Goal: Task Accomplishment & Management: Use online tool/utility

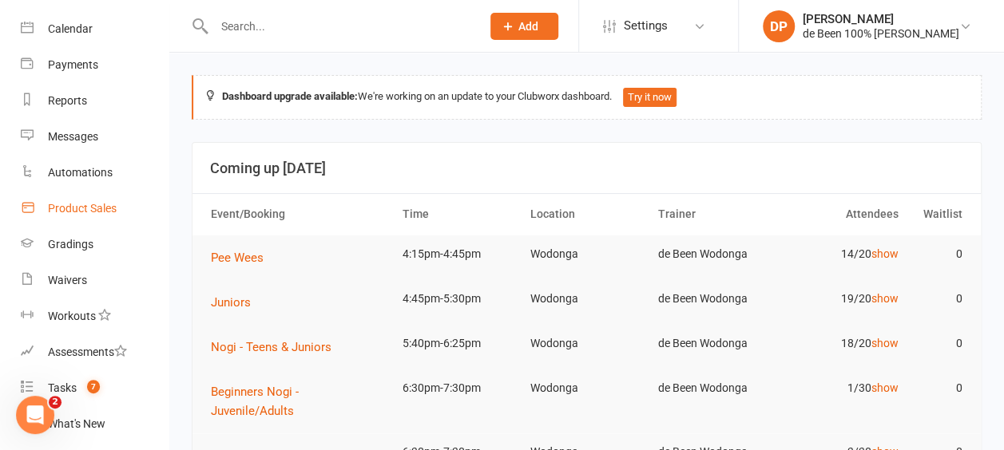
scroll to position [129, 0]
click at [67, 387] on div "Tasks" at bounding box center [62, 387] width 29 height 13
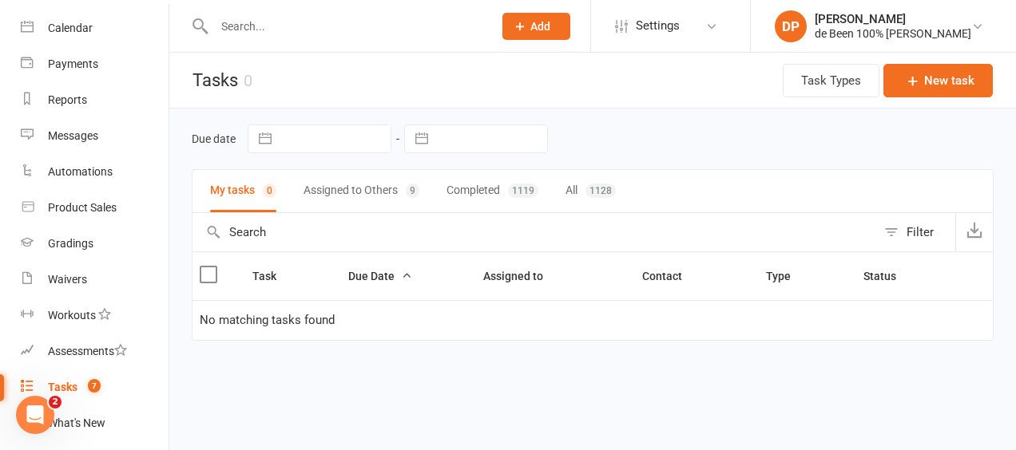
click at [350, 189] on button "Assigned to Others 9" at bounding box center [362, 191] width 116 height 42
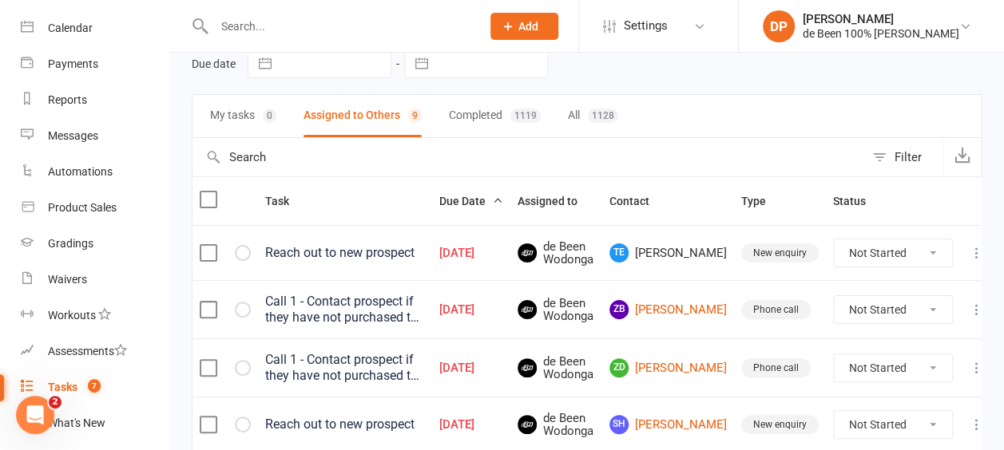
scroll to position [78, 0]
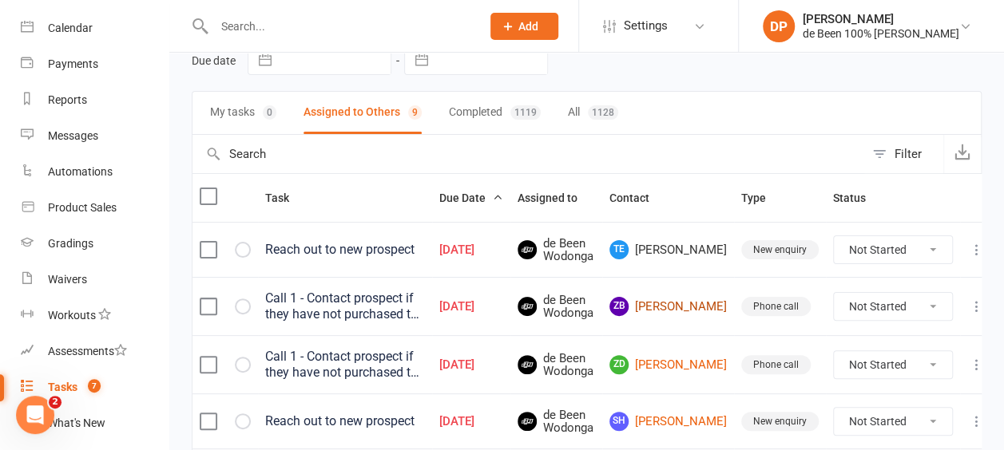
click at [670, 304] on link "ZB Zayla Beudeker" at bounding box center [667, 306] width 117 height 19
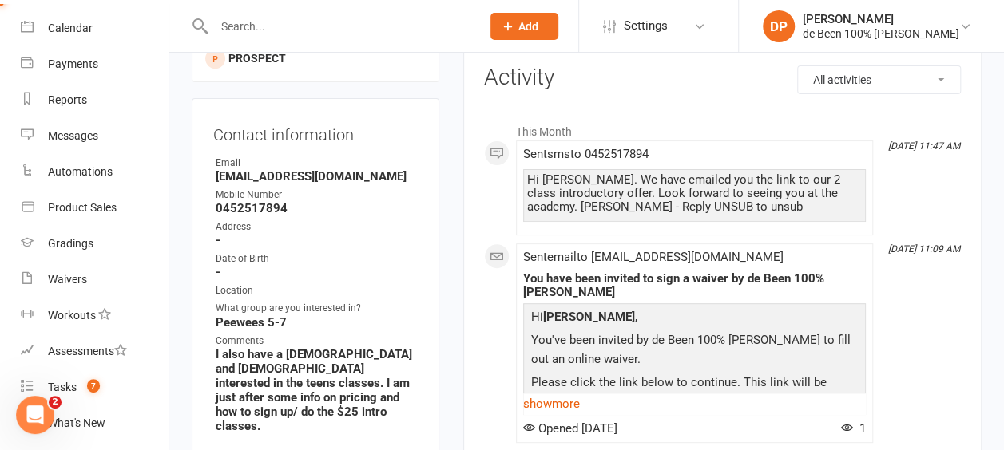
scroll to position [178, 0]
click at [60, 389] on div "Tasks" at bounding box center [62, 387] width 29 height 13
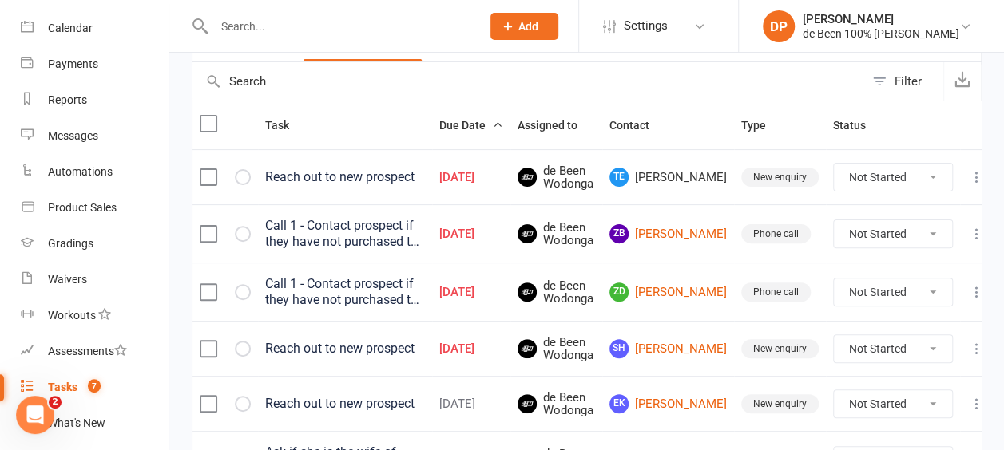
scroll to position [152, 0]
click at [677, 342] on link "SH Shantain Hughes" at bounding box center [667, 348] width 117 height 19
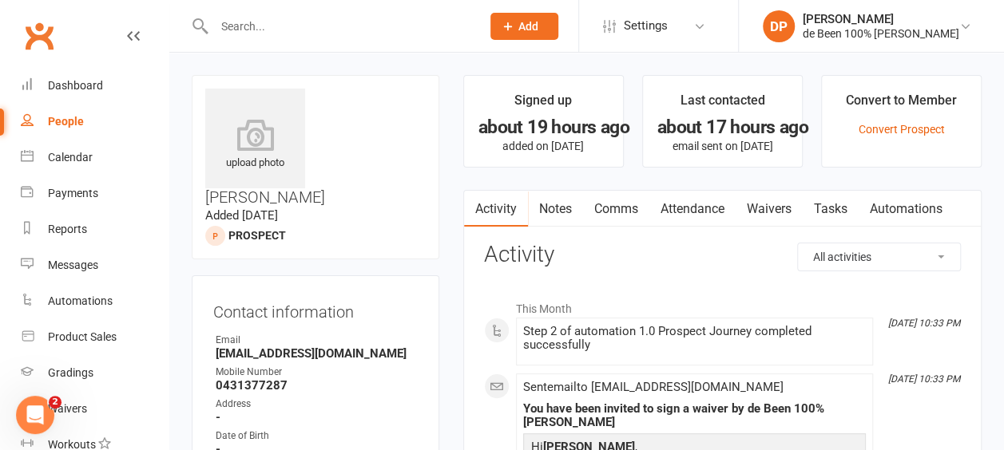
click at [58, 115] on div "People" at bounding box center [66, 121] width 36 height 13
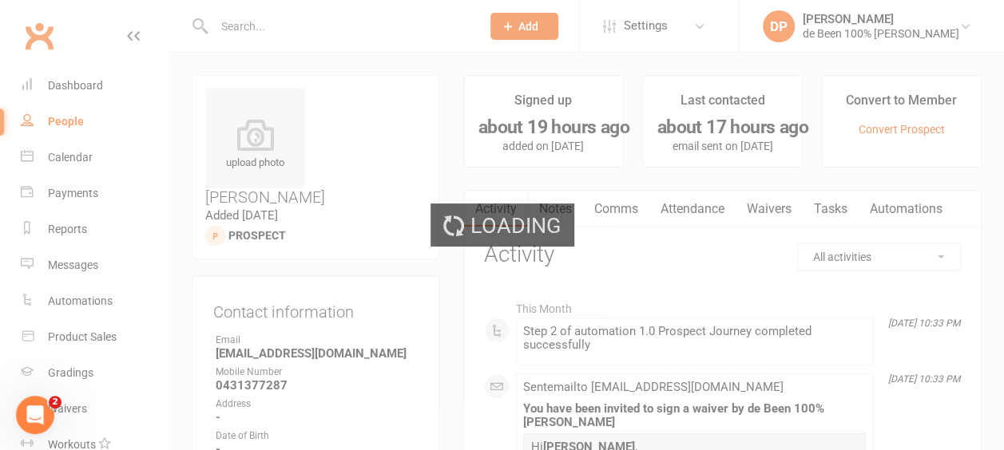
select select "100"
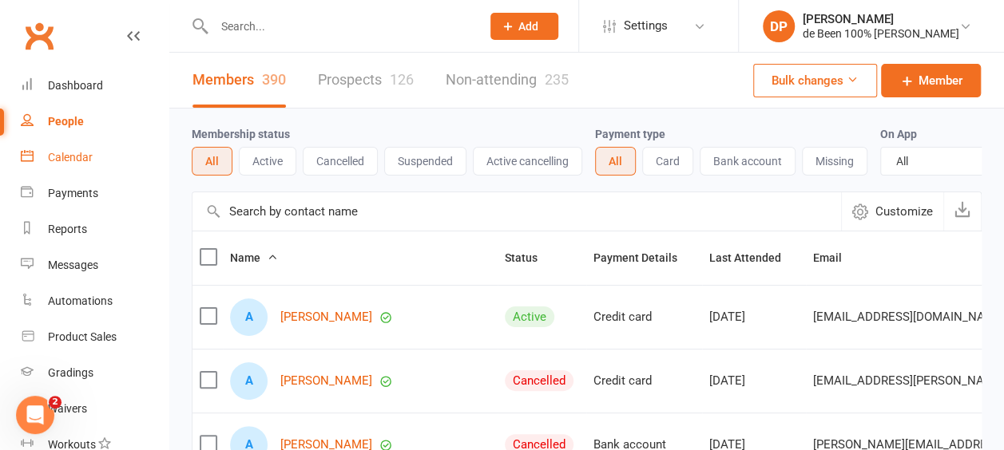
click at [63, 160] on div "Calendar" at bounding box center [70, 157] width 45 height 13
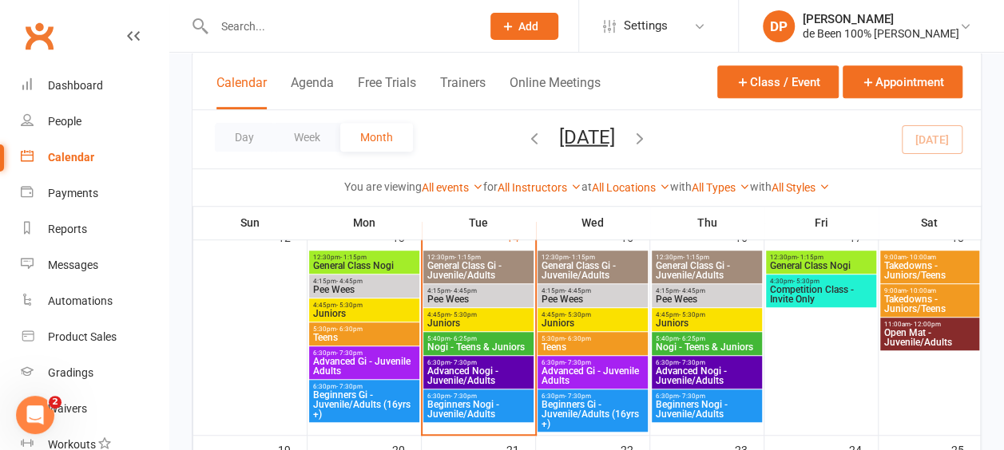
scroll to position [467, 0]
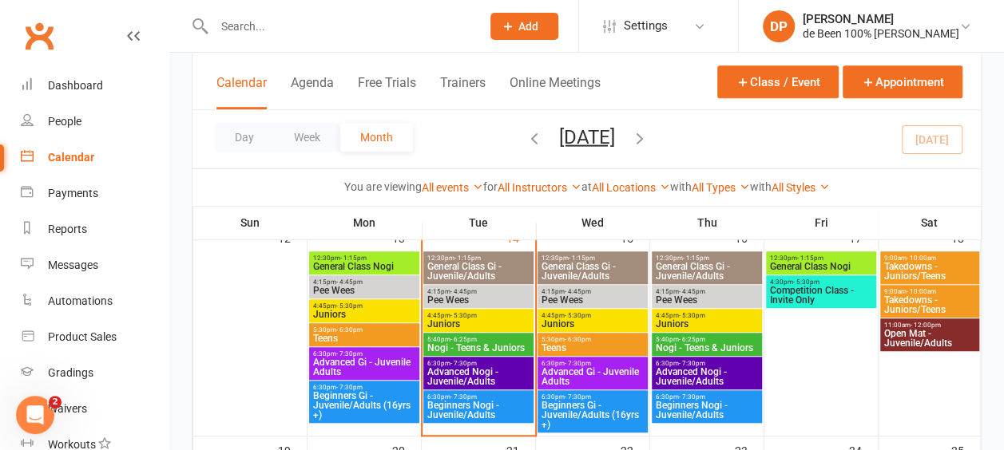
click at [478, 293] on span "4:15pm - 4:45pm" at bounding box center [479, 291] width 104 height 7
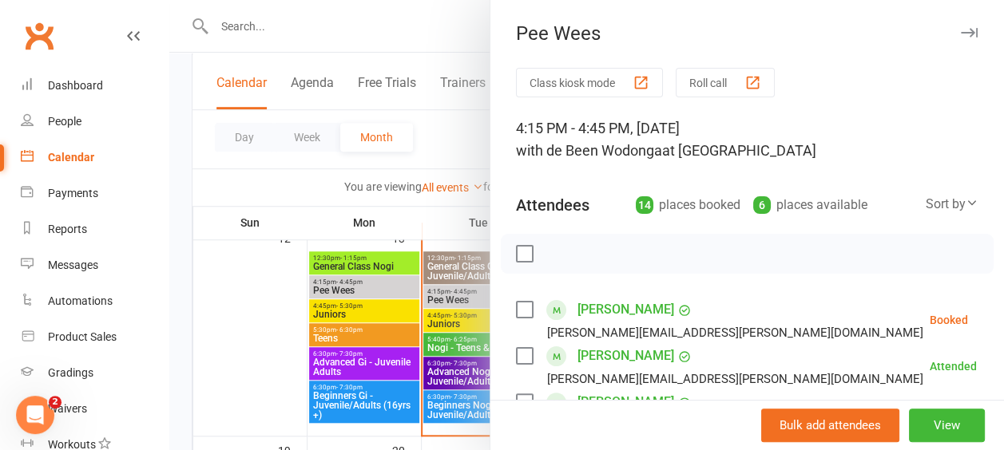
click at [926, 201] on div "Sort by" at bounding box center [952, 204] width 53 height 21
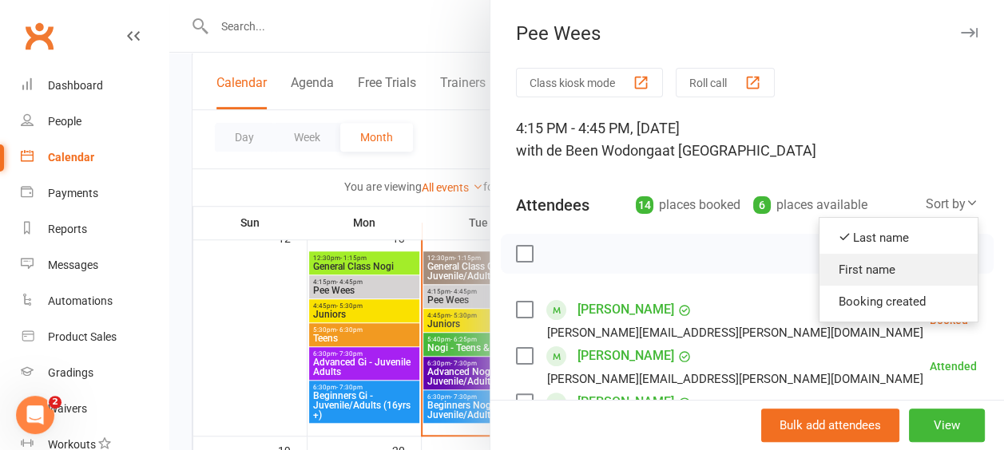
click at [882, 268] on link "First name" at bounding box center [899, 270] width 158 height 32
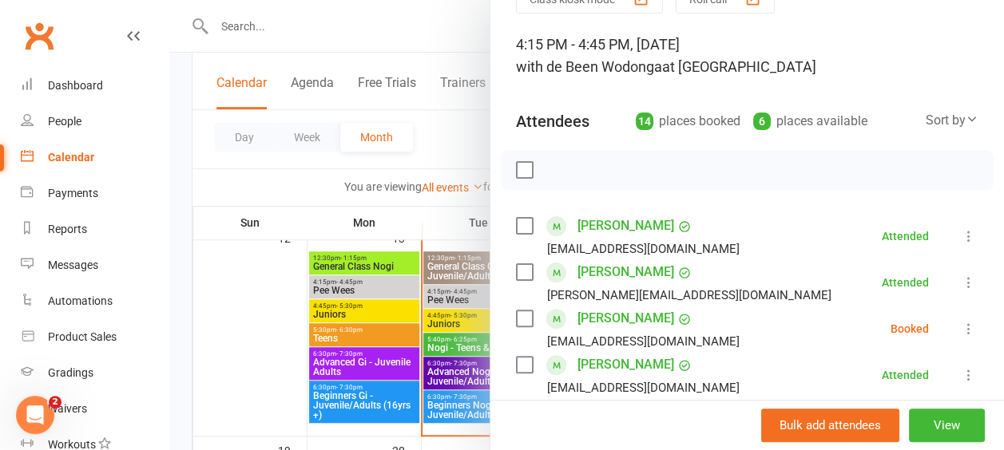
scroll to position [116, 0]
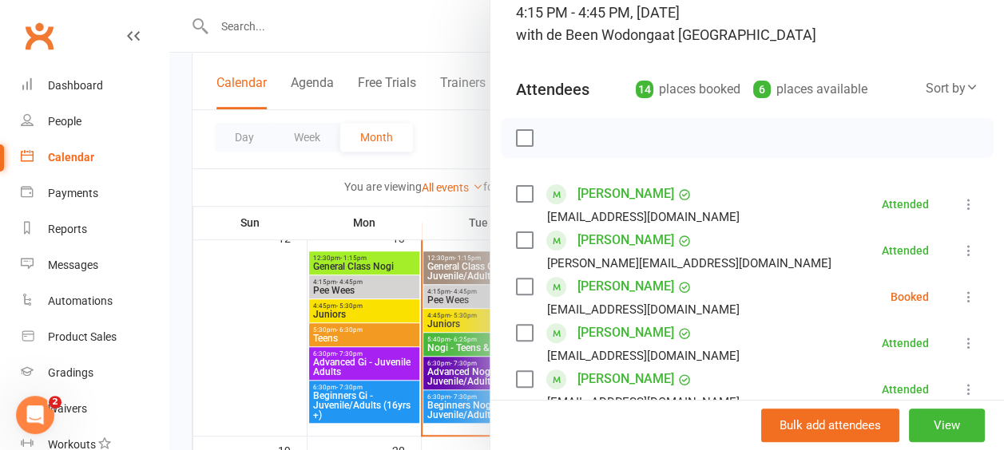
click at [961, 297] on icon at bounding box center [969, 297] width 16 height 16
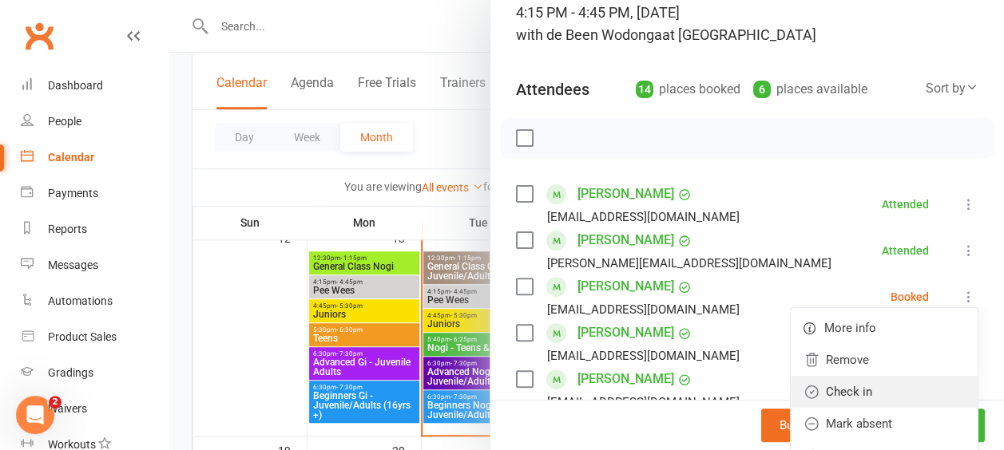
click at [857, 388] on link "Check in" at bounding box center [884, 392] width 187 height 32
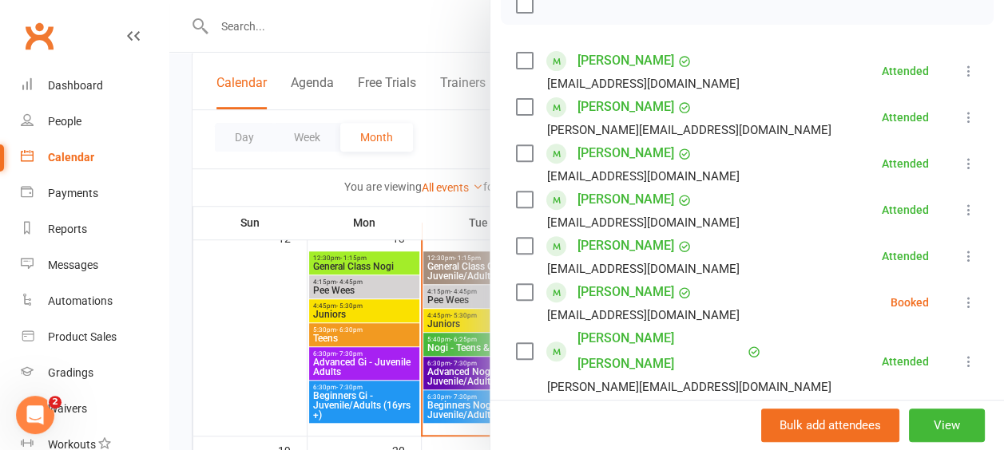
scroll to position [252, 0]
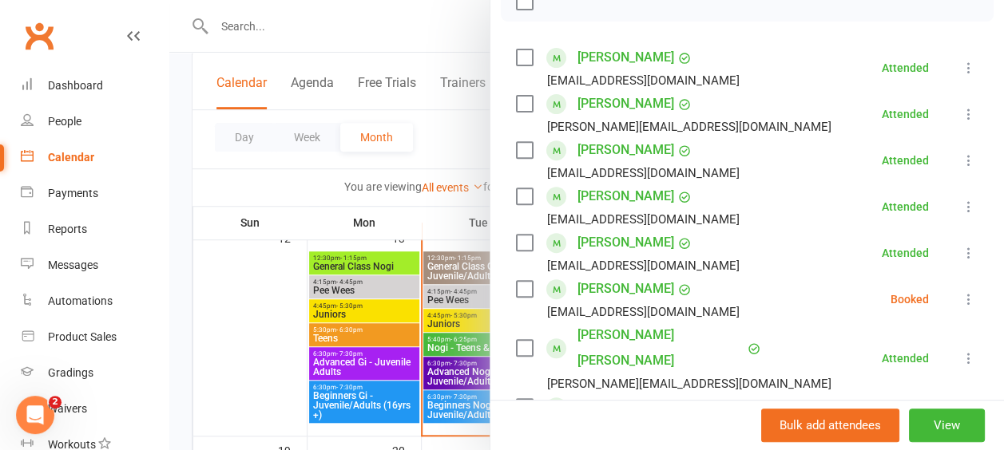
click at [961, 296] on icon at bounding box center [969, 300] width 16 height 16
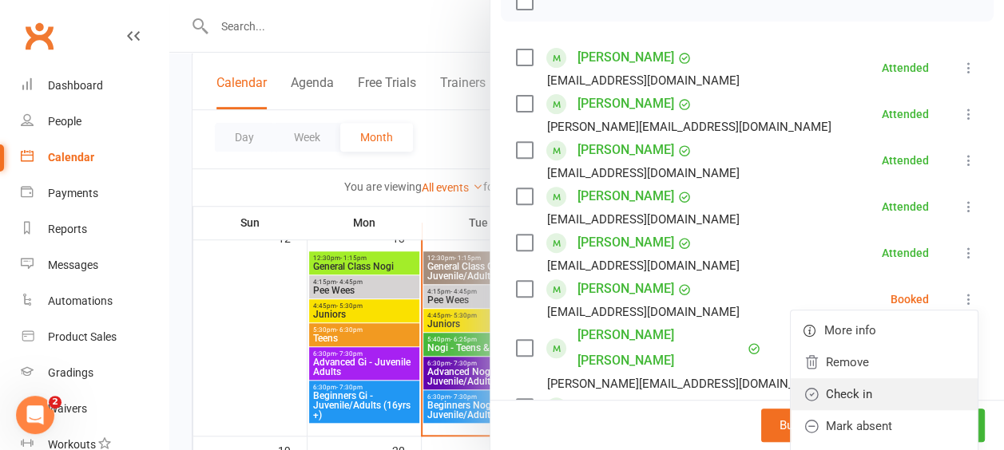
click at [887, 390] on link "Check in" at bounding box center [884, 395] width 187 height 32
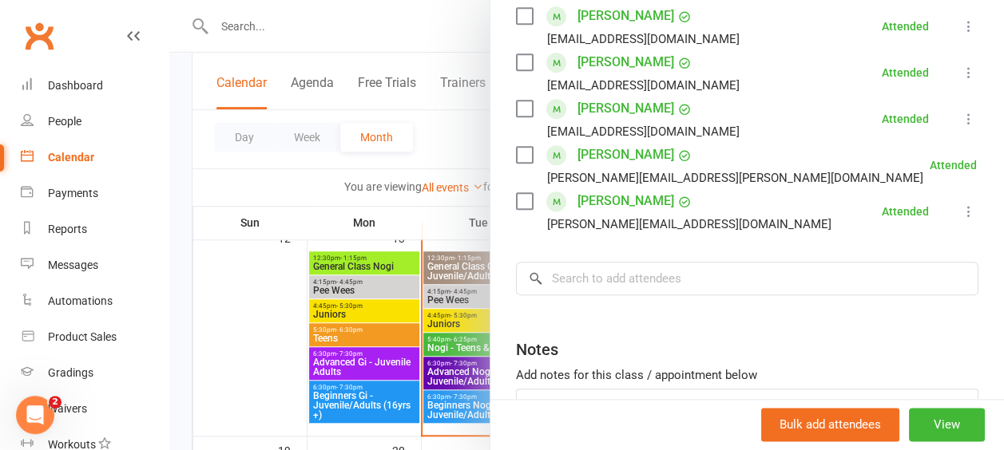
scroll to position [737, 0]
click at [64, 121] on div "People" at bounding box center [65, 121] width 34 height 13
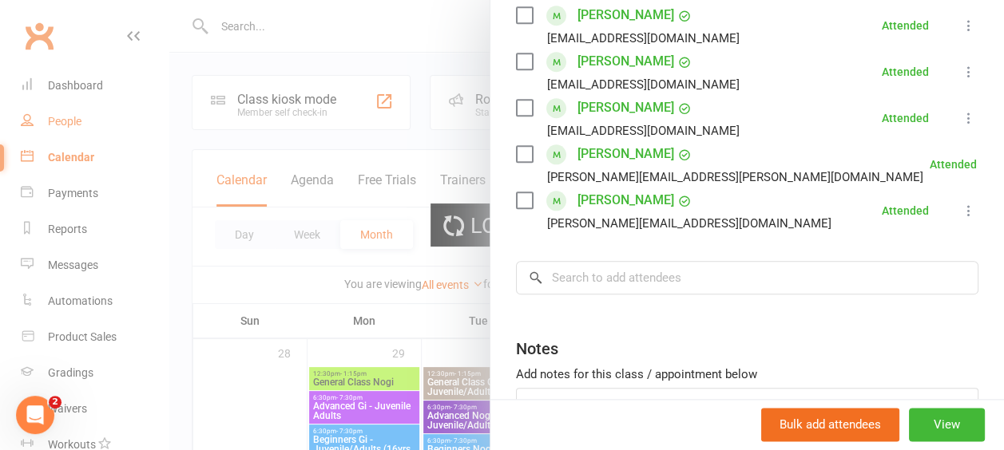
select select "100"
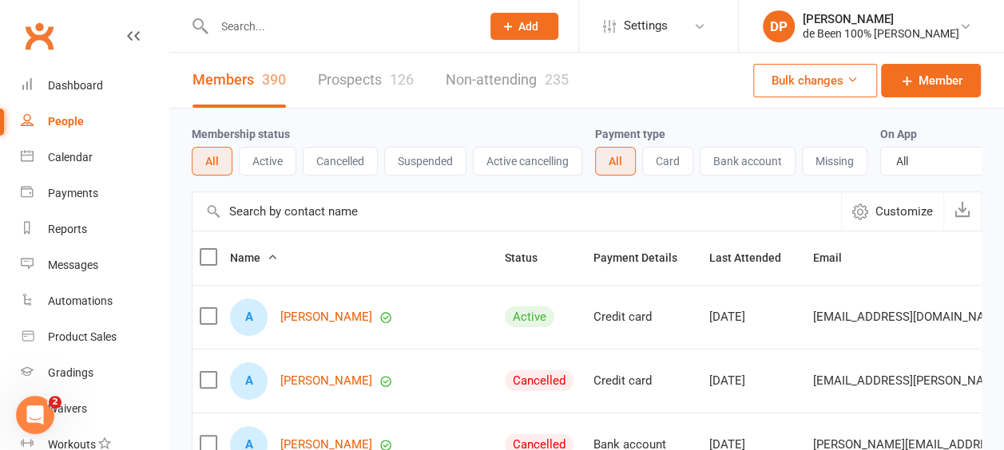
click at [252, 214] on input "text" at bounding box center [517, 212] width 649 height 38
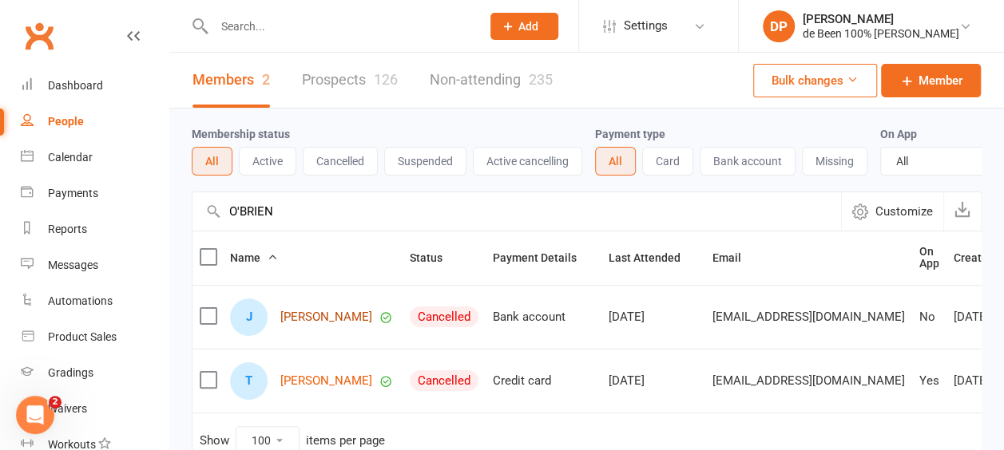
type input "O'BRIEN"
click at [308, 324] on link "Jessica O'Brien" at bounding box center [326, 318] width 92 height 14
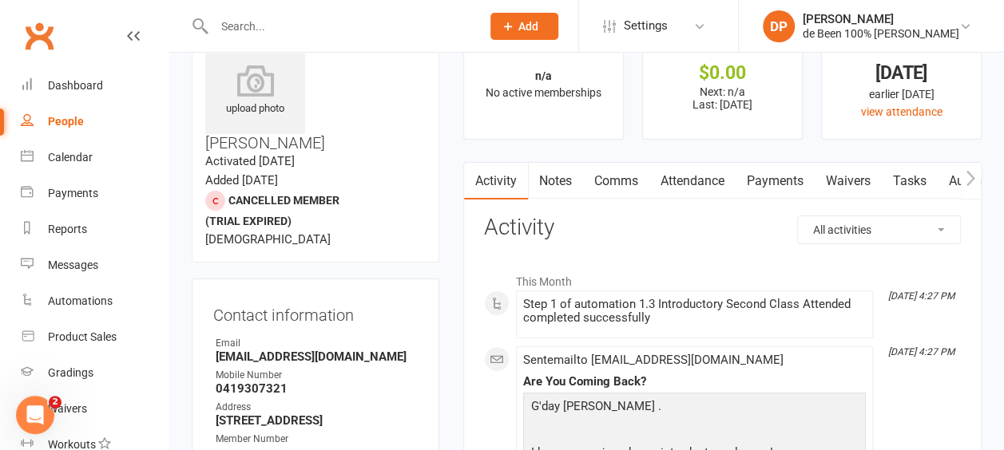
scroll to position [48, 0]
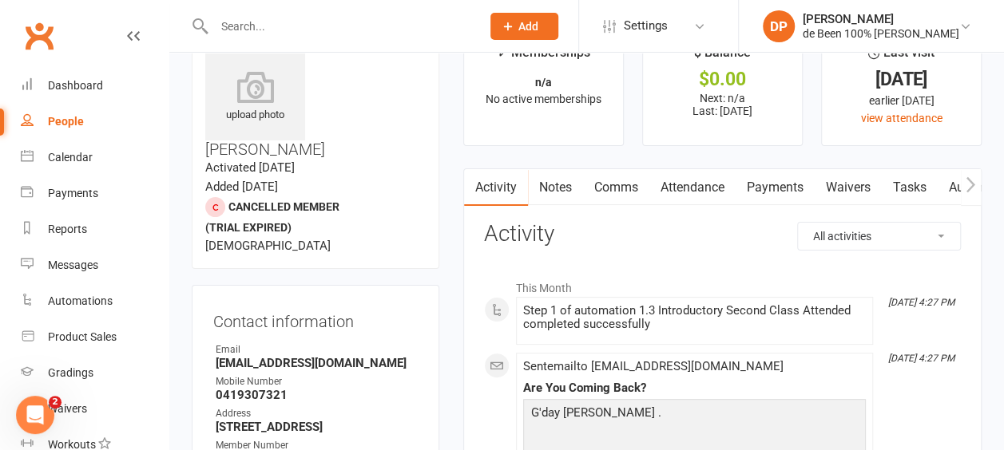
click at [745, 187] on link "Payments" at bounding box center [775, 187] width 79 height 37
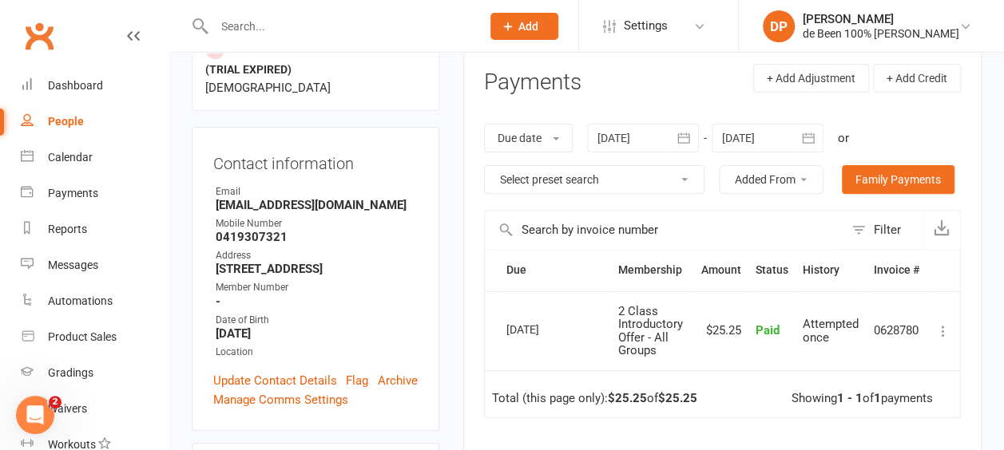
scroll to position [220, 0]
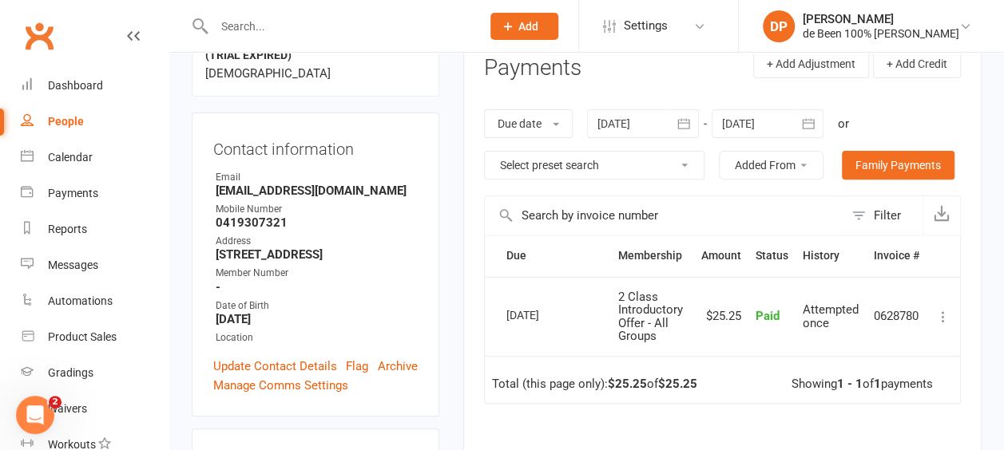
click at [706, 224] on input "text" at bounding box center [664, 215] width 359 height 38
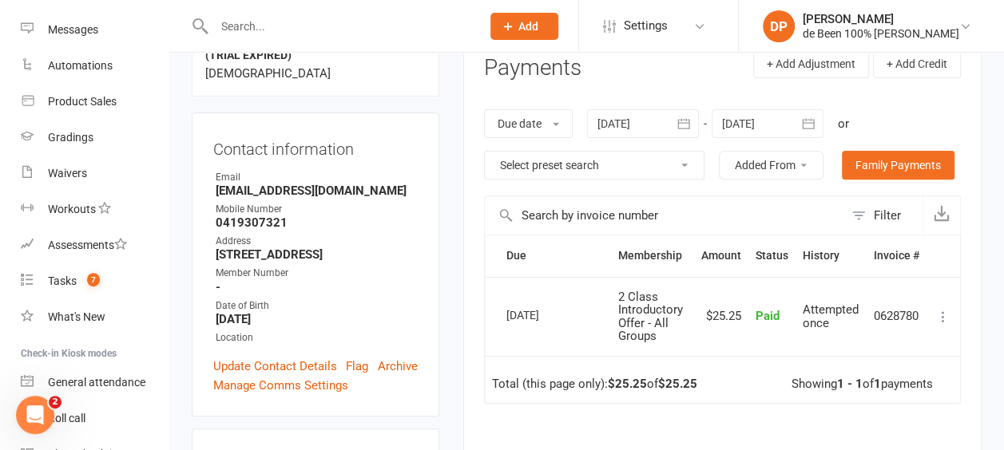
scroll to position [235, 0]
click at [66, 170] on div "Waivers" at bounding box center [67, 174] width 39 height 13
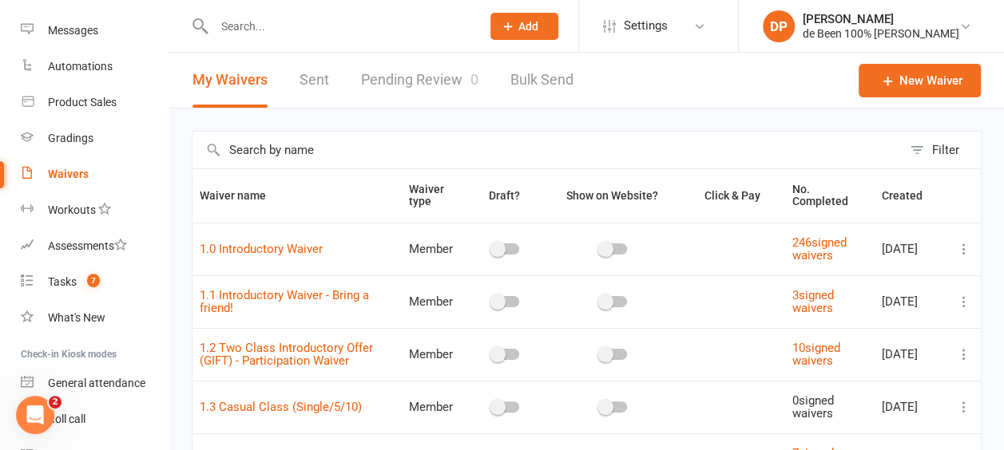
click at [411, 72] on link "Pending Review 0" at bounding box center [419, 80] width 117 height 55
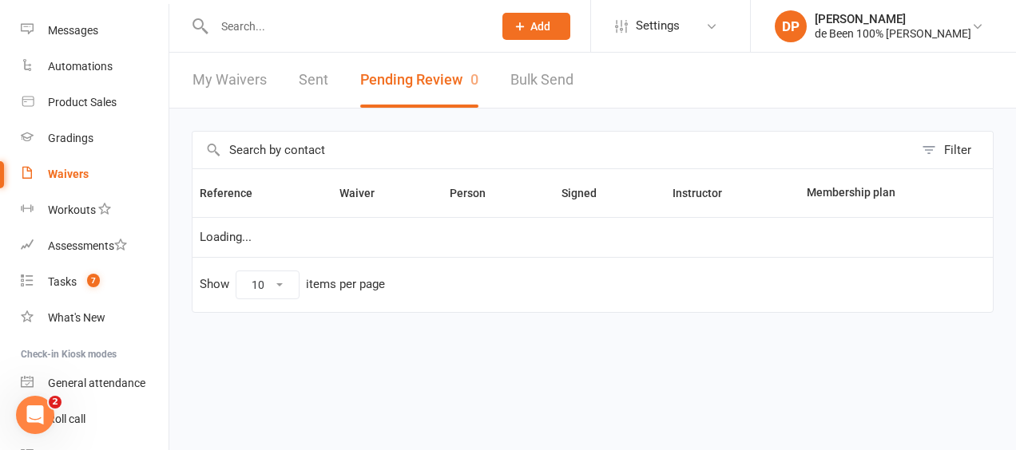
select select "100"
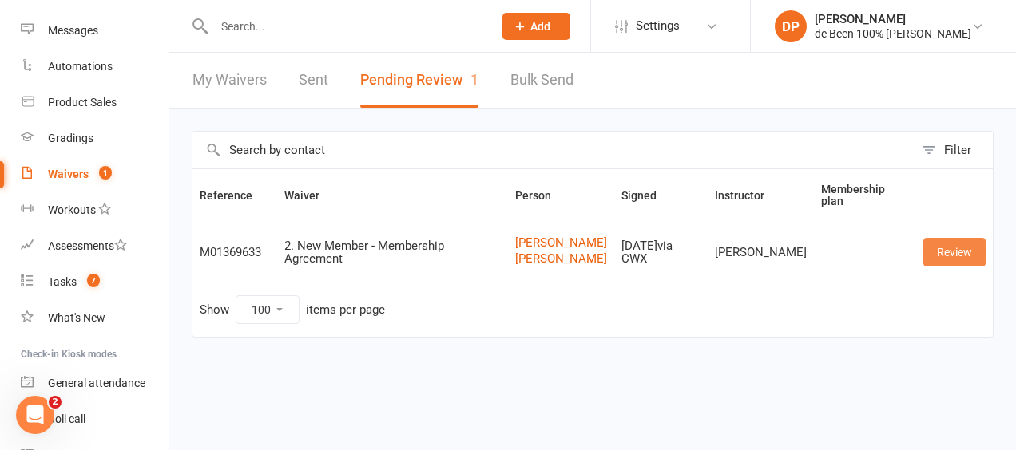
click at [949, 256] on link "Review" at bounding box center [954, 252] width 62 height 29
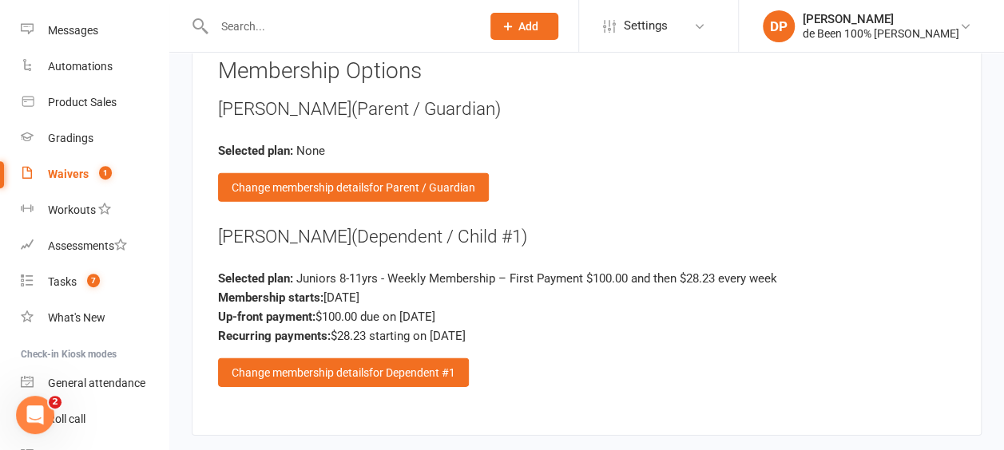
scroll to position [2251, 0]
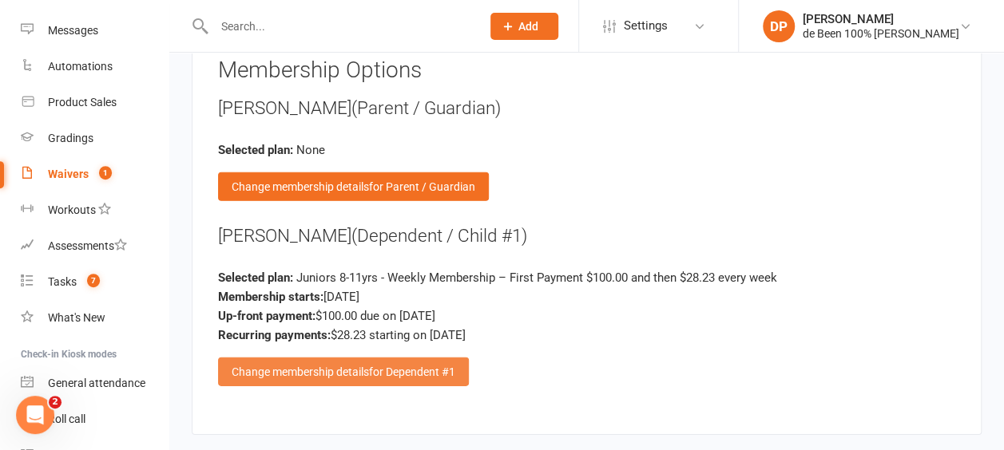
click at [358, 363] on div "Change membership details for Dependent #1" at bounding box center [343, 372] width 251 height 29
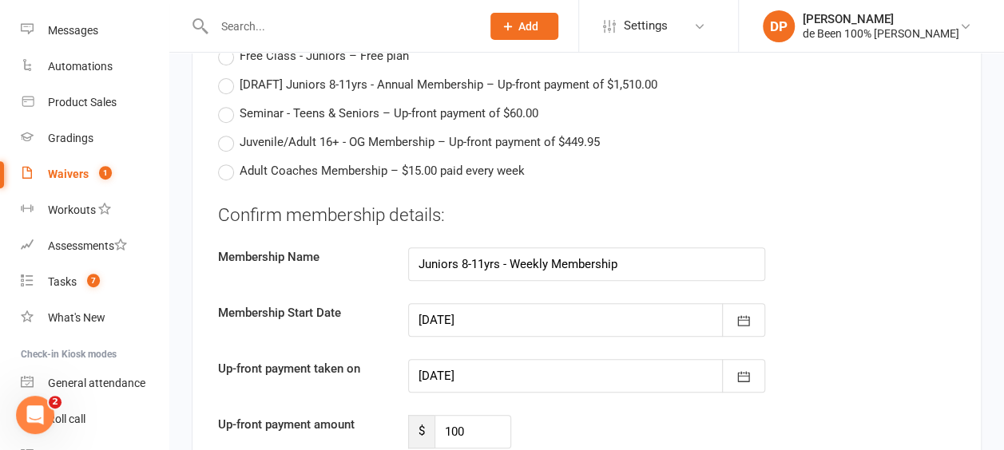
scroll to position [3308, 0]
click at [549, 359] on div at bounding box center [586, 376] width 357 height 34
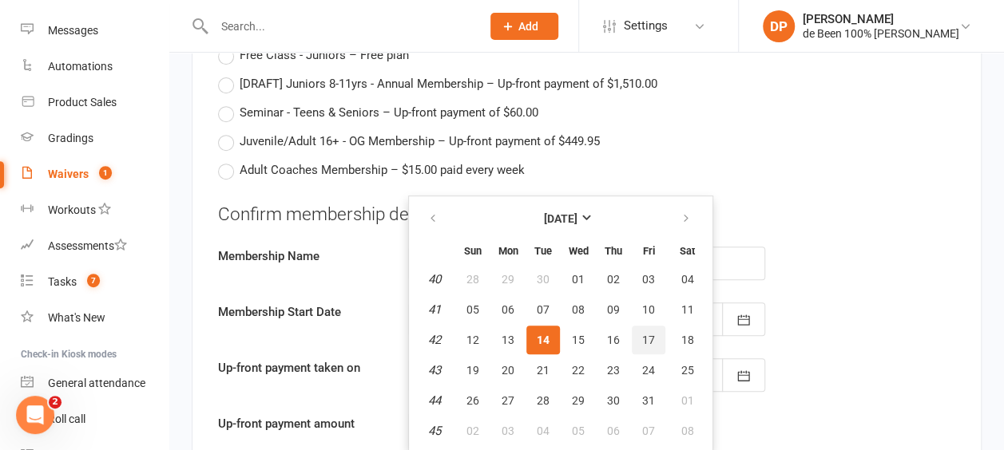
click at [649, 334] on span "17" at bounding box center [648, 340] width 13 height 13
type input "17 Oct 2025"
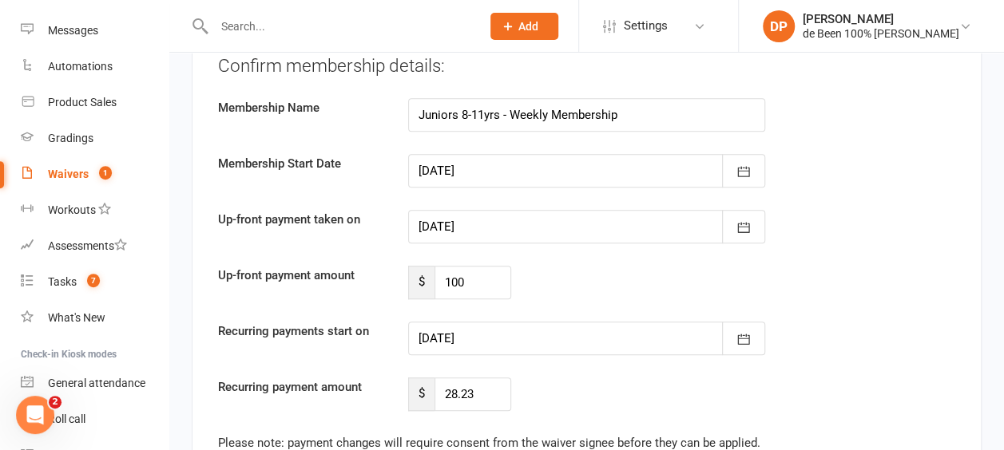
scroll to position [3457, 0]
click at [741, 331] on icon "button" at bounding box center [744, 339] width 16 height 16
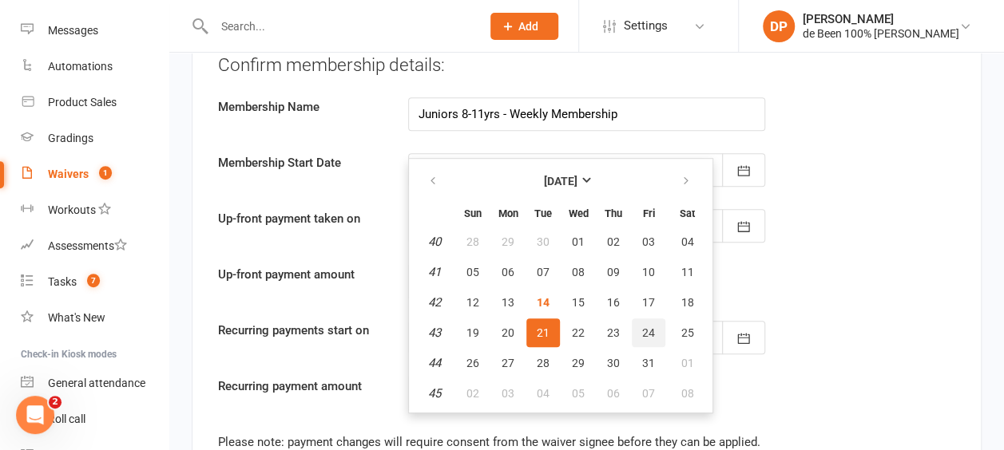
click at [650, 327] on span "24" at bounding box center [648, 333] width 13 height 13
type input "24 Oct 2025"
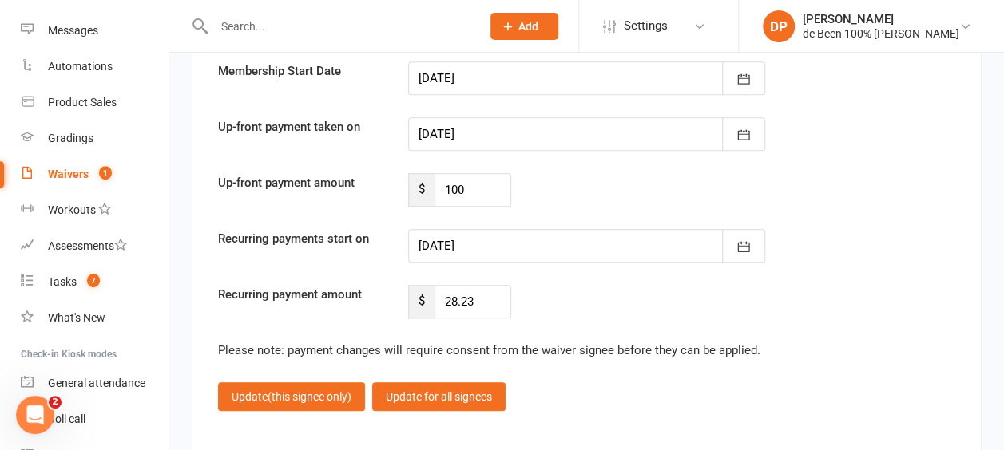
scroll to position [3550, 0]
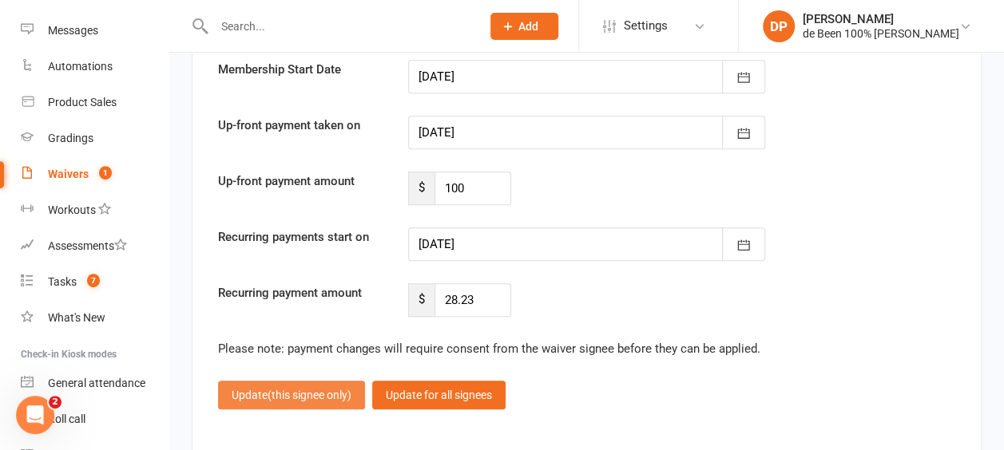
click at [312, 389] on span "(this signee only)" at bounding box center [310, 395] width 84 height 13
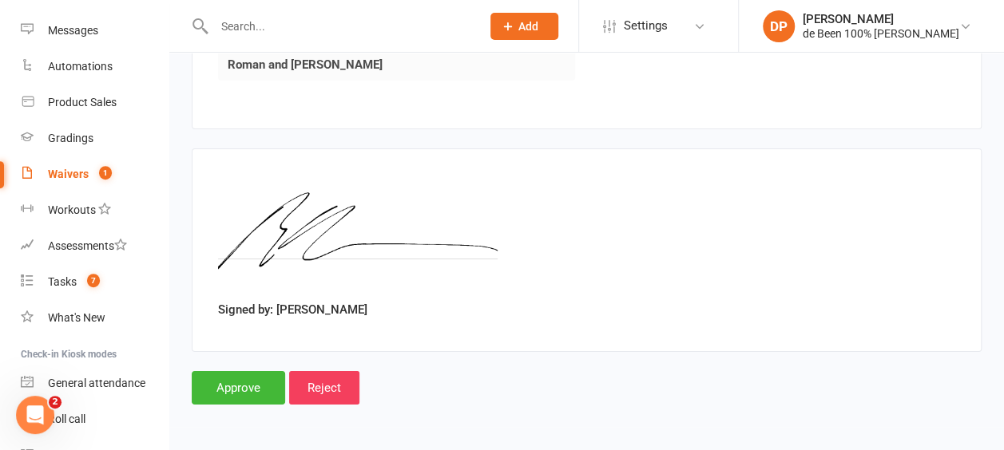
scroll to position [2887, 0]
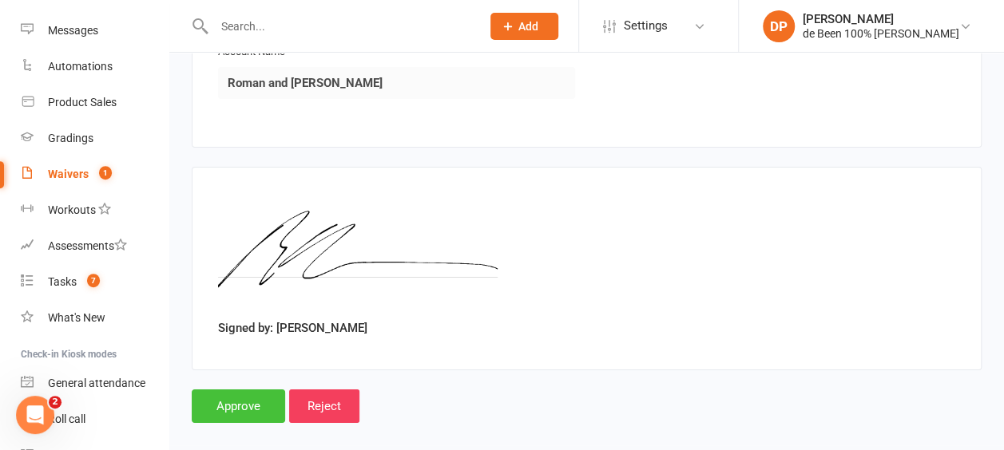
click at [243, 390] on input "Approve" at bounding box center [238, 407] width 93 height 34
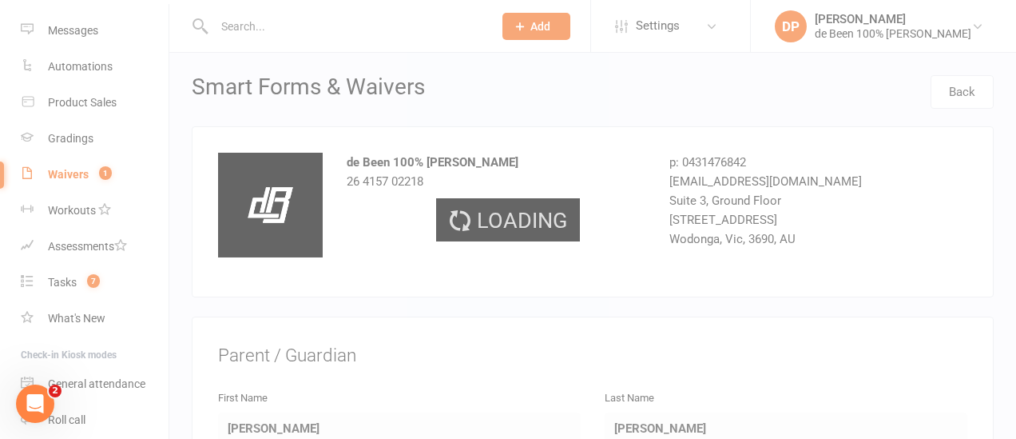
select select "100"
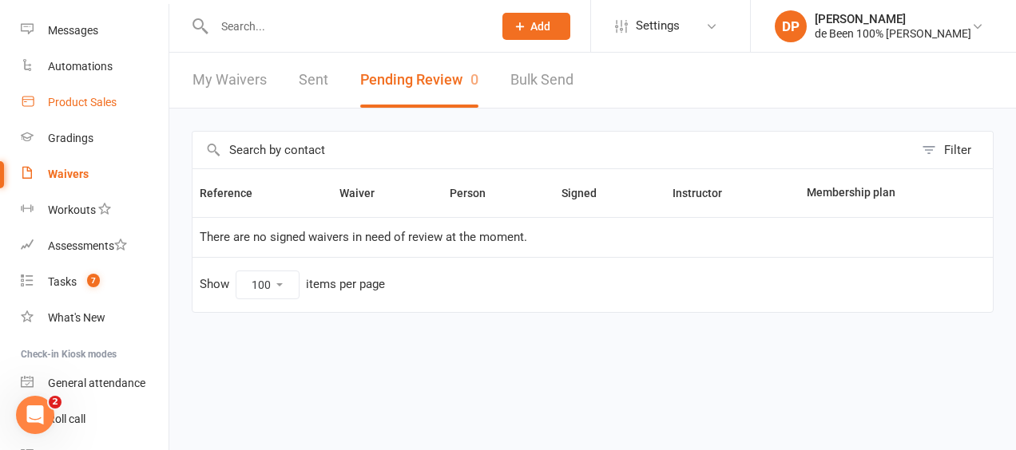
click at [70, 101] on div "Product Sales" at bounding box center [82, 102] width 69 height 13
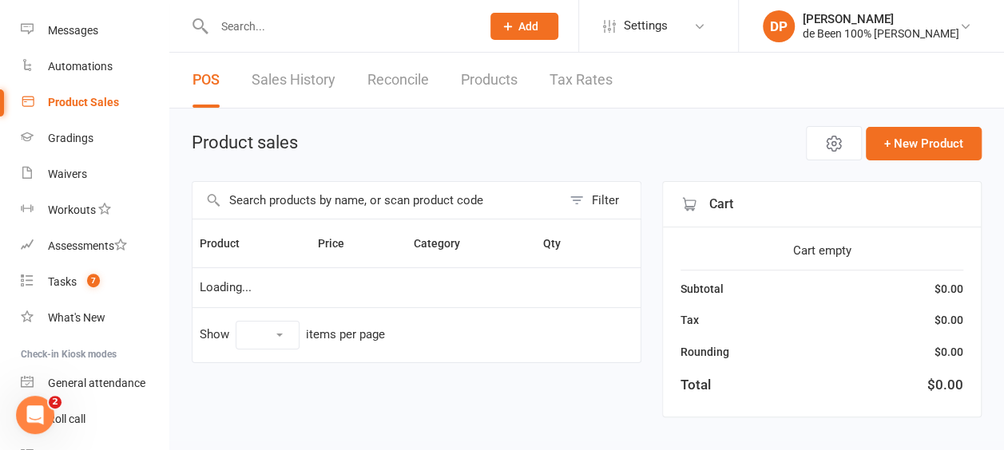
select select "10"
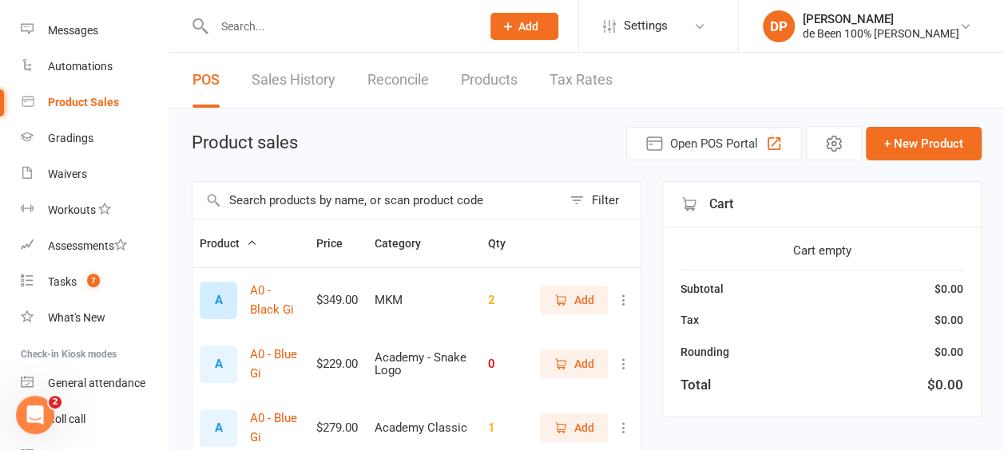
click at [257, 201] on input "text" at bounding box center [377, 200] width 369 height 37
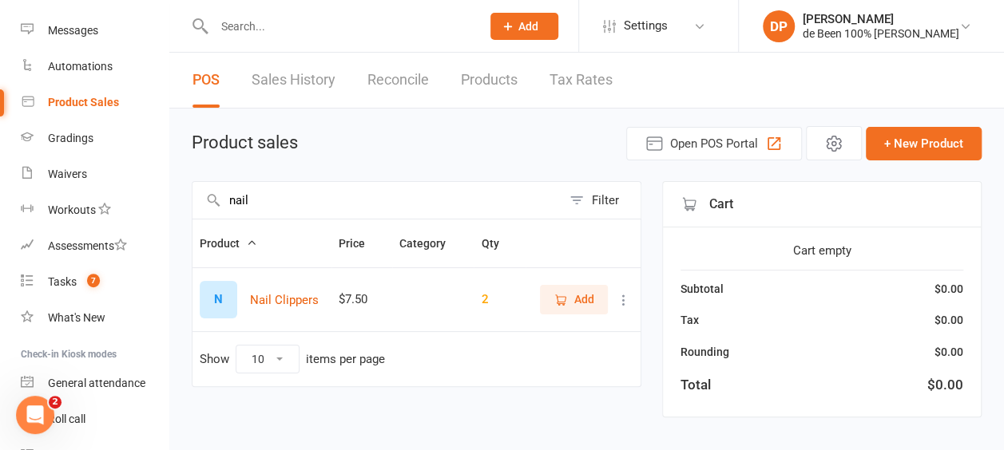
type input "nail"
click at [566, 298] on icon "button" at bounding box center [561, 300] width 14 height 14
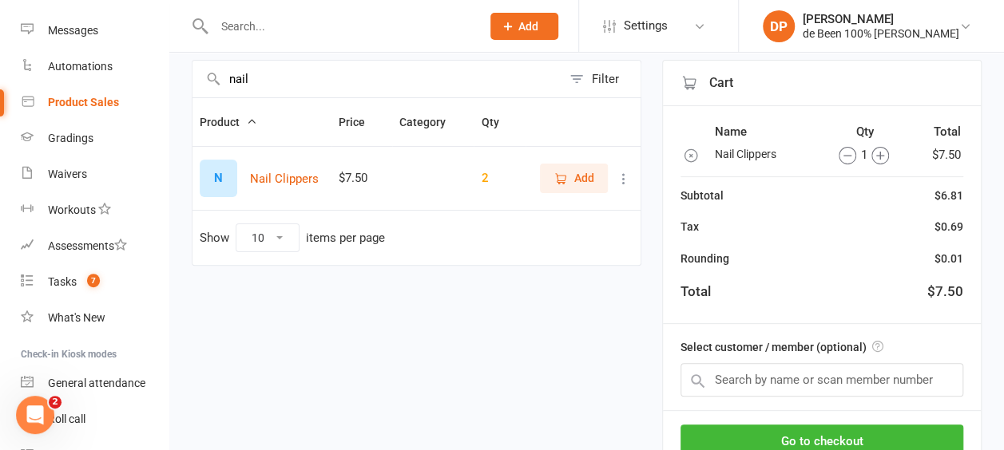
scroll to position [123, 0]
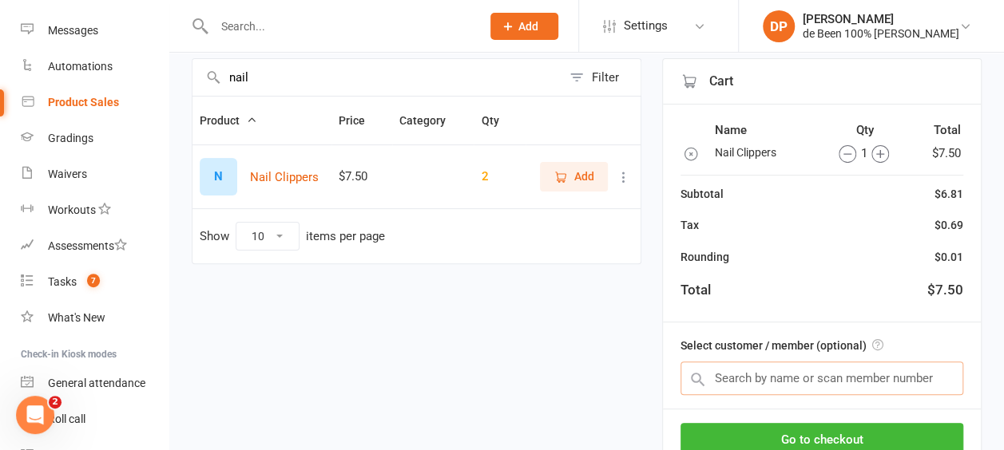
click at [805, 382] on input "text" at bounding box center [822, 379] width 283 height 34
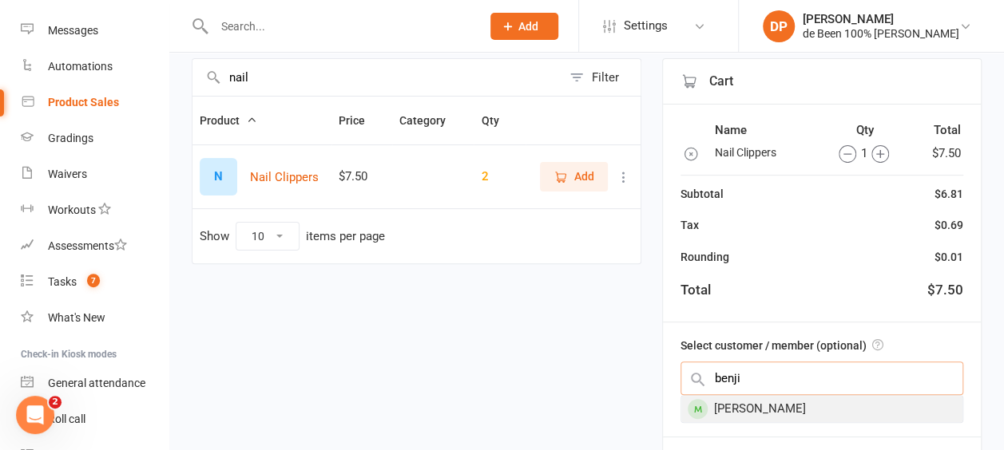
type input "benji"
click at [785, 409] on div "[PERSON_NAME]" at bounding box center [821, 409] width 281 height 26
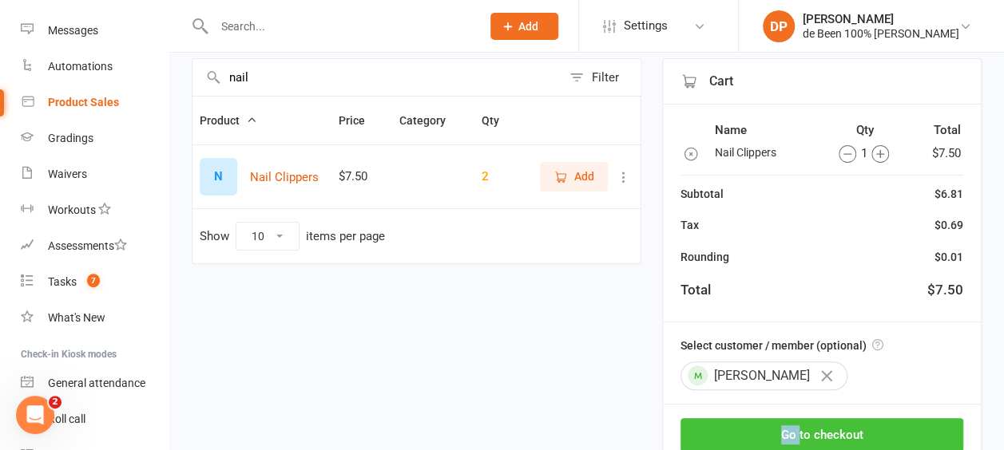
drag, startPoint x: 785, startPoint y: 409, endPoint x: 766, endPoint y: 433, distance: 30.7
click at [766, 433] on button "Go to checkout" at bounding box center [822, 436] width 283 height 34
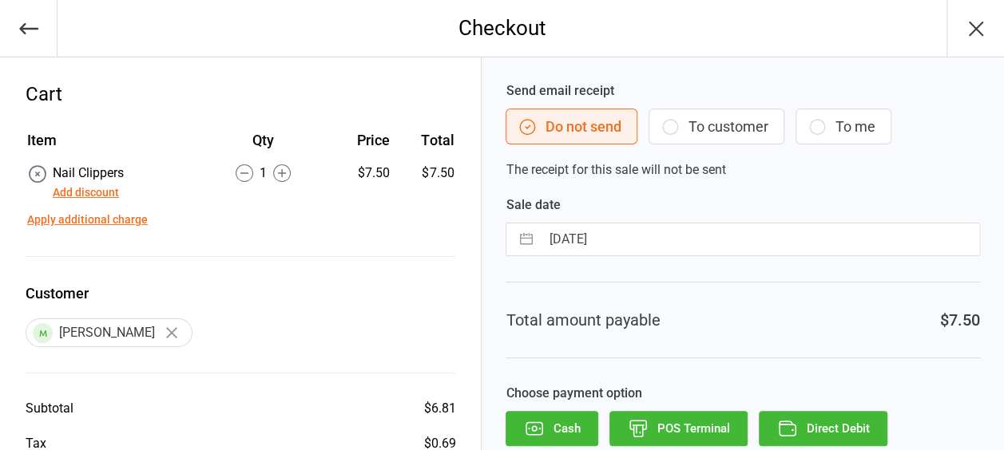
click at [677, 428] on button "POS Terminal" at bounding box center [678, 428] width 138 height 35
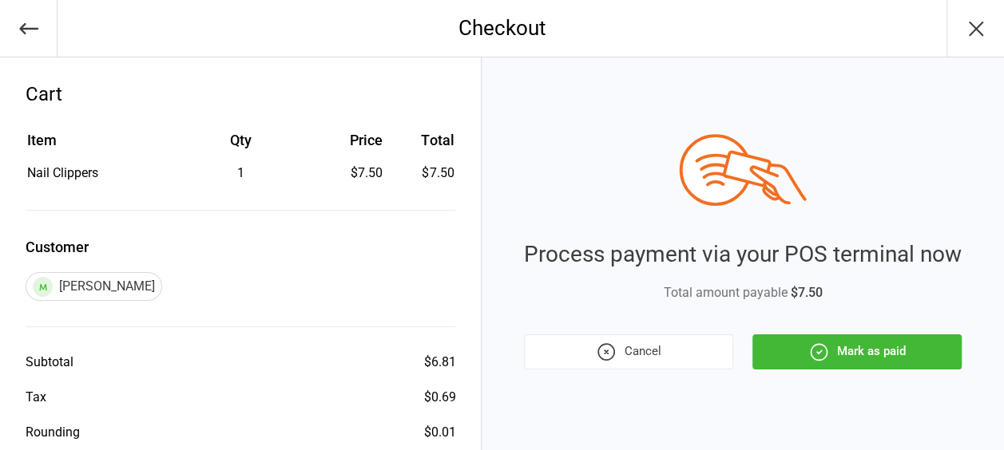
click at [853, 348] on button "Mark as paid" at bounding box center [856, 352] width 209 height 35
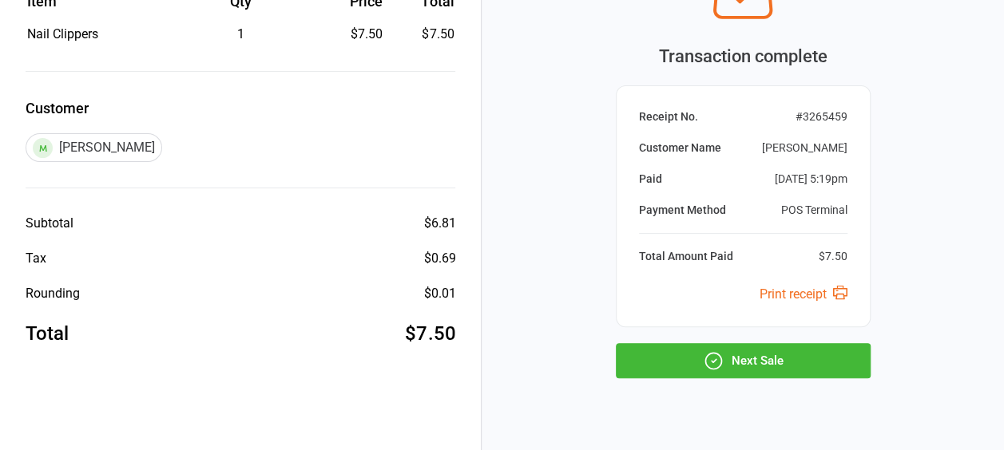
scroll to position [169, 0]
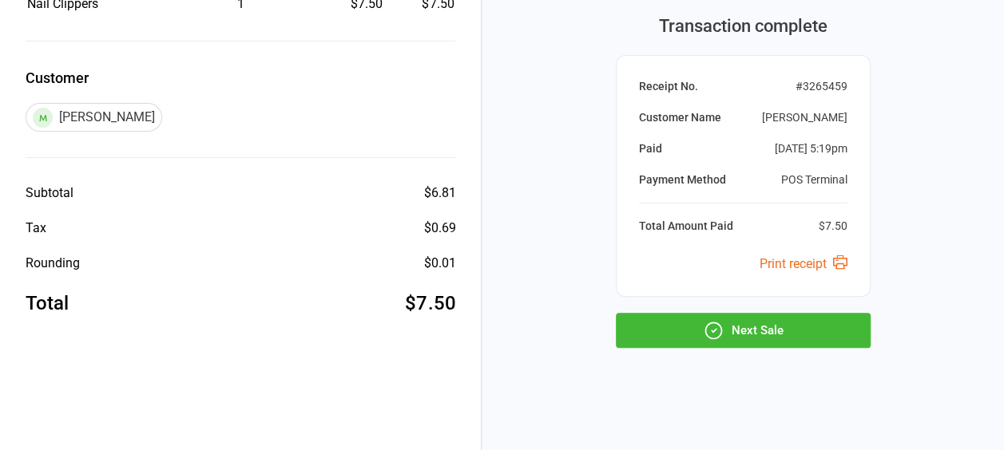
click at [741, 321] on button "Next Sale" at bounding box center [743, 330] width 255 height 35
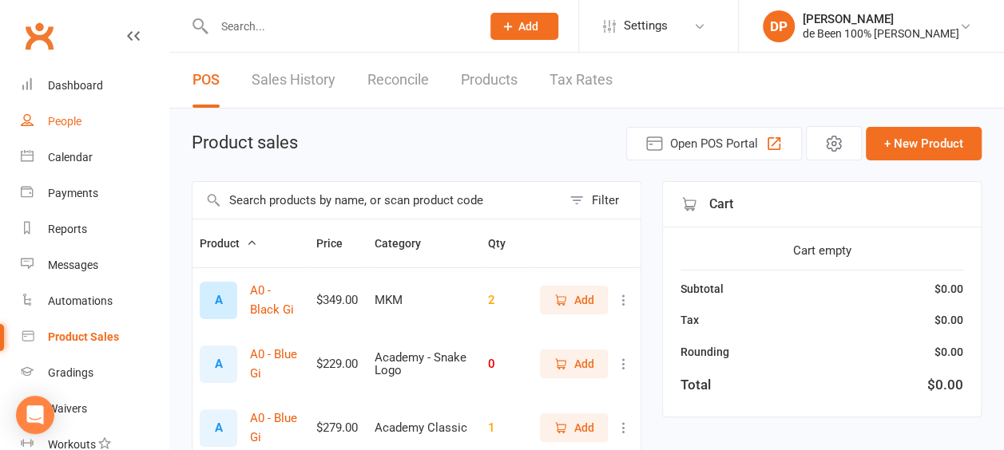
click at [62, 121] on div "People" at bounding box center [65, 121] width 34 height 13
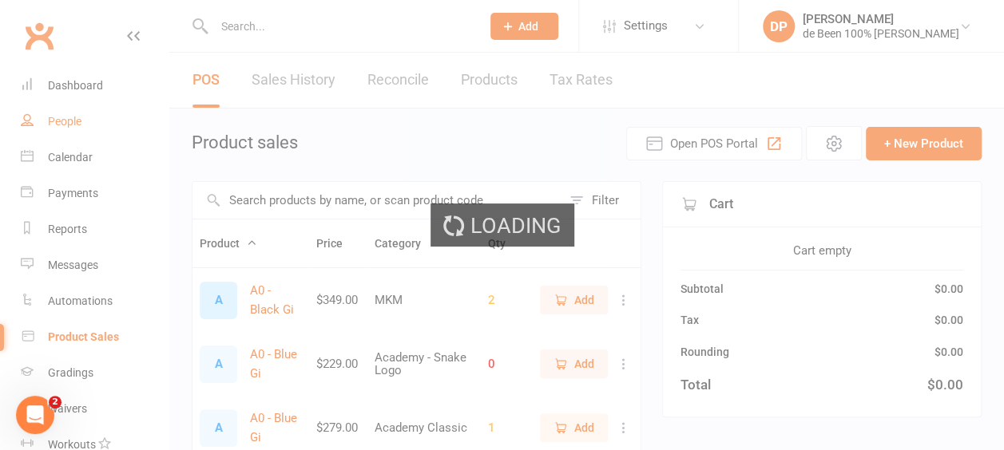
select select "100"
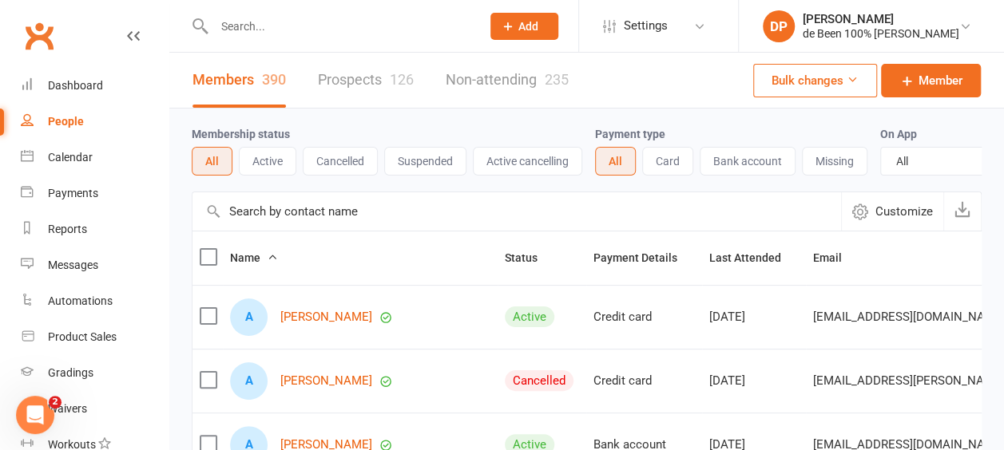
click at [62, 121] on div "People" at bounding box center [66, 121] width 36 height 13
click at [74, 341] on div "Product Sales" at bounding box center [82, 337] width 69 height 13
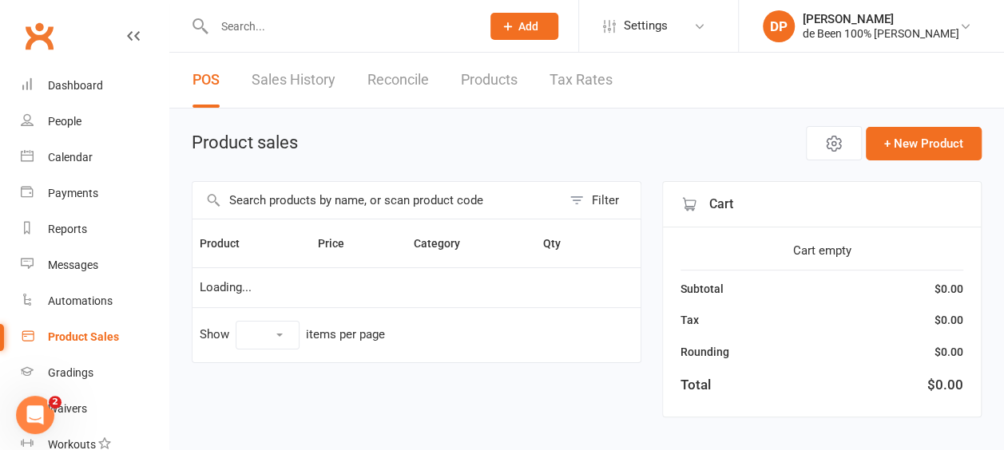
select select "10"
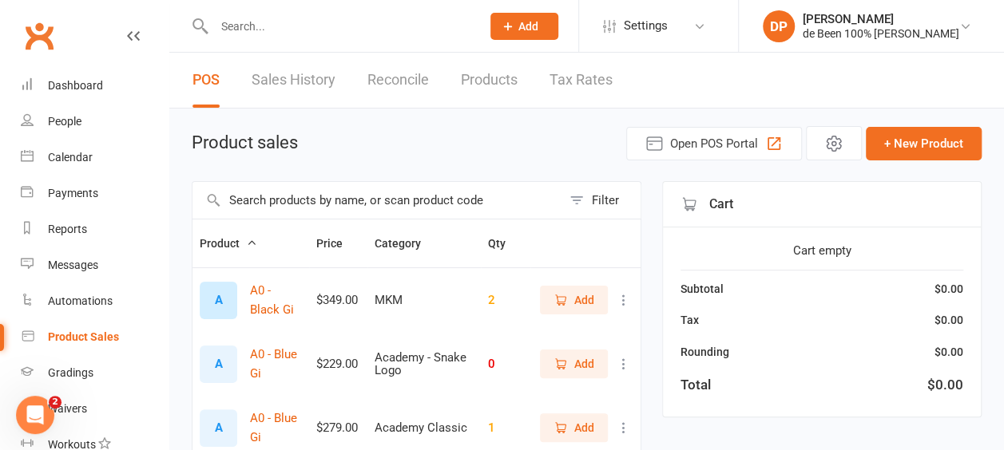
click at [260, 211] on input "text" at bounding box center [377, 200] width 369 height 37
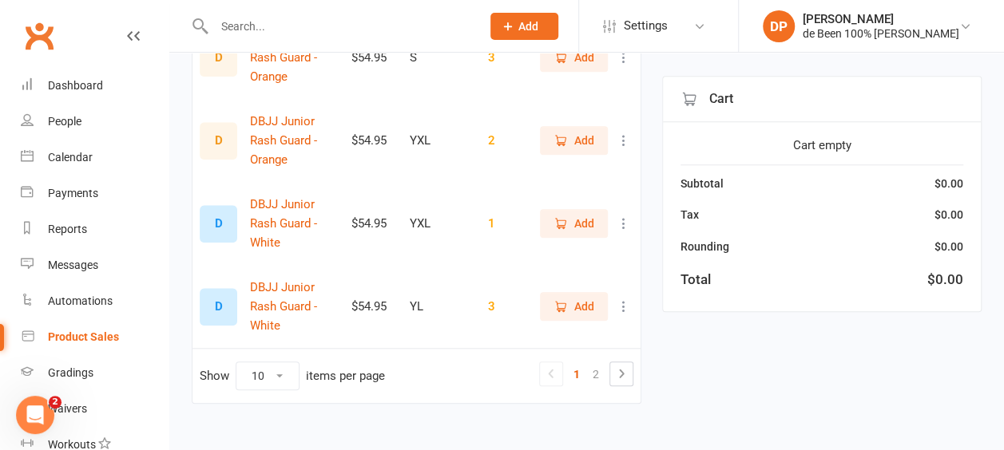
scroll to position [672, 0]
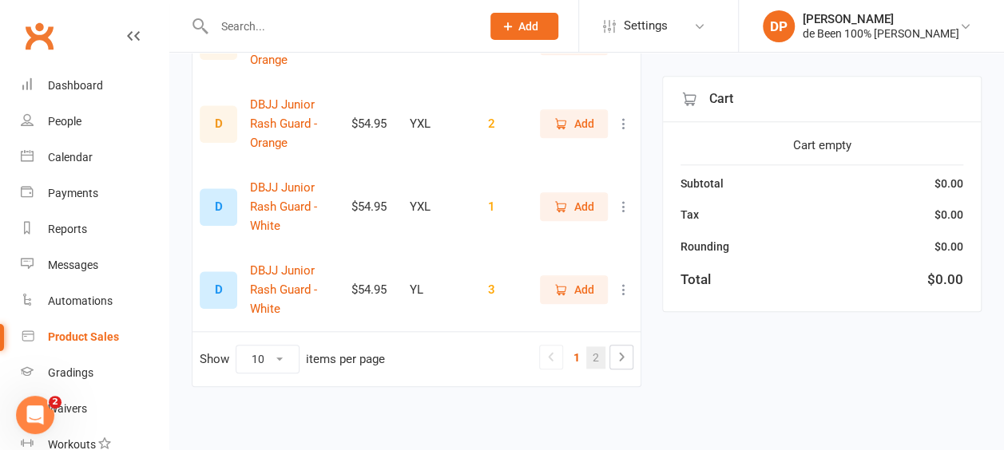
click at [597, 358] on link "2" at bounding box center [595, 358] width 19 height 22
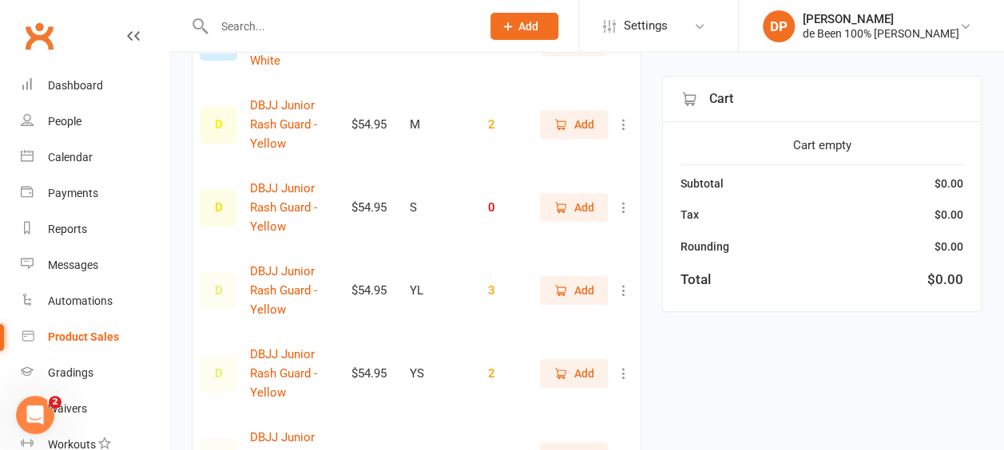
scroll to position [425, 0]
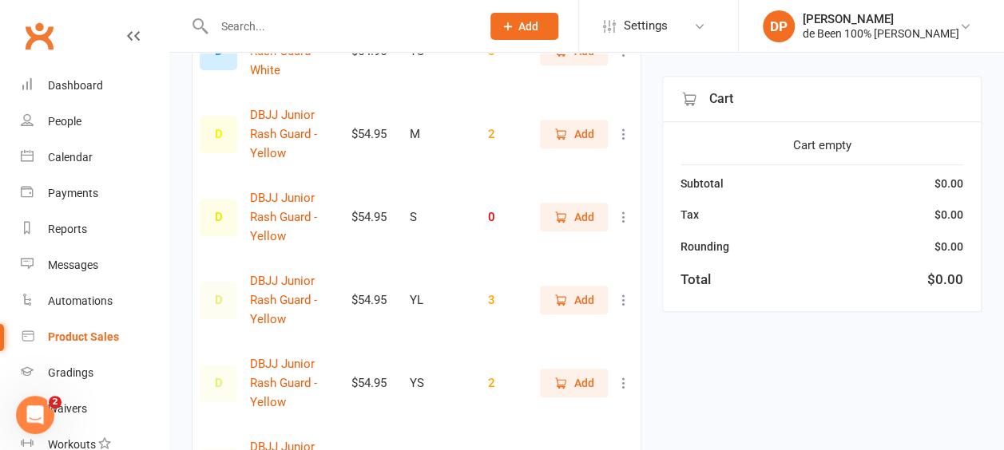
click at [578, 129] on span "Add" at bounding box center [584, 134] width 20 height 18
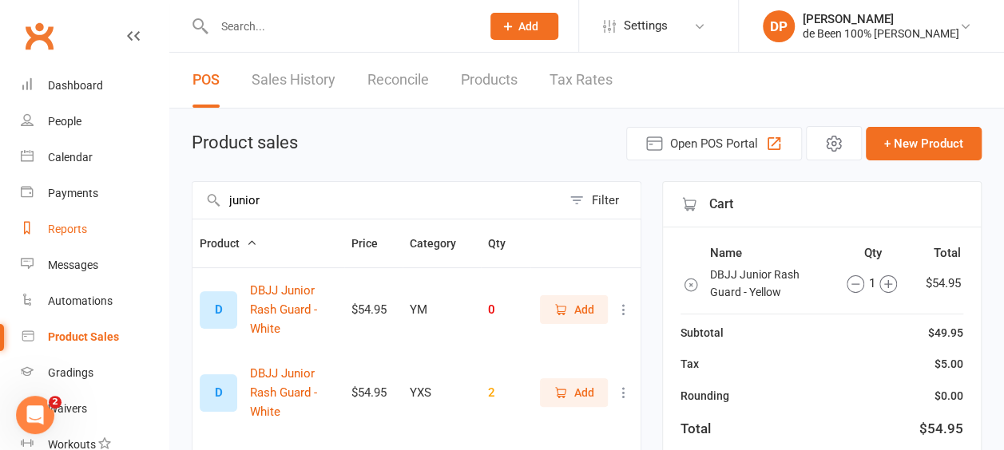
drag, startPoint x: 288, startPoint y: 202, endPoint x: 105, endPoint y: 220, distance: 183.0
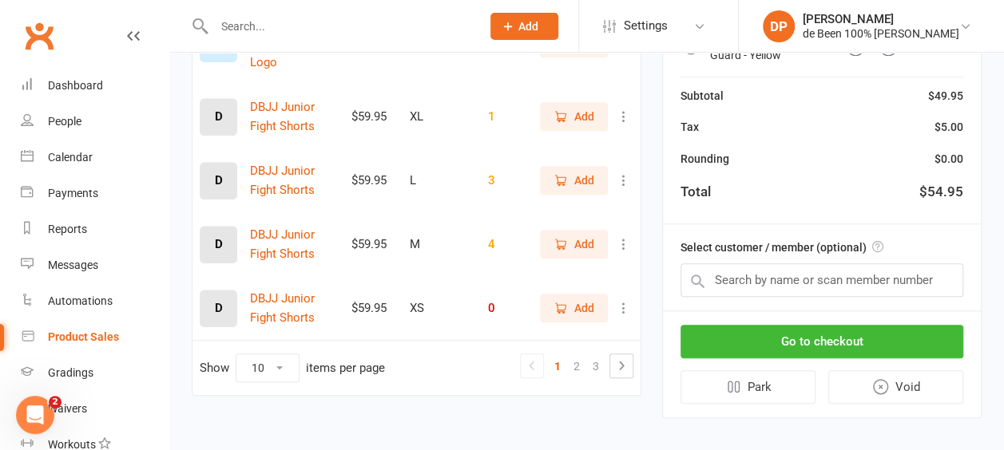
scroll to position [683, 0]
type input "shorts"
click at [578, 367] on link "2" at bounding box center [576, 366] width 19 height 22
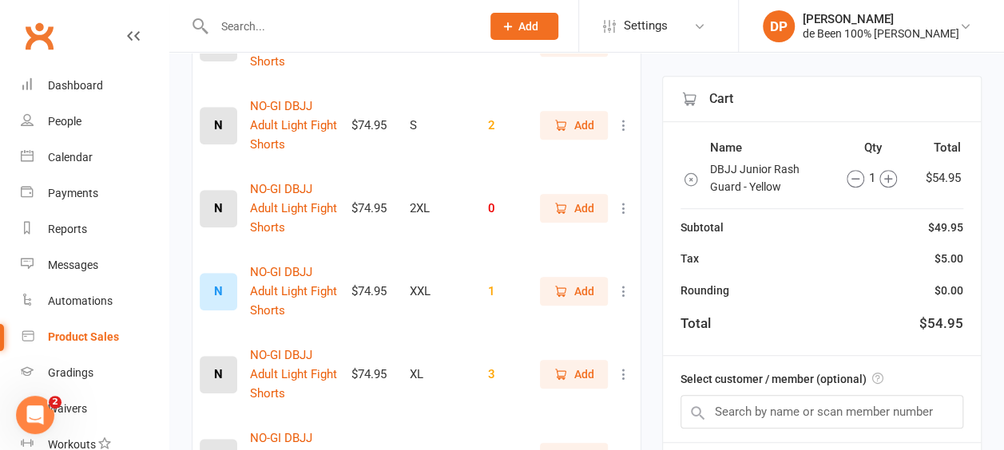
scroll to position [327, 0]
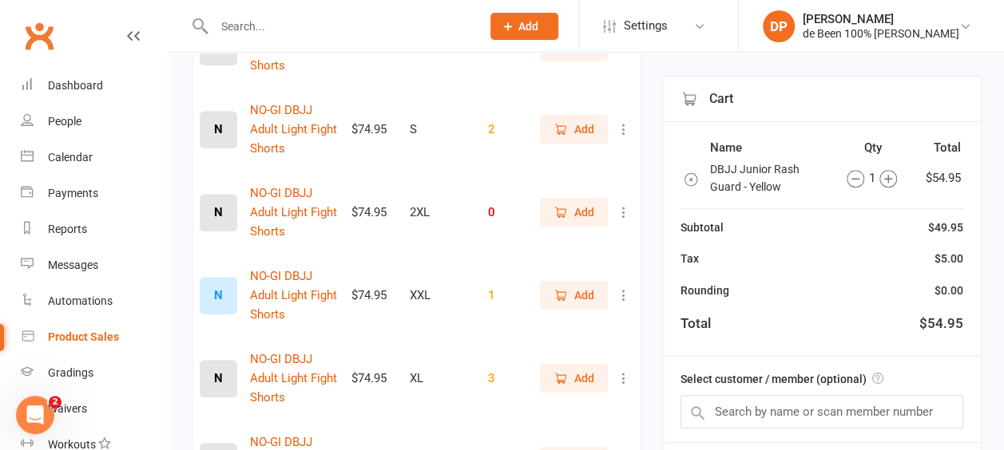
click at [585, 126] on span "Add" at bounding box center [584, 130] width 20 height 18
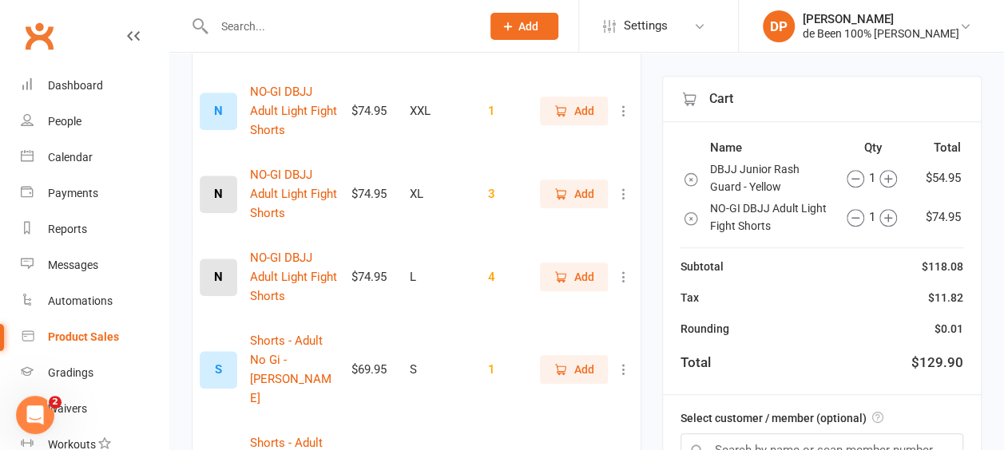
scroll to position [650, 0]
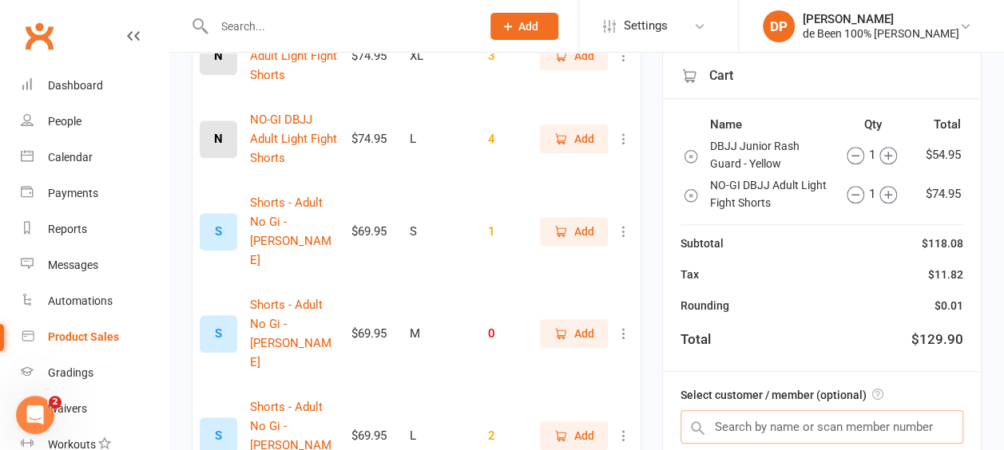
click at [732, 411] on input "text" at bounding box center [822, 428] width 283 height 34
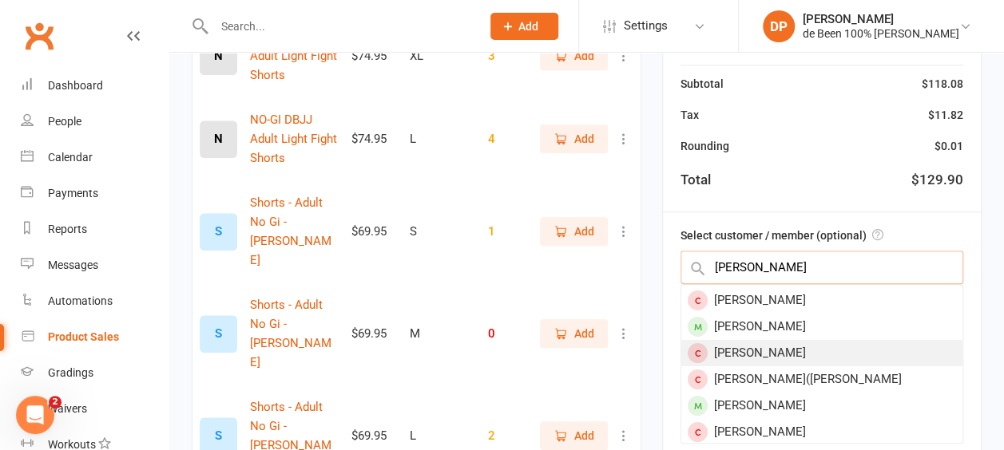
scroll to position [51, 0]
type input "william"
click at [776, 392] on div "William Smithenbecker" at bounding box center [821, 405] width 281 height 26
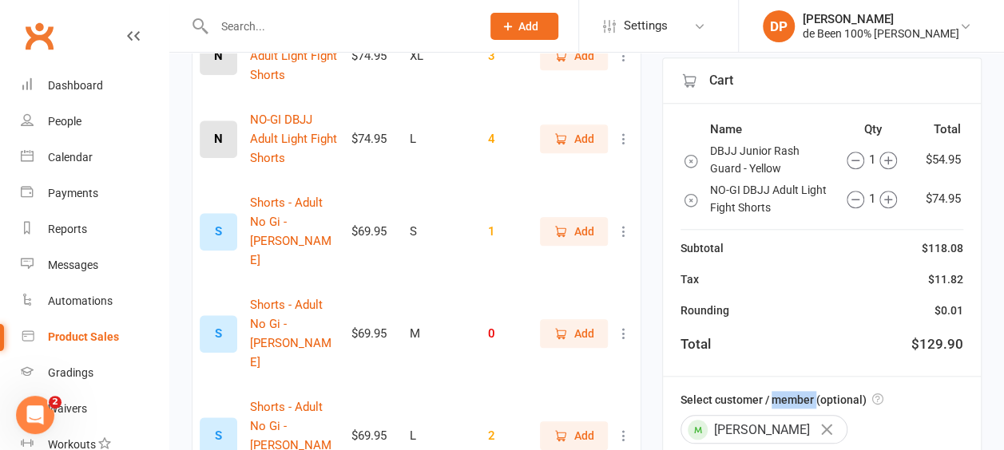
click at [776, 391] on label "Select customer / member (optional)" at bounding box center [782, 400] width 203 height 18
drag, startPoint x: 776, startPoint y: 287, endPoint x: 756, endPoint y: 368, distance: 83.7
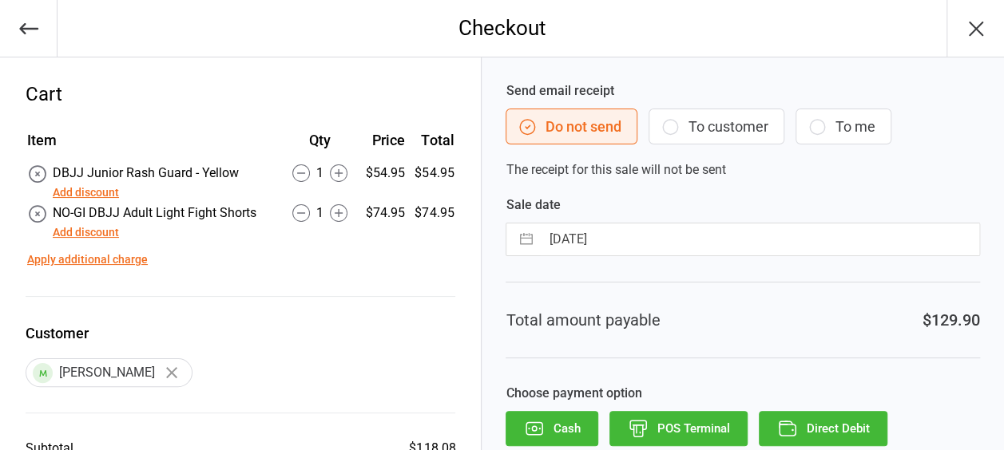
click at [772, 319] on div "Total amount payable $129.90" at bounding box center [743, 320] width 474 height 77
click at [690, 431] on button "POS Terminal" at bounding box center [678, 428] width 138 height 35
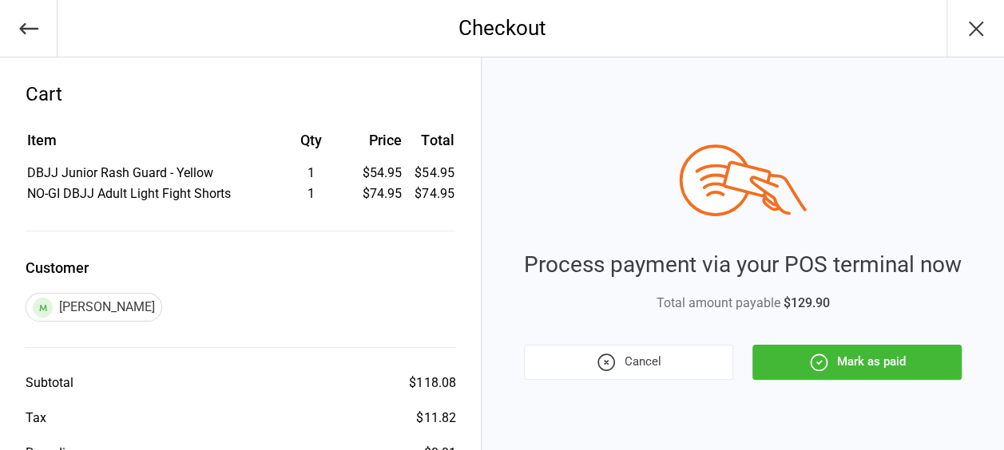
click at [858, 363] on button "Mark as paid" at bounding box center [856, 362] width 209 height 35
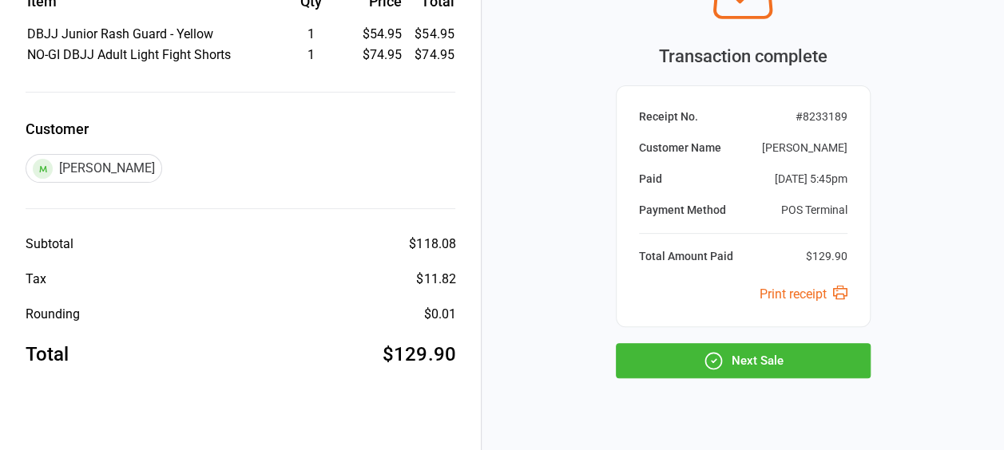
scroll to position [140, 0]
click at [802, 352] on button "Next Sale" at bounding box center [743, 360] width 255 height 35
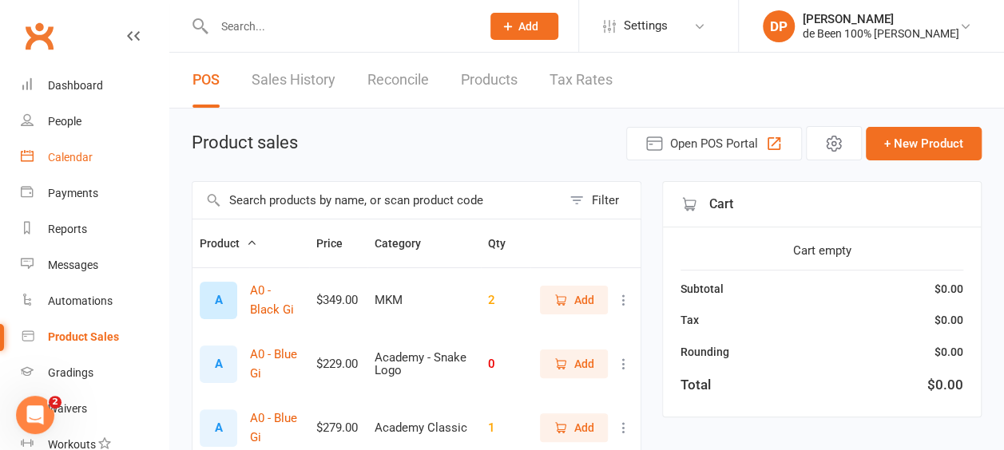
click at [69, 157] on div "Calendar" at bounding box center [70, 157] width 45 height 13
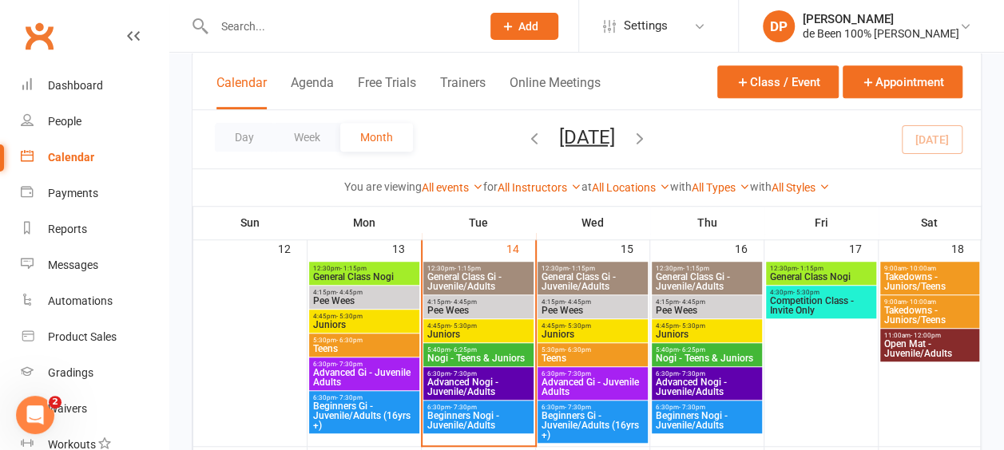
scroll to position [458, 0]
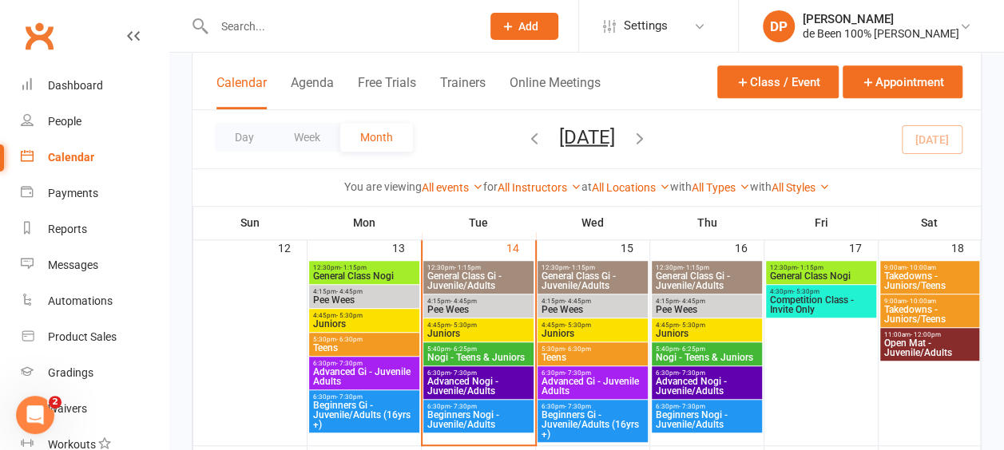
click at [470, 327] on span "- 5:30pm" at bounding box center [463, 325] width 26 height 7
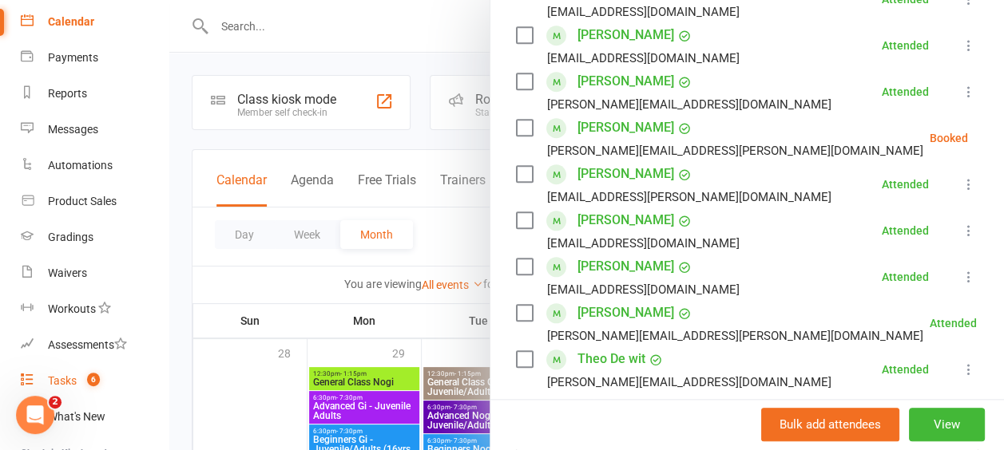
scroll to position [126, 0]
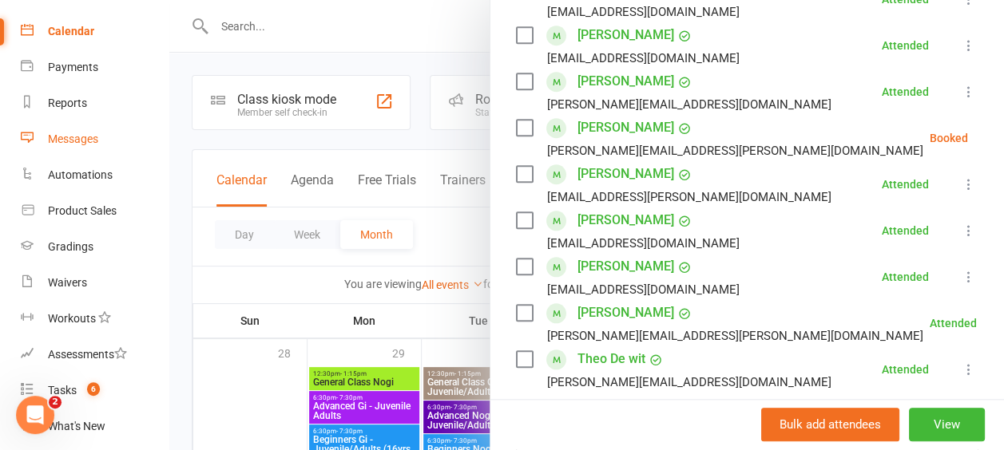
click at [69, 141] on div "Messages" at bounding box center [73, 139] width 50 height 13
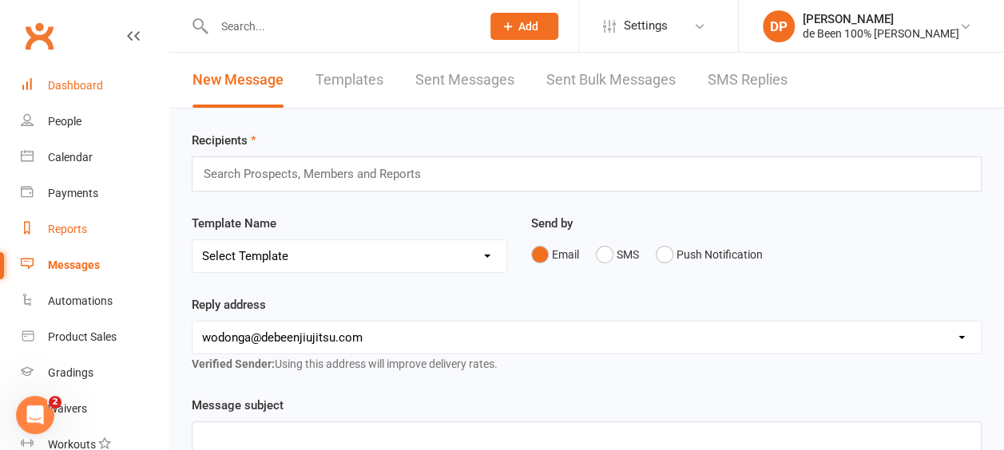
click at [141, 93] on link "Dashboard" at bounding box center [95, 86] width 148 height 36
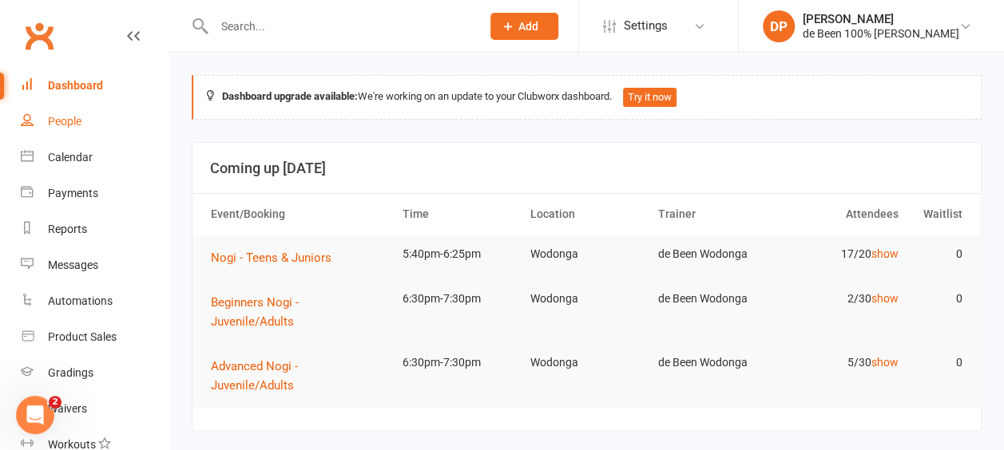
click at [58, 121] on div "People" at bounding box center [65, 121] width 34 height 13
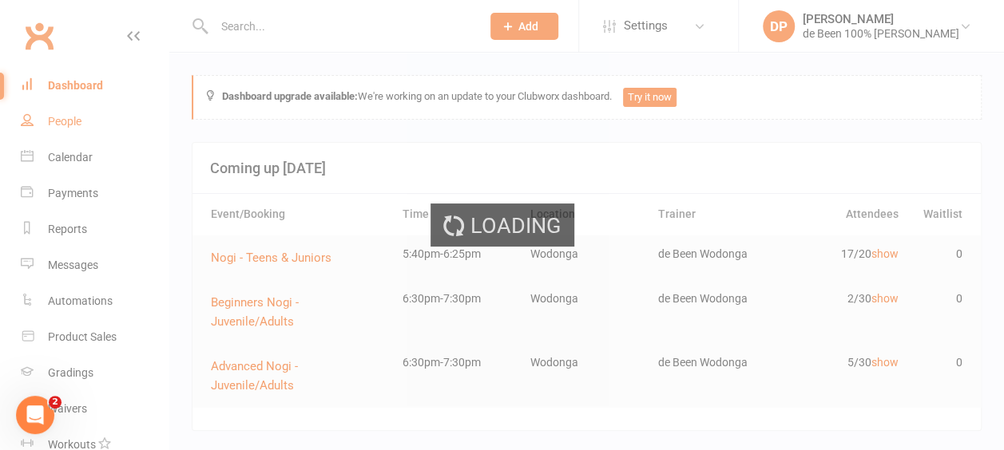
select select "100"
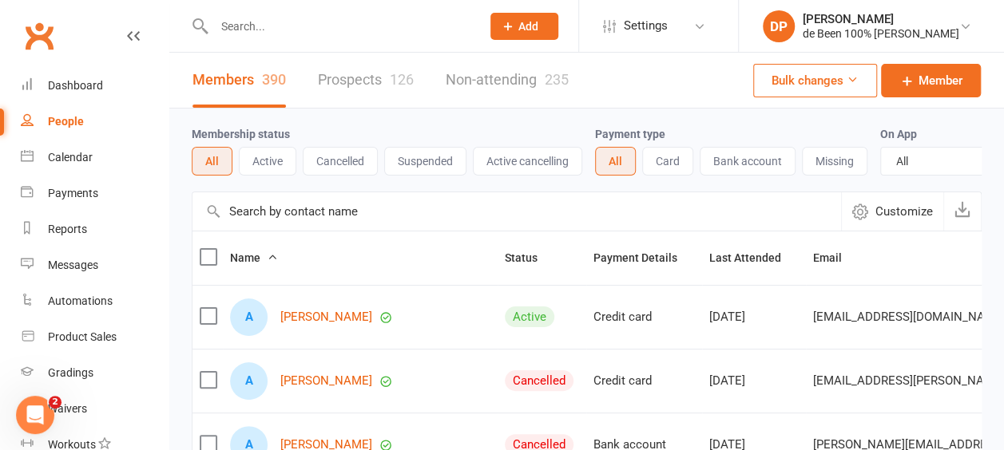
click at [249, 221] on input "text" at bounding box center [517, 212] width 649 height 38
click at [233, 184] on div "Membership status All Active Cancelled Suspended Active cancelling Payment type…" at bounding box center [587, 150] width 790 height 83
click at [251, 231] on input "text" at bounding box center [517, 212] width 649 height 38
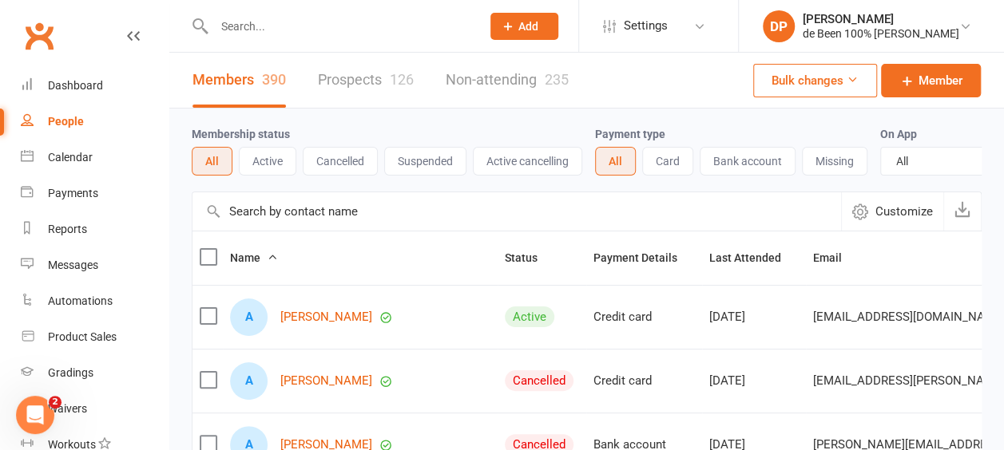
click at [251, 231] on input "text" at bounding box center [517, 212] width 649 height 38
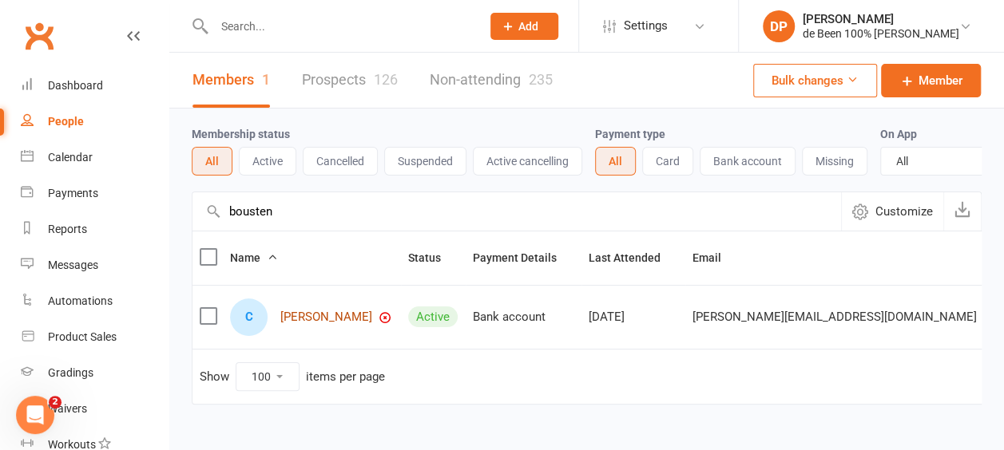
type input "bousten"
click at [326, 323] on link "[PERSON_NAME]" at bounding box center [326, 318] width 92 height 14
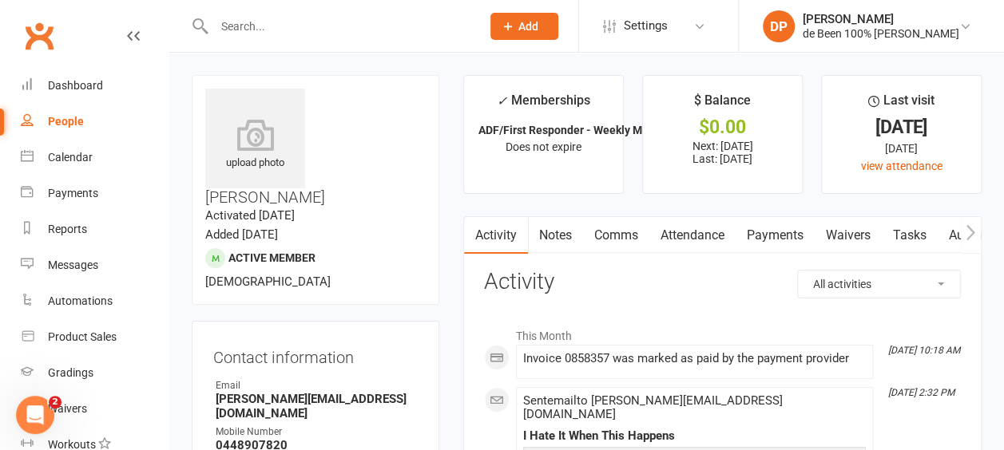
click at [776, 233] on link "Payments" at bounding box center [775, 235] width 79 height 37
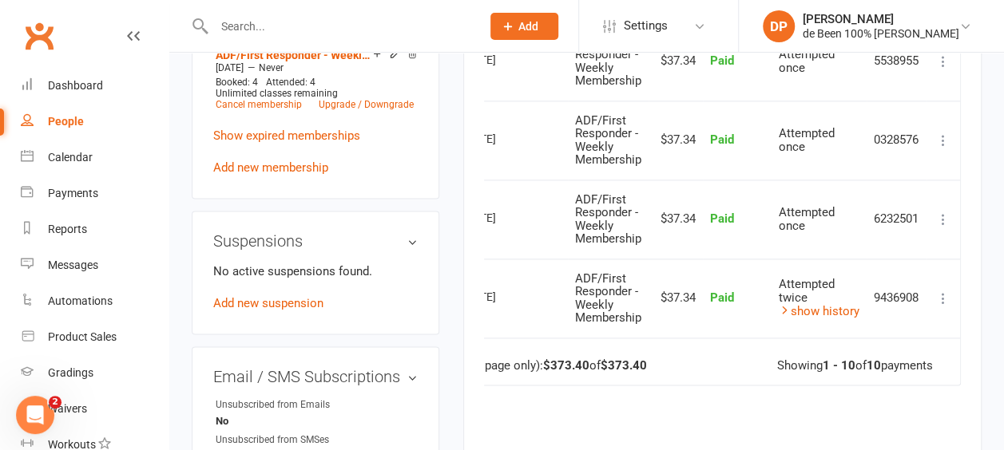
scroll to position [949, 0]
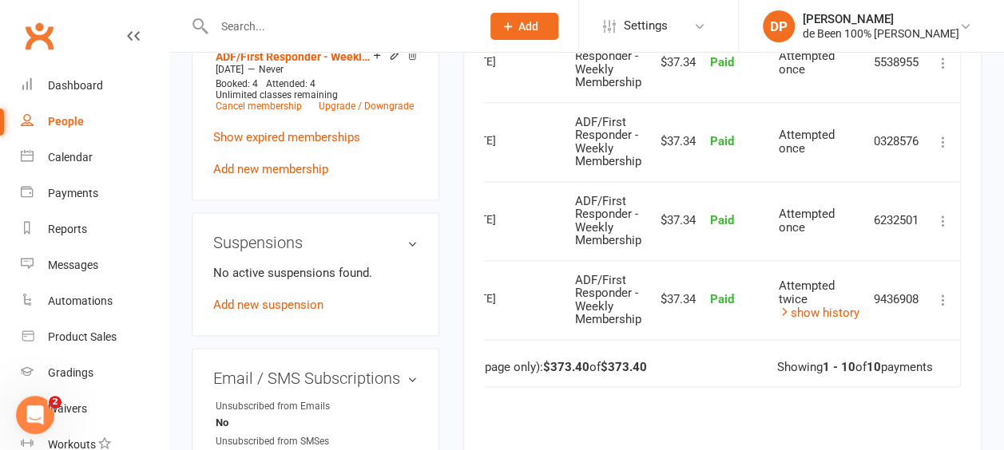
click at [946, 292] on icon at bounding box center [943, 300] width 16 height 16
click at [681, 414] on div "Due Contact Membership Amount Status History Invoice # Select this 10 Nov 2025 …" at bounding box center [722, 49] width 477 height 1087
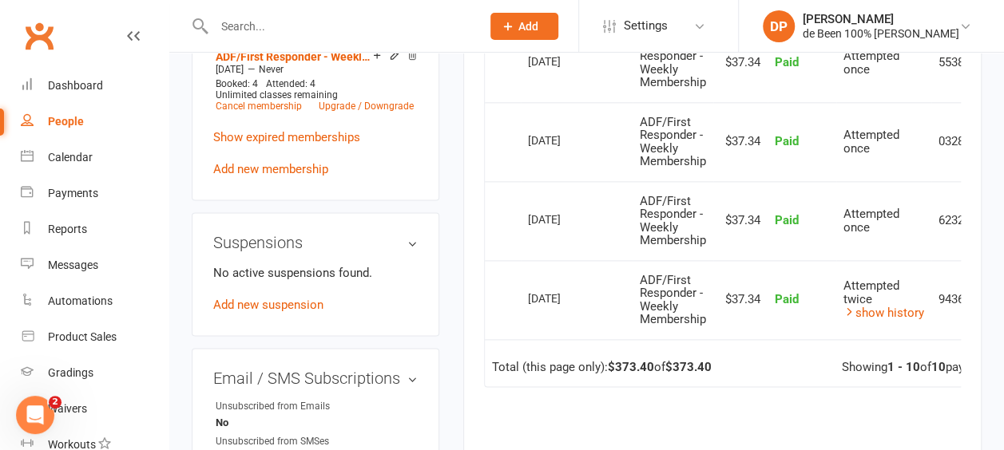
scroll to position [952, 0]
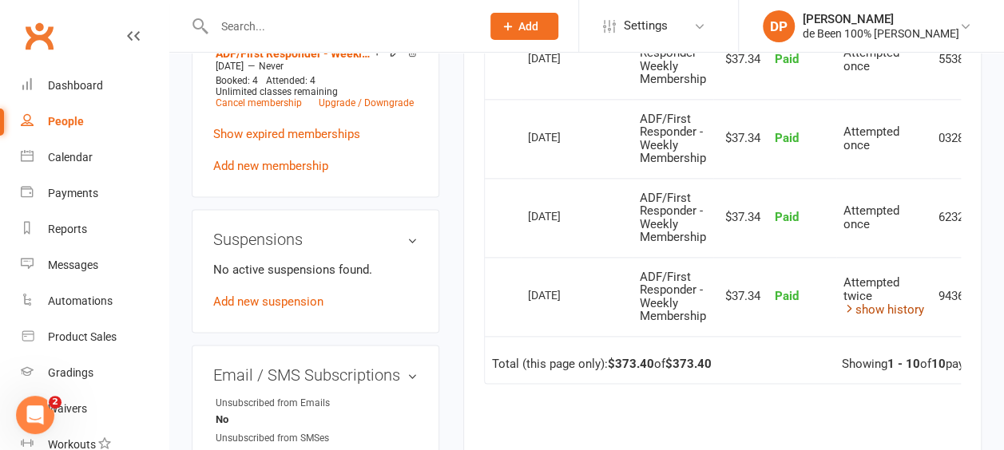
click at [885, 305] on link "show history" at bounding box center [883, 310] width 81 height 14
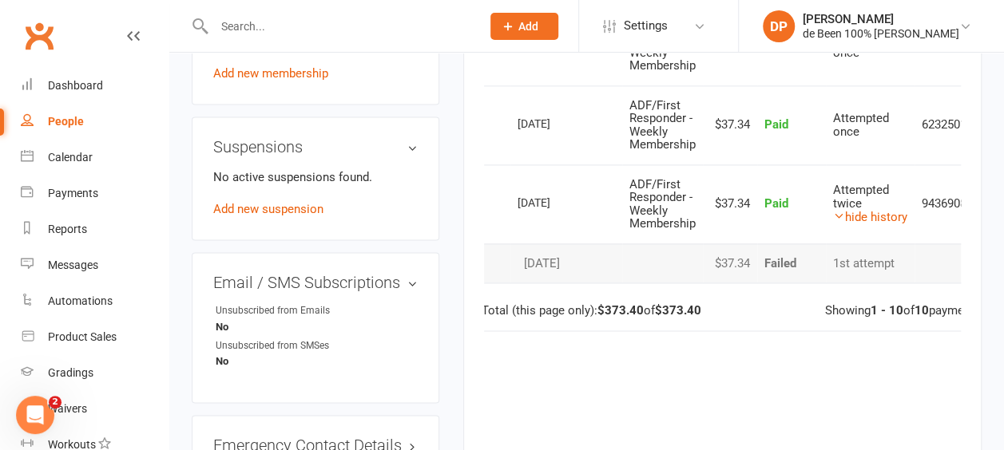
scroll to position [0, 10]
click at [80, 155] on div "Calendar" at bounding box center [70, 157] width 45 height 13
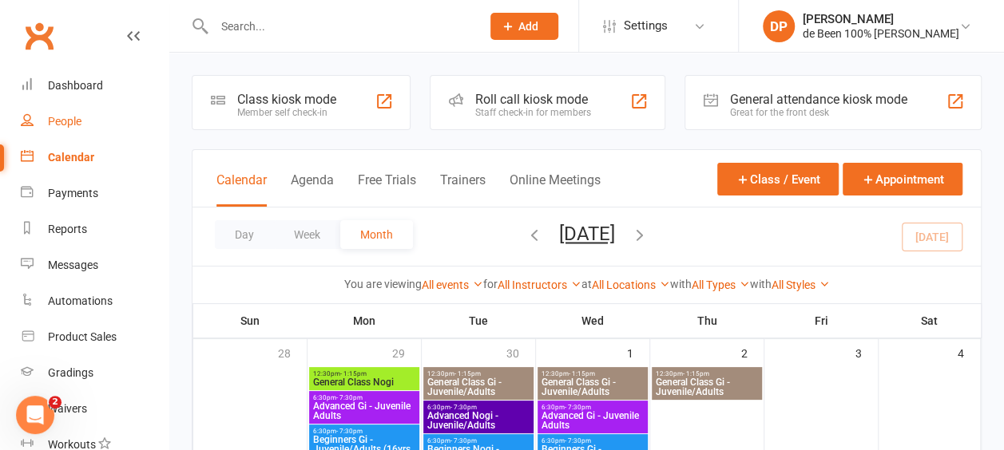
click at [58, 129] on link "People" at bounding box center [95, 122] width 148 height 36
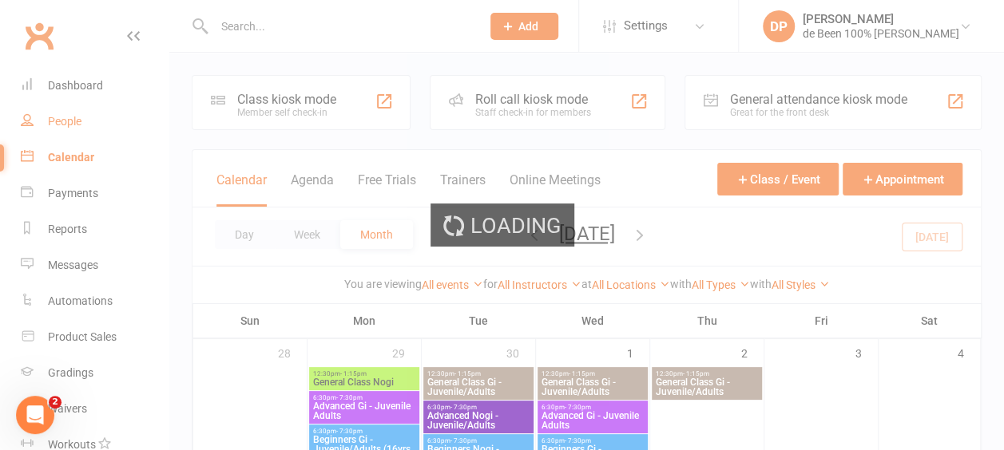
select select "100"
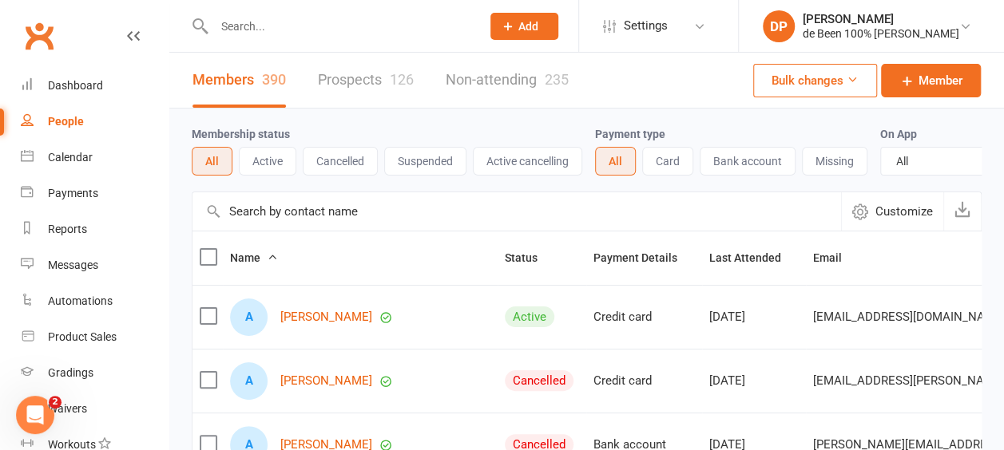
click at [256, 225] on input "text" at bounding box center [517, 212] width 649 height 38
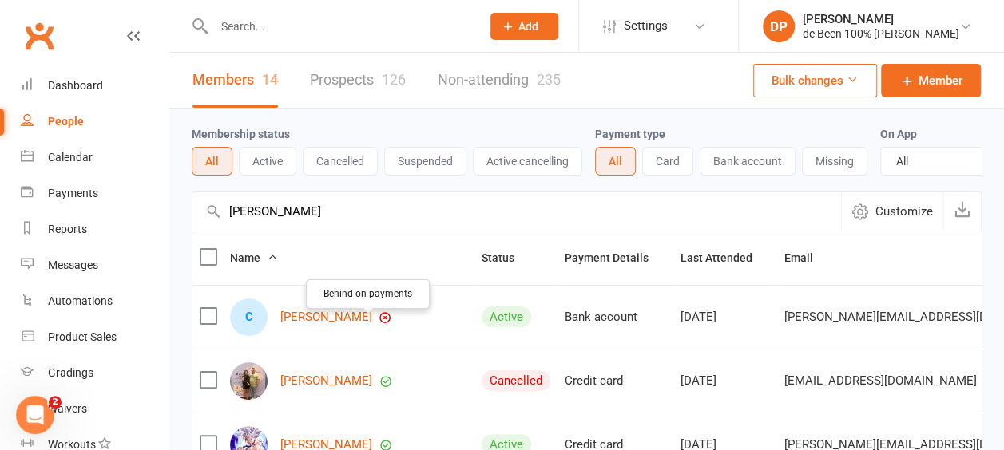
type input "chris b"
click at [379, 324] on icon "button" at bounding box center [385, 318] width 13 height 13
click at [316, 324] on link "[PERSON_NAME]" at bounding box center [326, 318] width 92 height 14
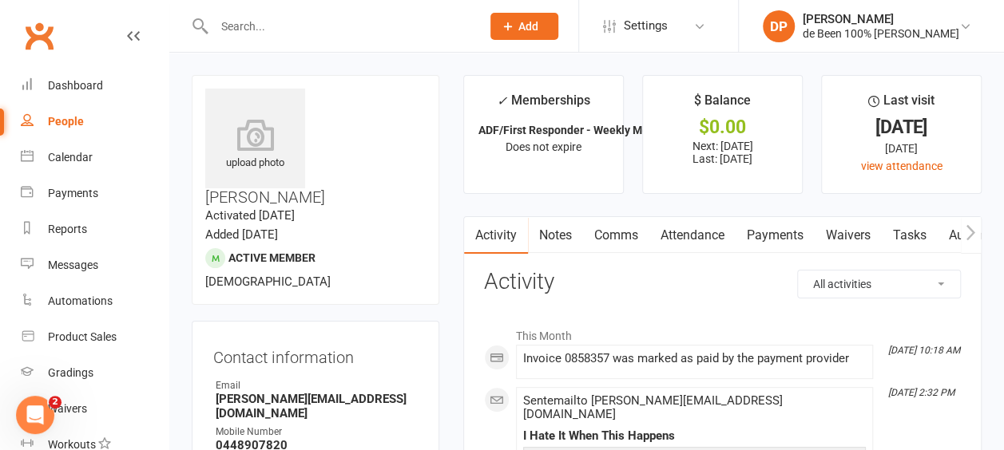
click at [777, 234] on link "Payments" at bounding box center [775, 235] width 79 height 37
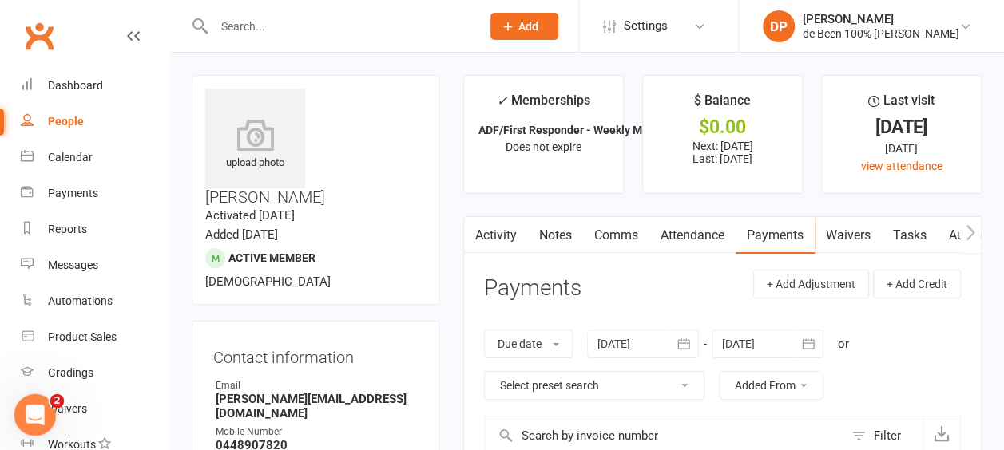
click at [26, 415] on icon "Open Intercom Messenger" at bounding box center [33, 413] width 26 height 26
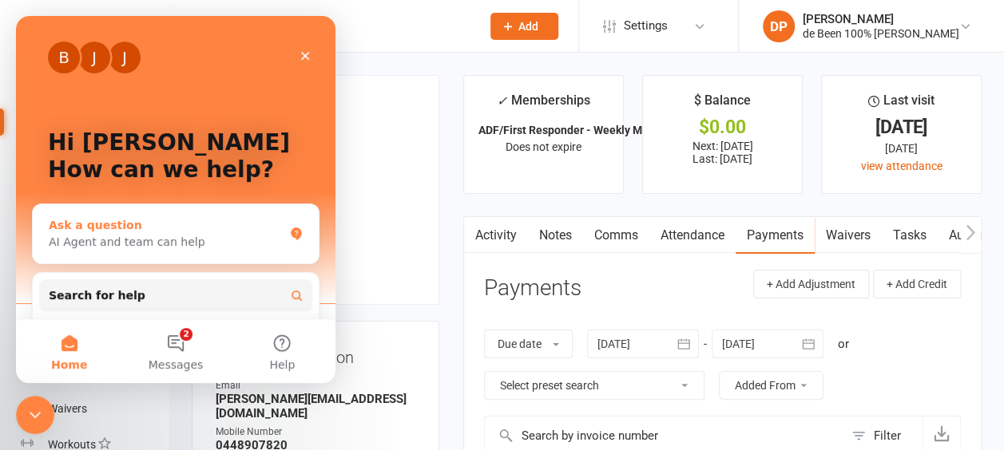
click at [110, 242] on div "AI Agent and team can help" at bounding box center [166, 242] width 235 height 17
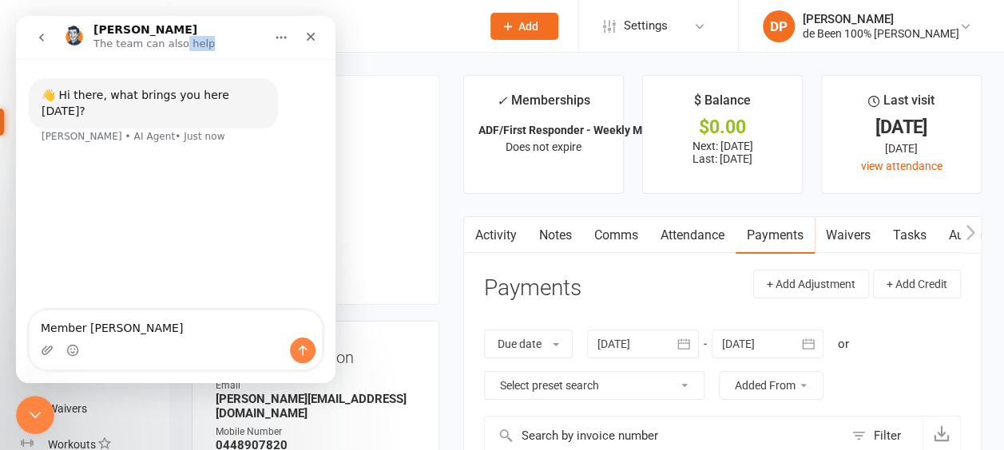
drag, startPoint x: 176, startPoint y: 30, endPoint x: 320, endPoint y: 19, distance: 145.0
click at [320, 19] on nav "Toby The team can also help" at bounding box center [176, 37] width 320 height 43
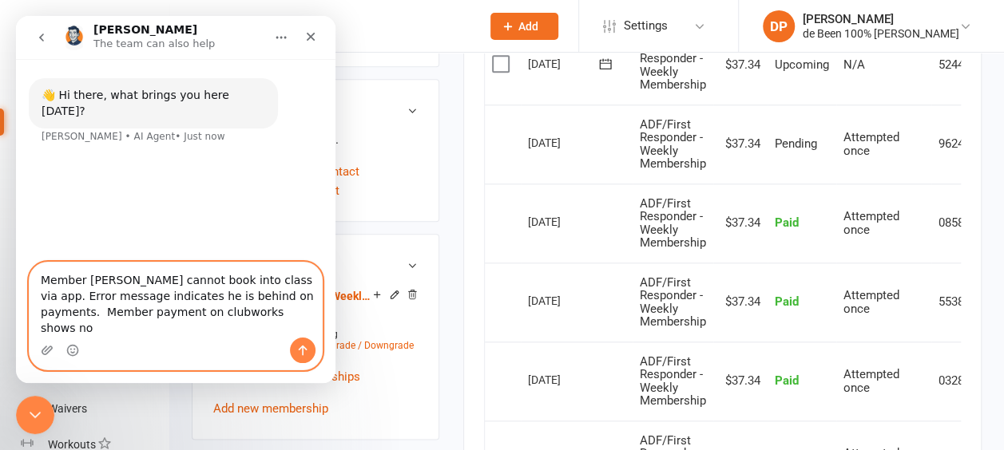
scroll to position [710, 0]
drag, startPoint x: 41, startPoint y: 329, endPoint x: 252, endPoint y: 334, distance: 210.9
click at [252, 334] on textarea "Member Chris Boesten cannot book into class via app. Error message indicates he…" at bounding box center [176, 300] width 292 height 75
type textarea "Member Chris Boesten cannot book into class via app. Error message indicates he…"
click at [304, 351] on icon "Send a message…" at bounding box center [303, 351] width 9 height 10
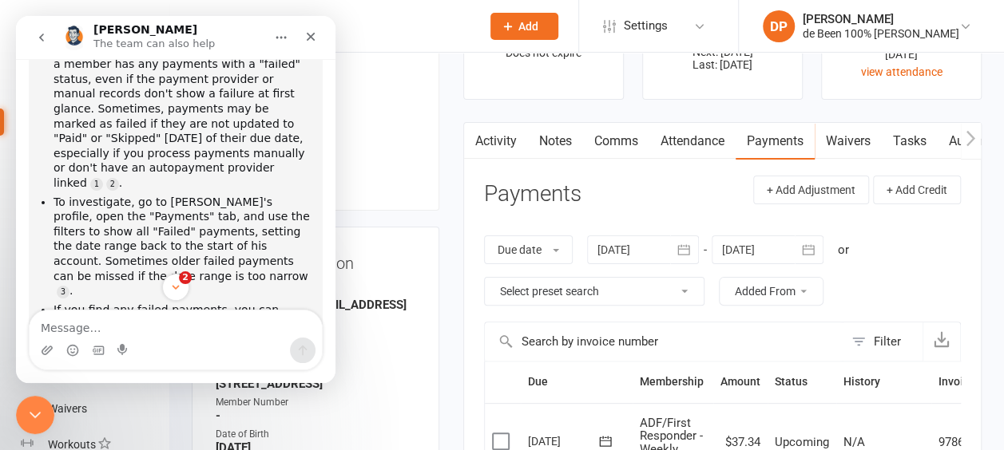
scroll to position [94, 0]
click at [686, 292] on select "Select preset search All failures All skipped payments All pending payments Suc…" at bounding box center [594, 291] width 219 height 27
select select "0"
click at [485, 278] on select "Select preset search All failures All skipped payments All pending payments Suc…" at bounding box center [594, 291] width 219 height 27
type input "[DATE]"
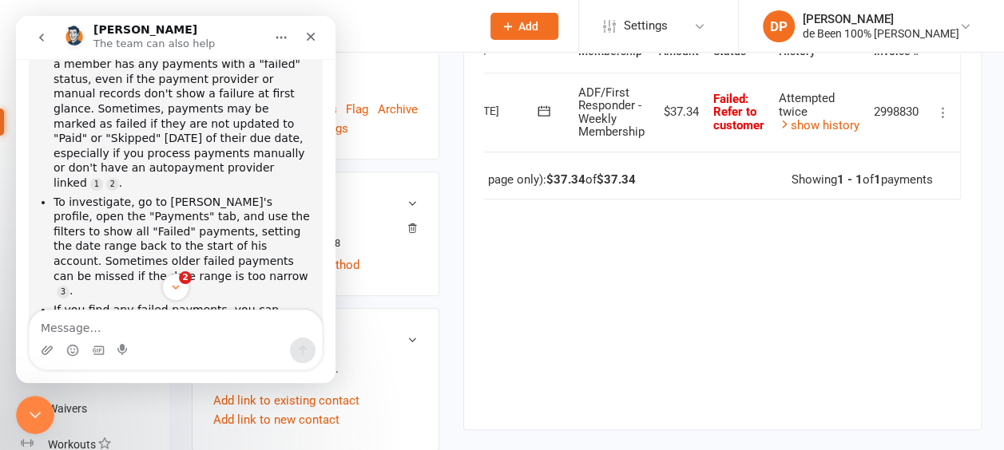
scroll to position [478, 0]
click at [917, 218] on div "Due Contact Membership Amount Status History Invoice # Select this 07 Sep 2025 …" at bounding box center [722, 219] width 477 height 375
click at [947, 122] on icon at bounding box center [943, 114] width 16 height 16
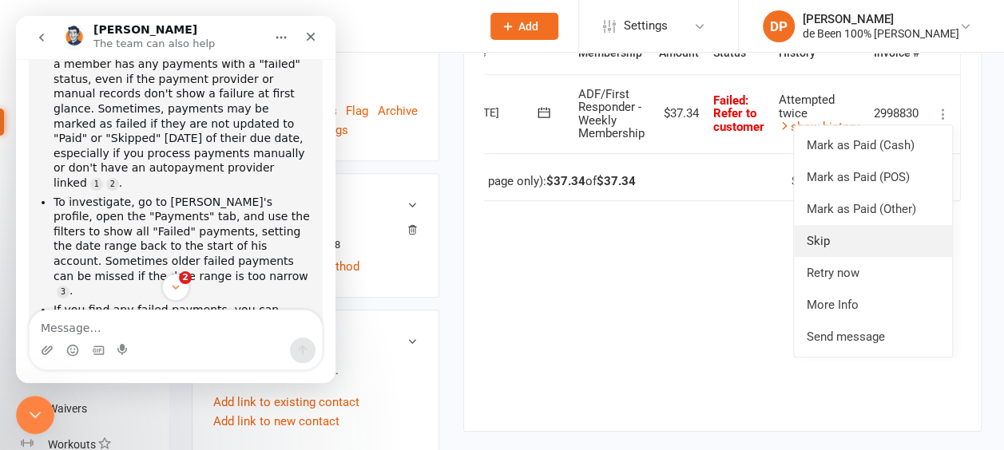
click at [862, 246] on link "Skip" at bounding box center [873, 241] width 158 height 32
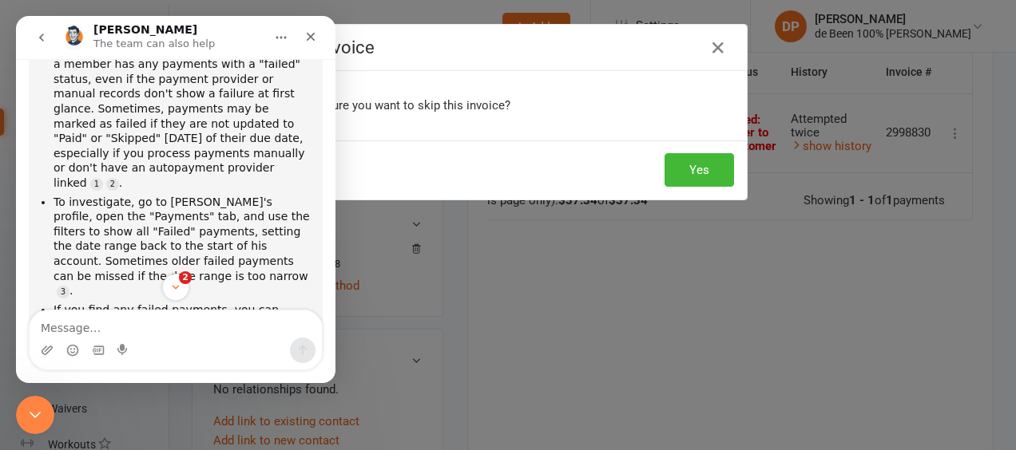
scroll to position [0, 56]
click at [689, 160] on button "Yes" at bounding box center [699, 170] width 69 height 34
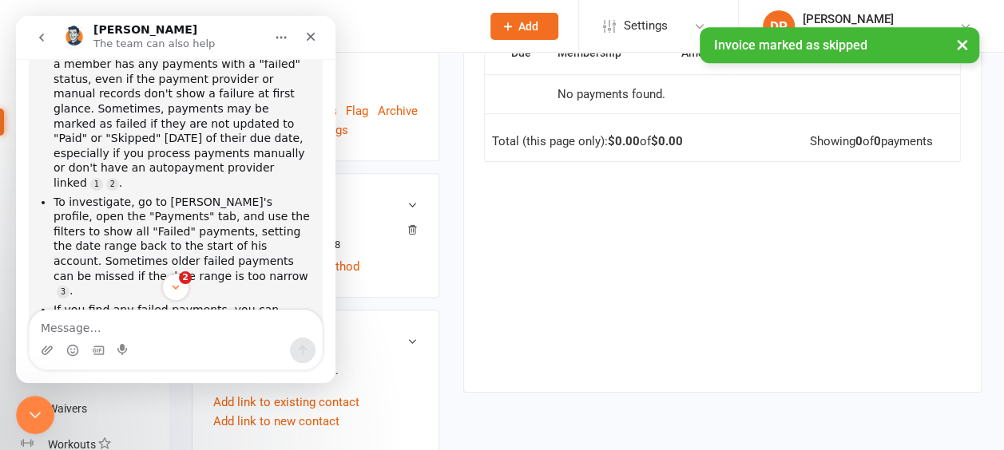
scroll to position [470, 0]
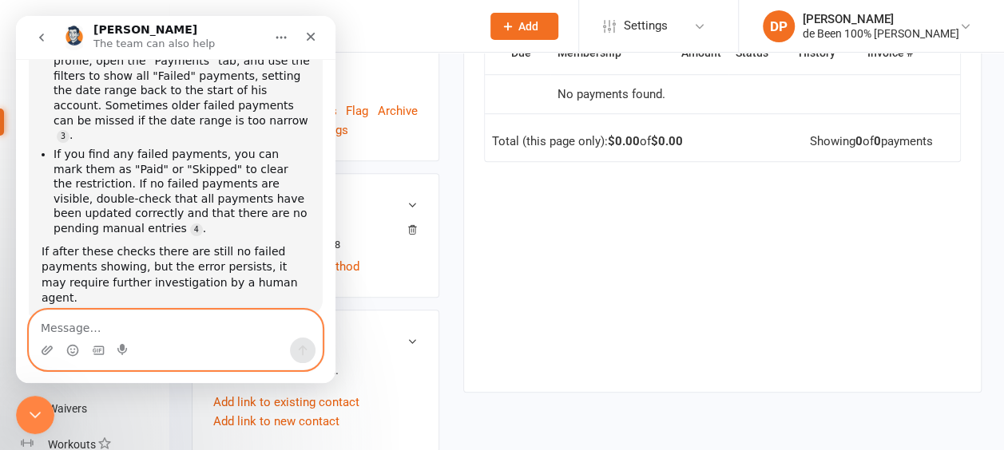
click at [127, 316] on textarea "Message…" at bounding box center [176, 324] width 292 height 27
type textarea "Yes. Thanks"
click at [303, 347] on icon "Send a message…" at bounding box center [303, 351] width 9 height 10
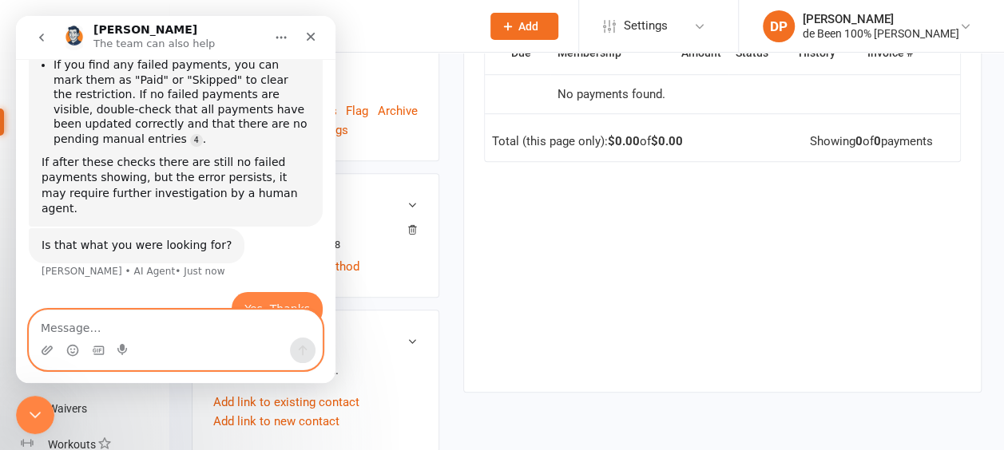
scroll to position [543, 0]
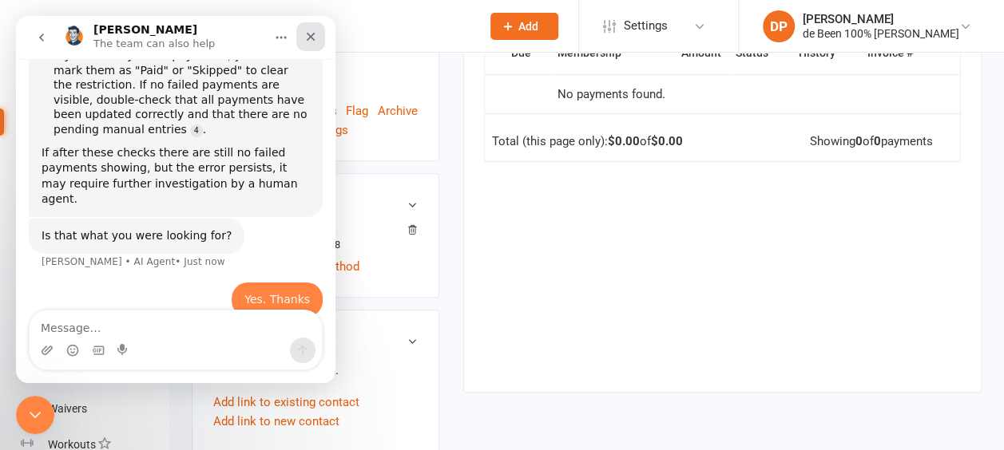
click at [313, 38] on icon "Close" at bounding box center [311, 37] width 9 height 9
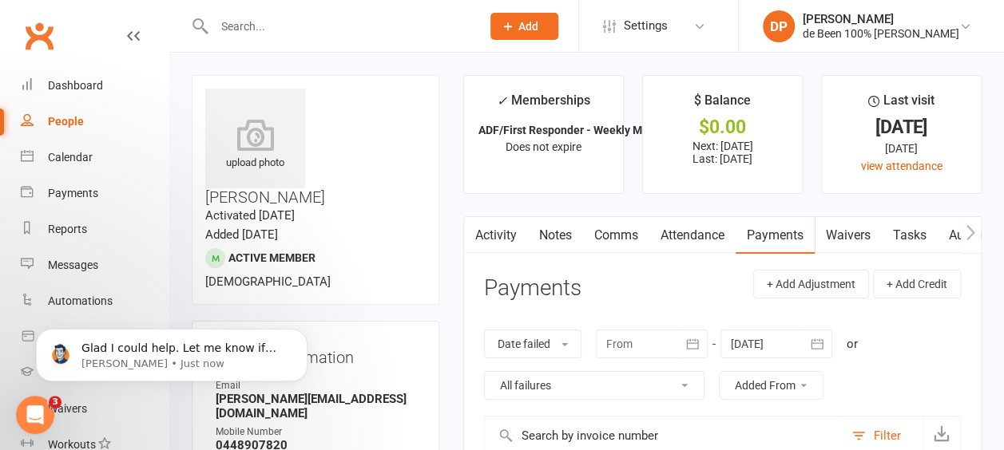
scroll to position [554, 0]
click at [63, 162] on div "Calendar" at bounding box center [70, 157] width 45 height 13
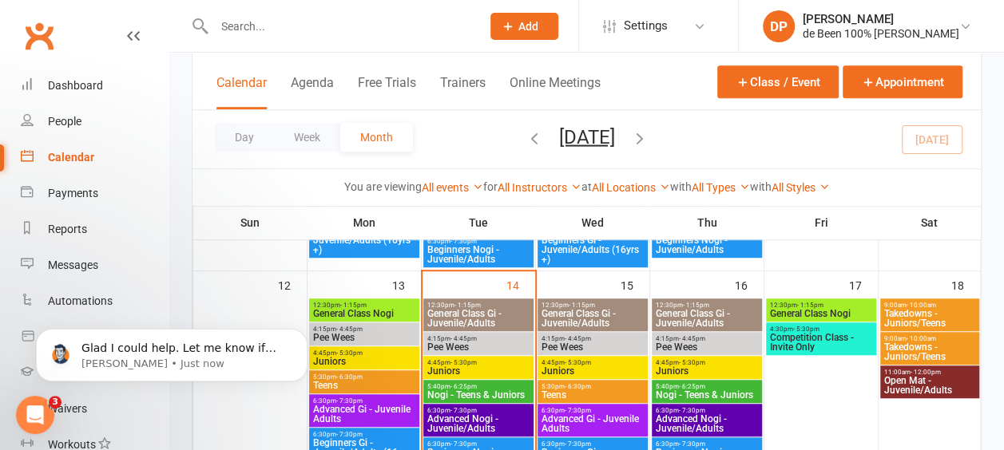
scroll to position [495, 0]
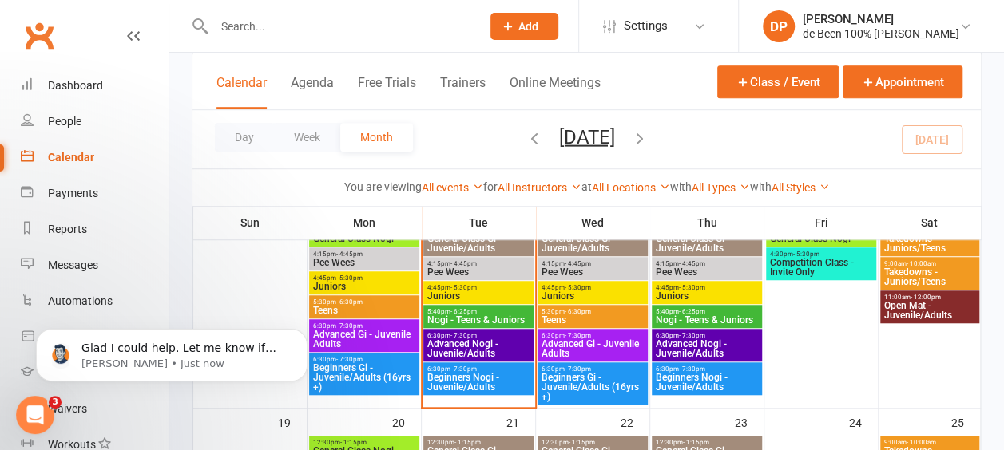
click at [453, 379] on span "Beginners Nogi - Juvenile/Adults" at bounding box center [479, 382] width 104 height 19
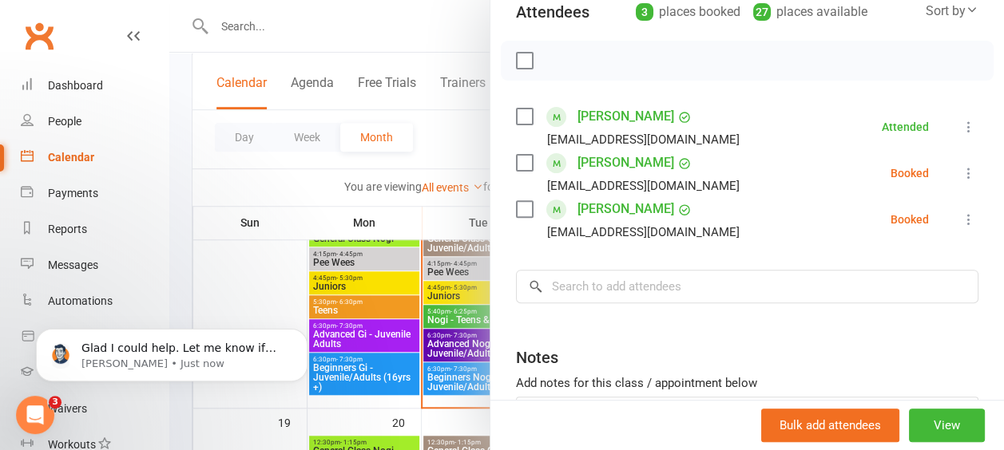
scroll to position [194, 0]
click at [568, 294] on input "search" at bounding box center [747, 286] width 462 height 34
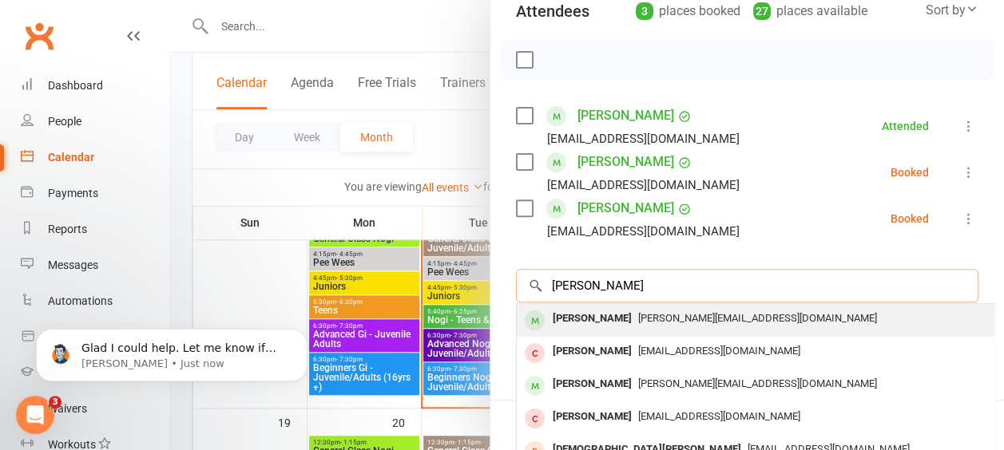
type input "chris b"
click at [575, 318] on div "[PERSON_NAME]" at bounding box center [592, 319] width 92 height 23
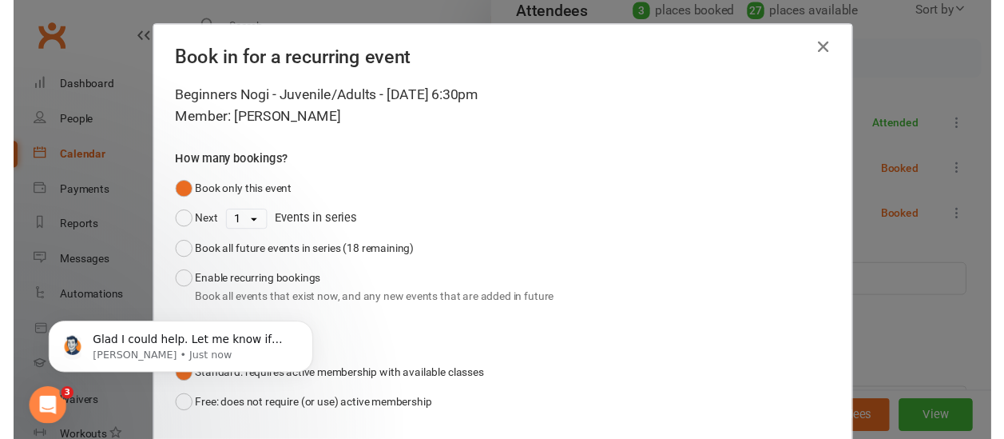
scroll to position [105, 0]
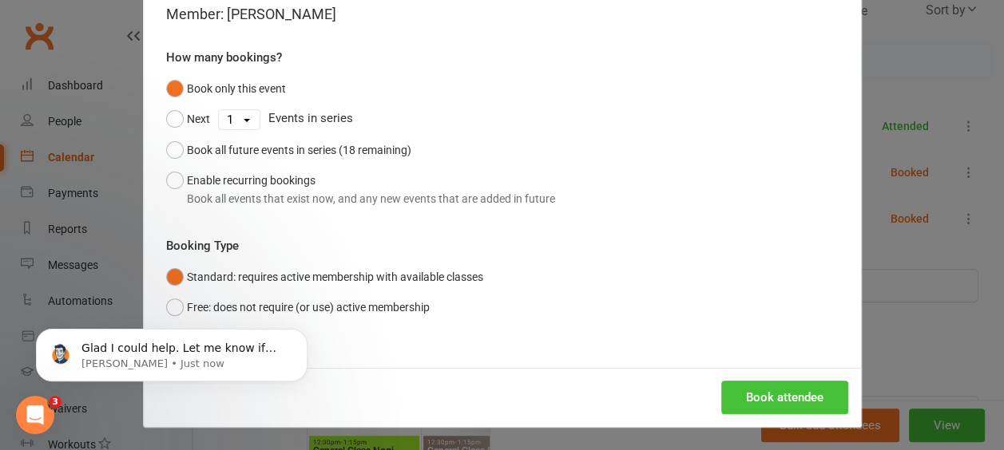
click at [767, 399] on button "Book attendee" at bounding box center [784, 398] width 127 height 34
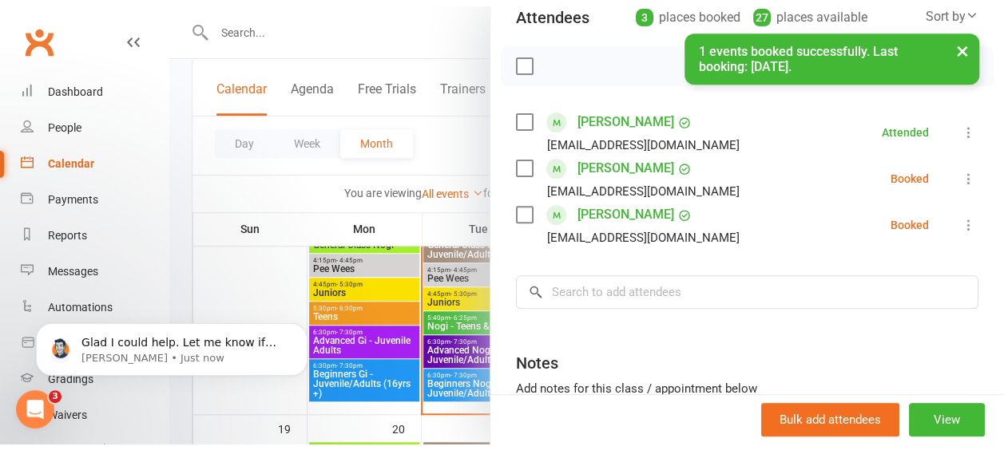
scroll to position [554, 0]
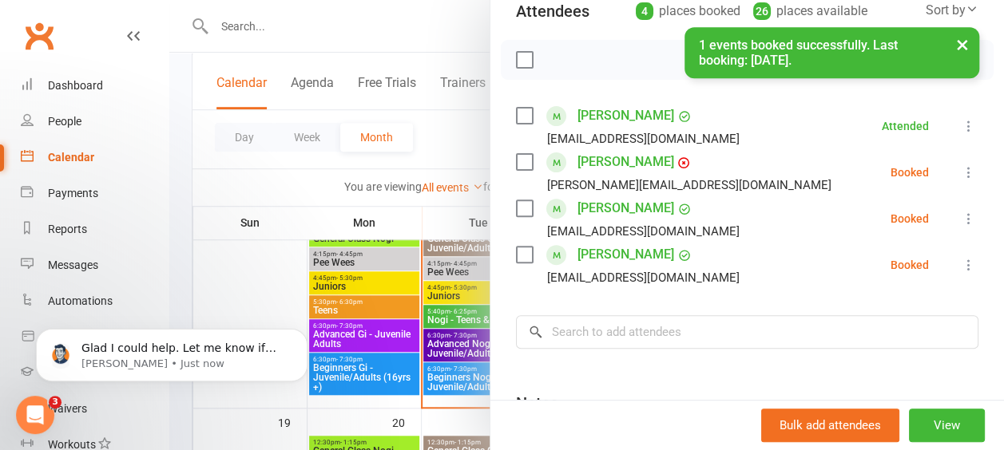
click at [961, 170] on icon at bounding box center [969, 173] width 16 height 16
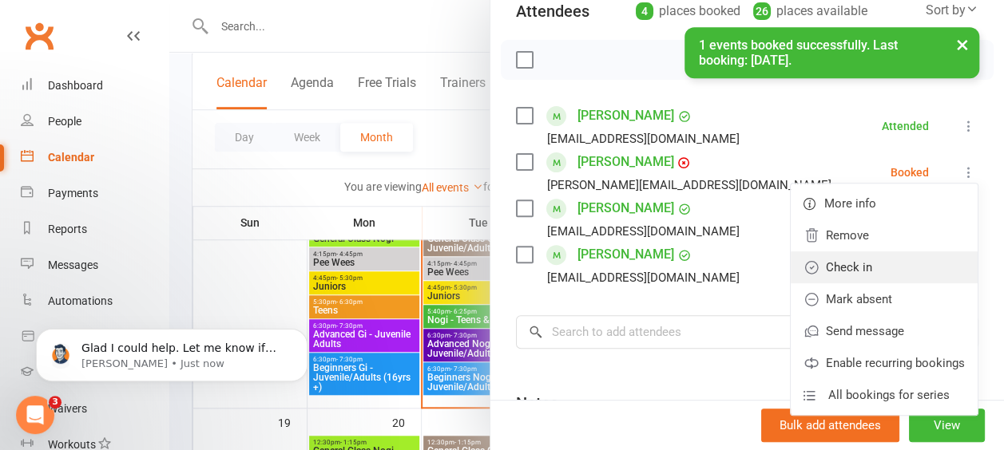
click at [860, 252] on link "Check in" at bounding box center [884, 268] width 187 height 32
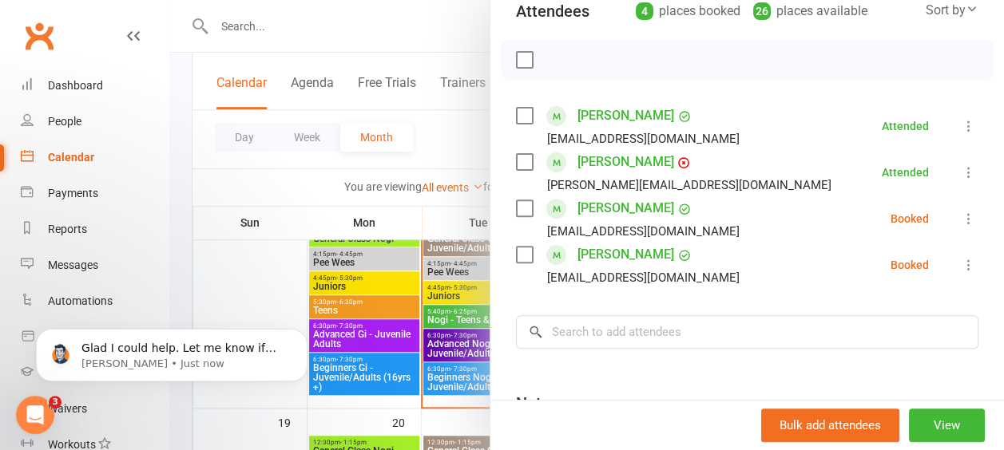
click at [591, 162] on link "[PERSON_NAME]" at bounding box center [626, 162] width 97 height 26
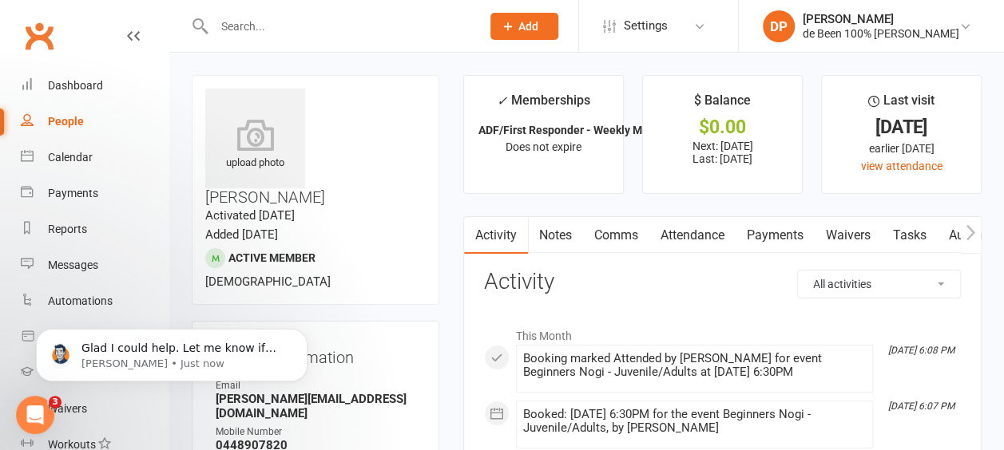
click at [768, 232] on link "Payments" at bounding box center [775, 235] width 79 height 37
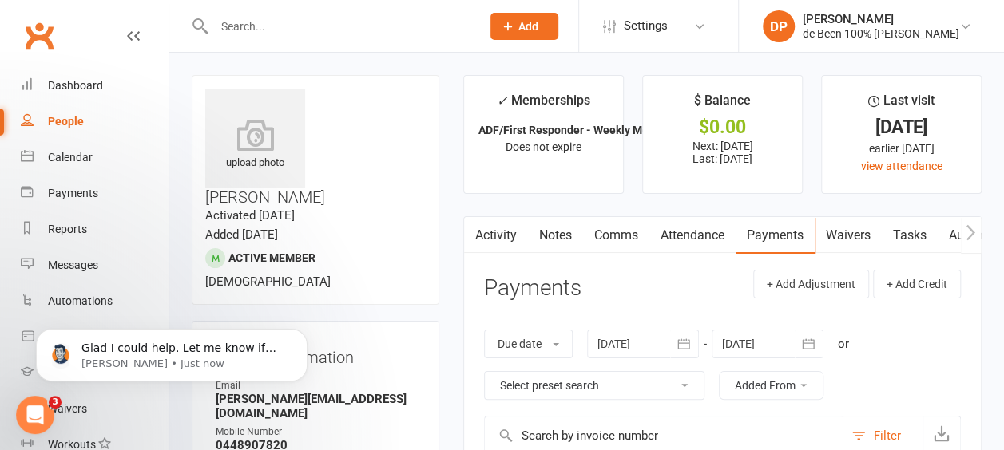
click at [639, 379] on select "Select preset search All failures All skipped payments All pending payments Suc…" at bounding box center [594, 385] width 219 height 27
select select "0"
click at [485, 372] on select "Select preset search All failures All skipped payments All pending payments Suc…" at bounding box center [594, 385] width 219 height 27
type input "[DATE]"
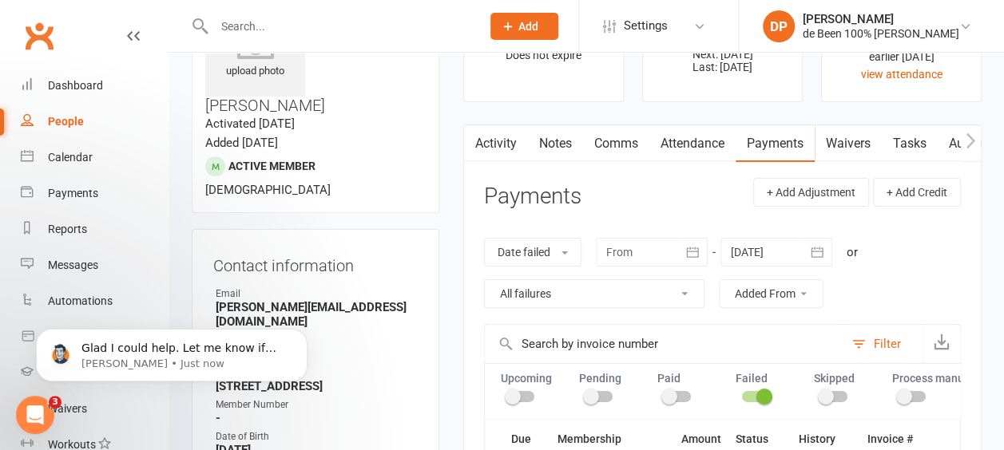
scroll to position [90, 0]
click at [487, 141] on link "Activity" at bounding box center [496, 145] width 64 height 37
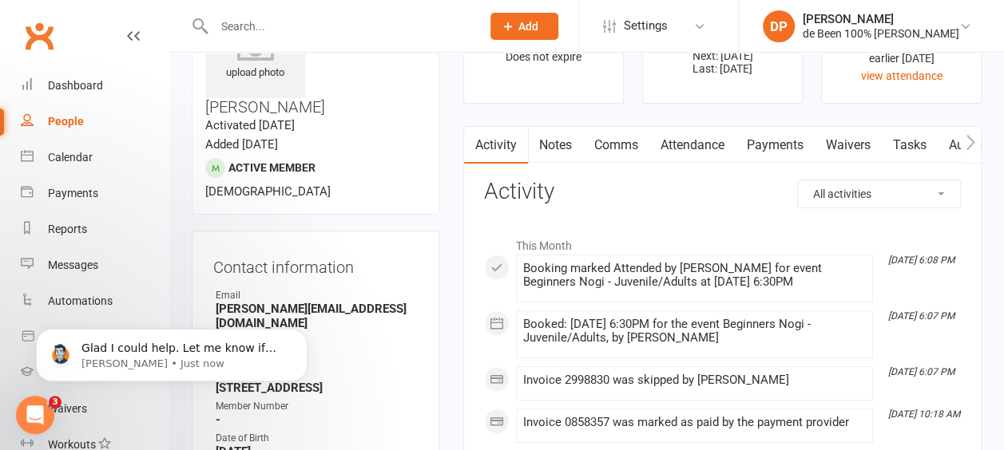
click at [55, 121] on div "People" at bounding box center [66, 121] width 36 height 13
select select "100"
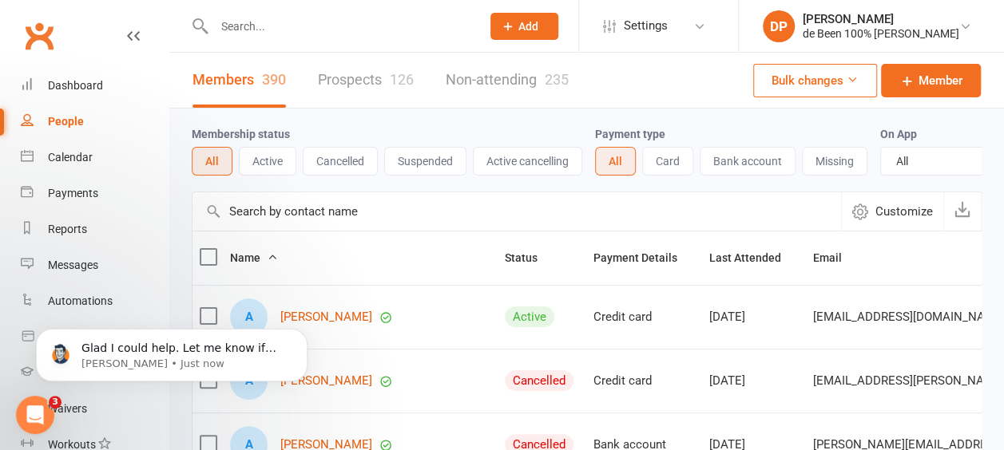
click at [256, 227] on input "text" at bounding box center [517, 212] width 649 height 38
click at [256, 227] on input "c" at bounding box center [517, 212] width 649 height 38
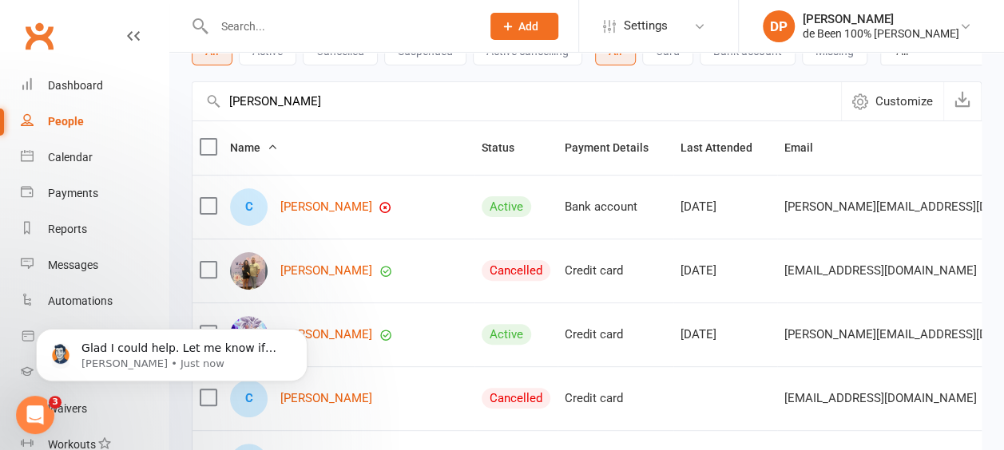
scroll to position [115, 0]
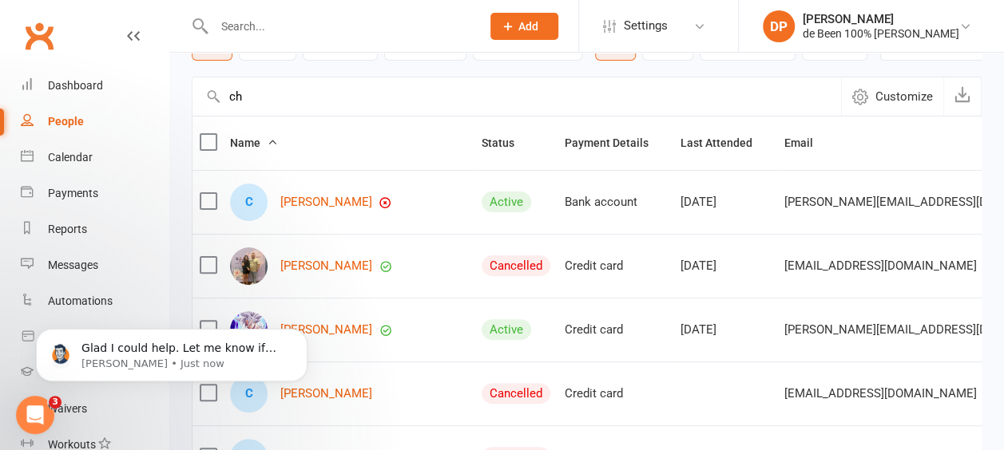
type input "c"
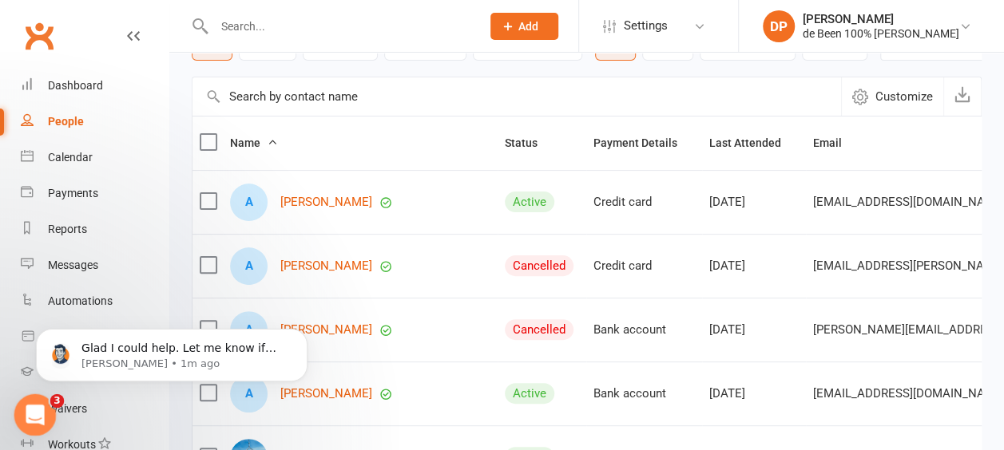
click at [31, 416] on icon "Open Intercom Messenger" at bounding box center [33, 413] width 26 height 26
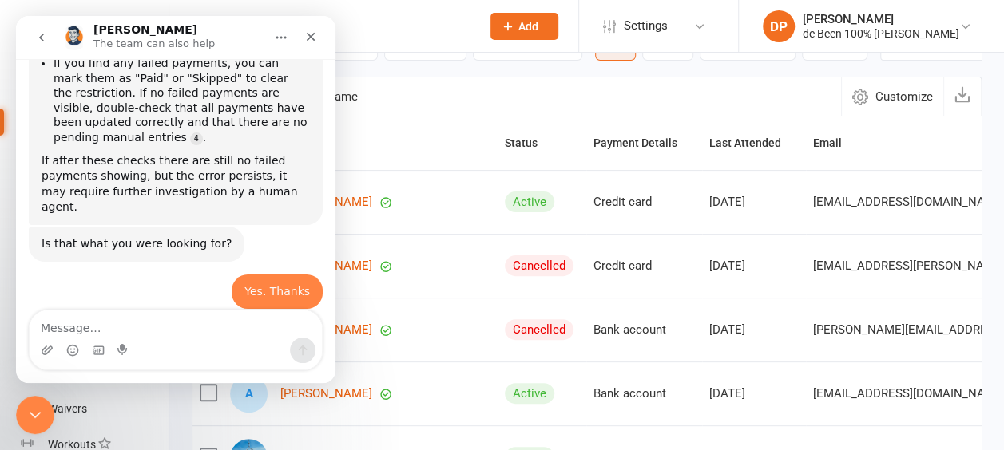
scroll to position [581, 0]
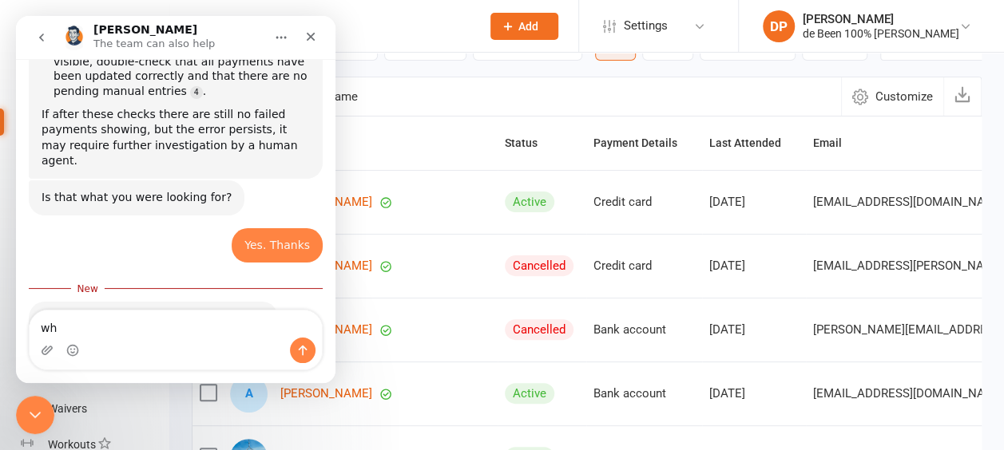
type textarea "w"
click at [320, 38] on div "Close" at bounding box center [310, 36] width 29 height 29
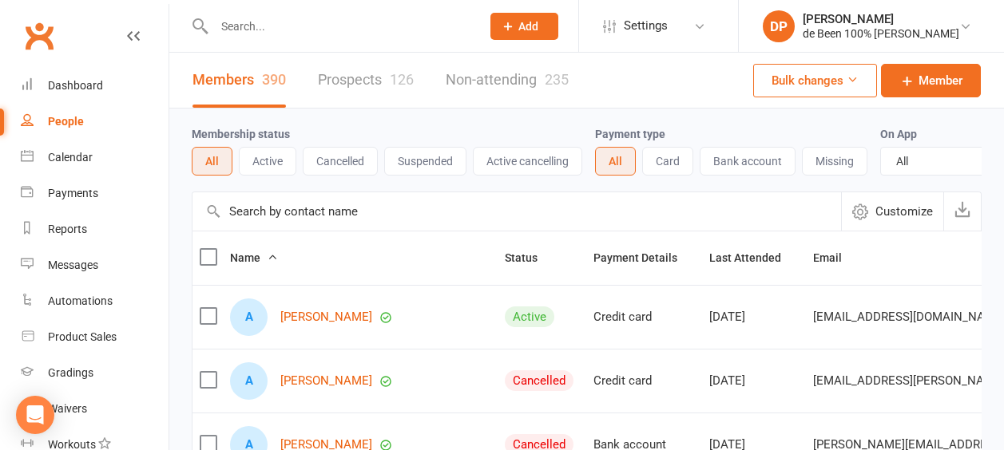
select select "100"
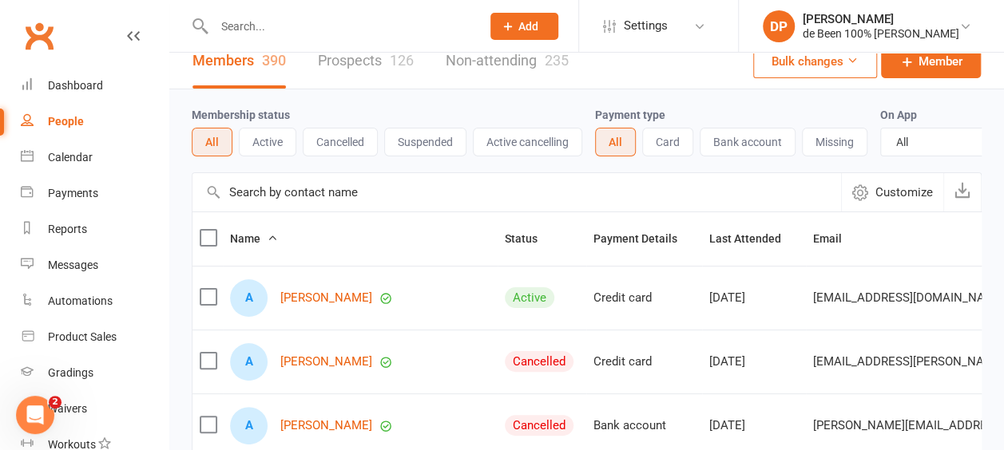
click at [256, 202] on input "text" at bounding box center [517, 192] width 649 height 38
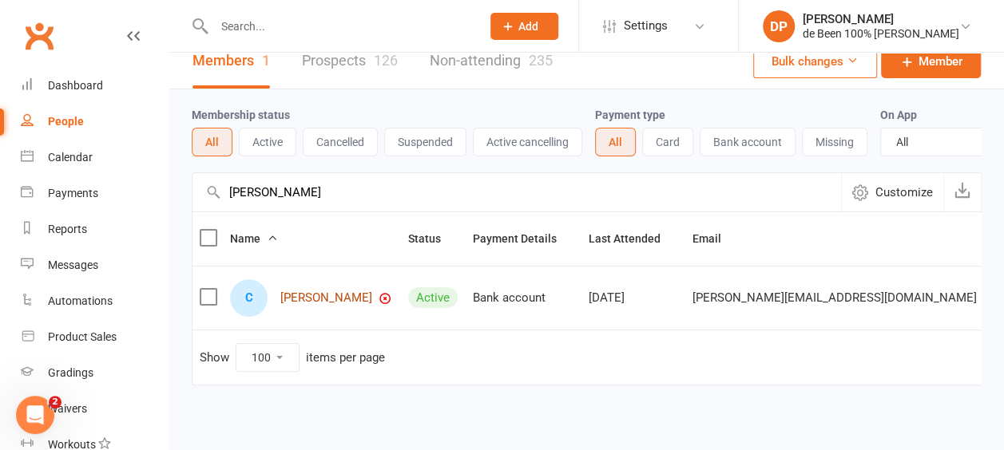
type input "[PERSON_NAME]"
click at [307, 304] on link "[PERSON_NAME]" at bounding box center [326, 299] width 92 height 14
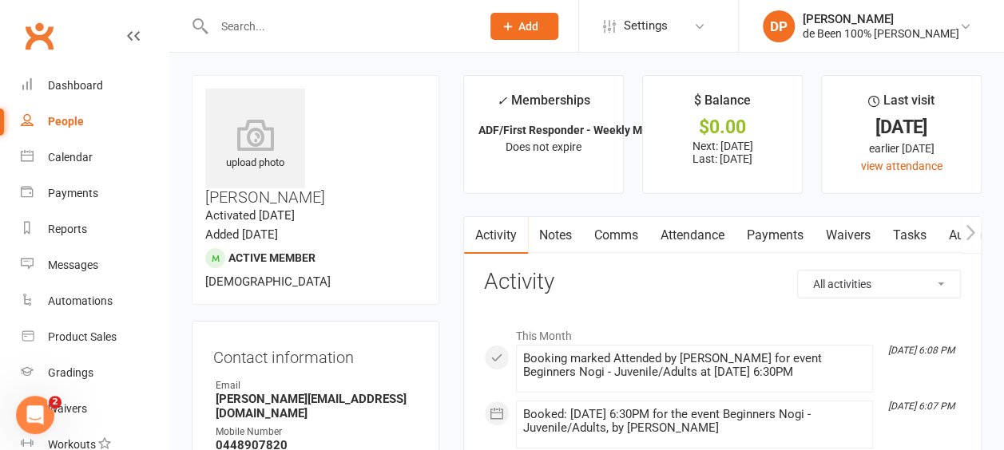
click at [61, 121] on div "People" at bounding box center [66, 121] width 36 height 13
select select "100"
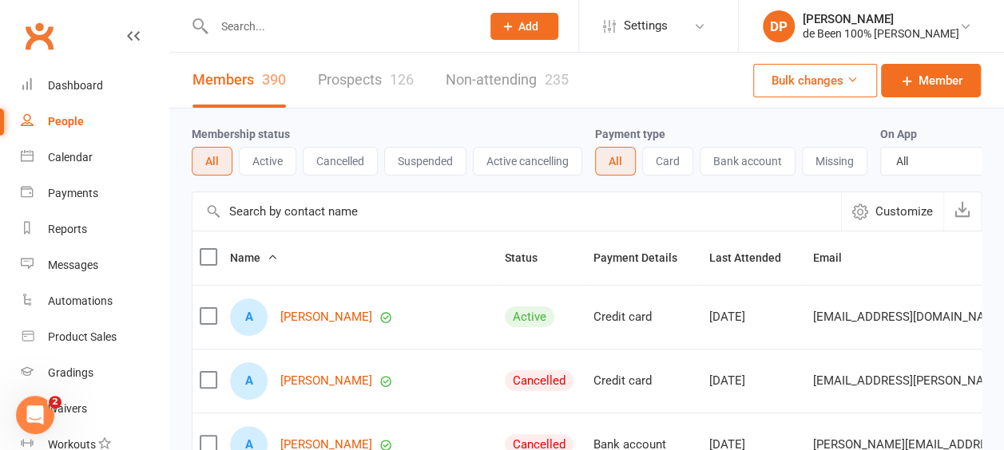
click at [256, 227] on input "text" at bounding box center [517, 212] width 649 height 38
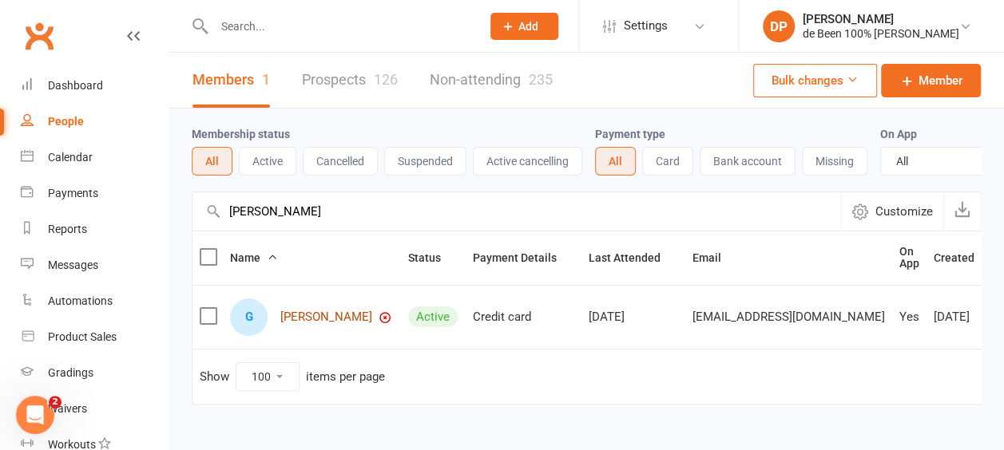
type input "[PERSON_NAME]"
click at [319, 322] on link "[PERSON_NAME]" at bounding box center [326, 318] width 92 height 14
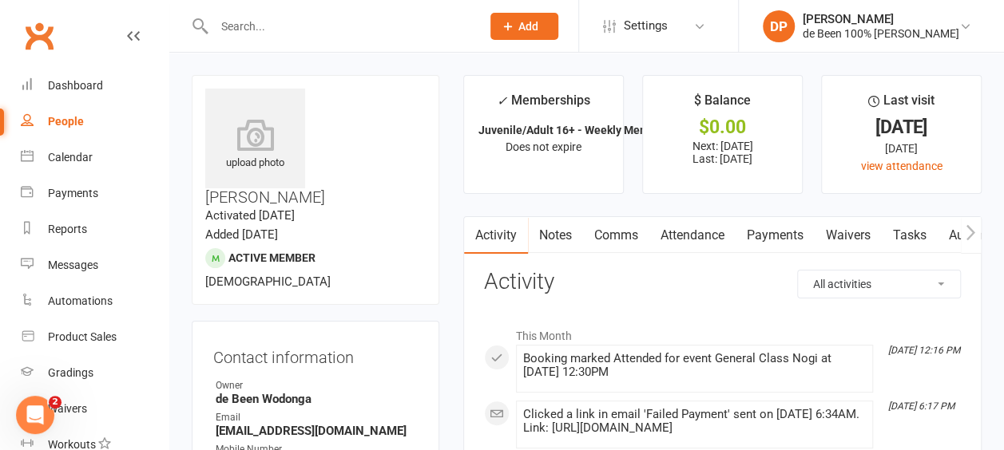
click at [764, 237] on link "Payments" at bounding box center [775, 235] width 79 height 37
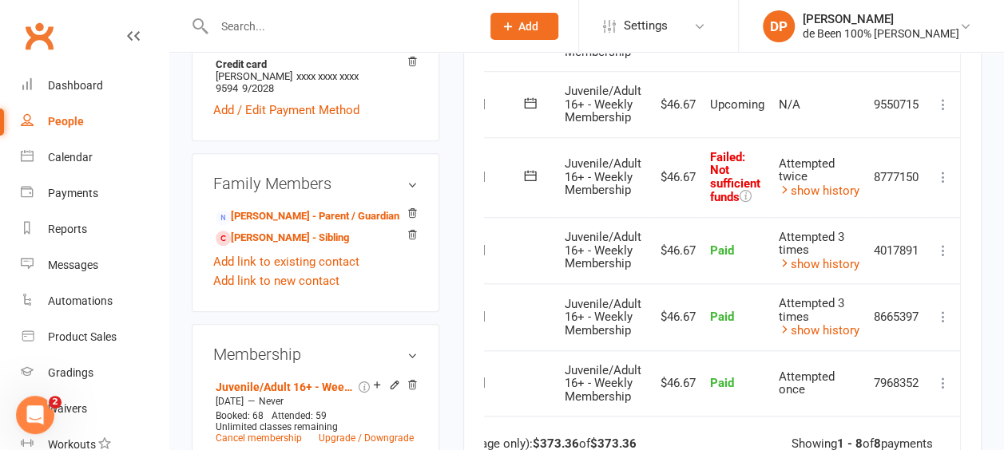
scroll to position [673, 0]
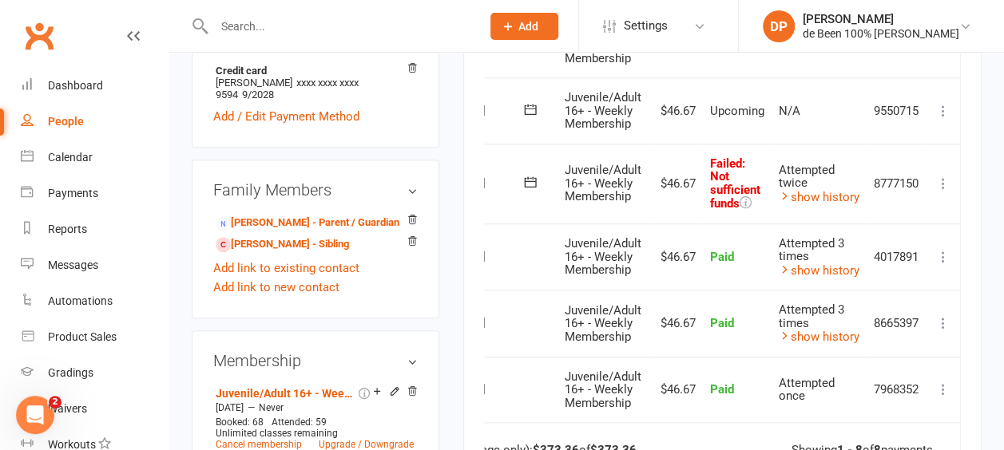
click at [943, 185] on icon at bounding box center [943, 184] width 16 height 16
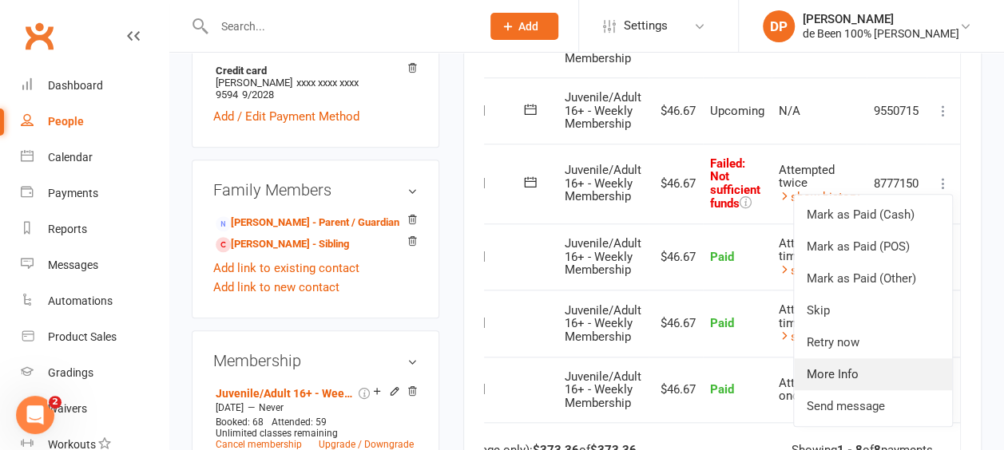
click at [859, 383] on link "More Info" at bounding box center [873, 375] width 158 height 32
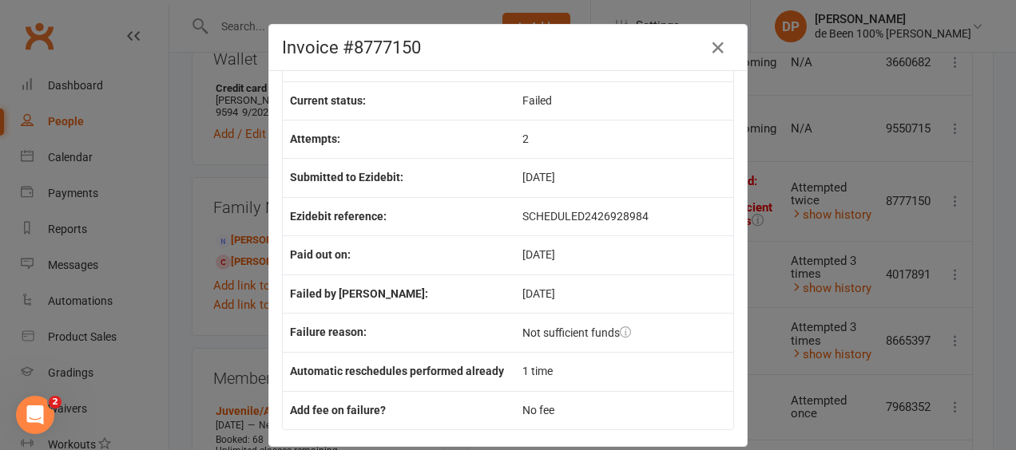
scroll to position [197, 0]
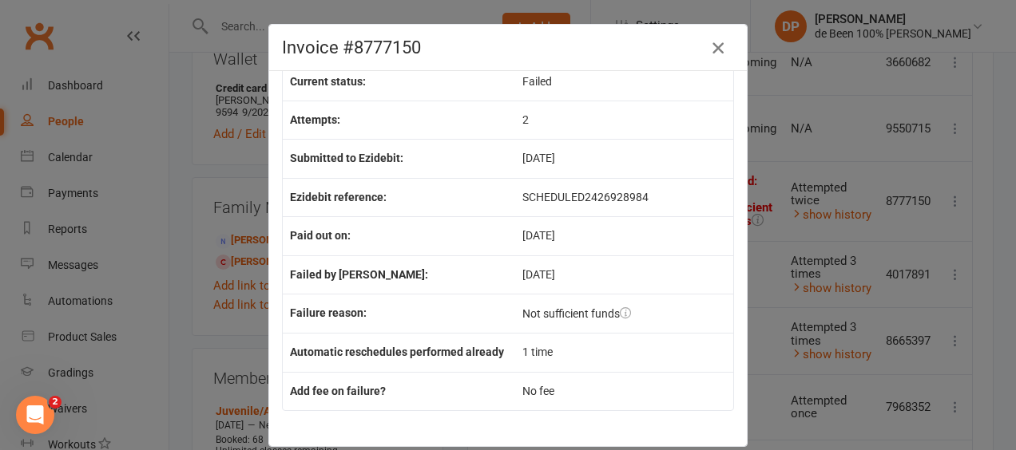
click at [710, 49] on icon "button" at bounding box center [717, 47] width 19 height 19
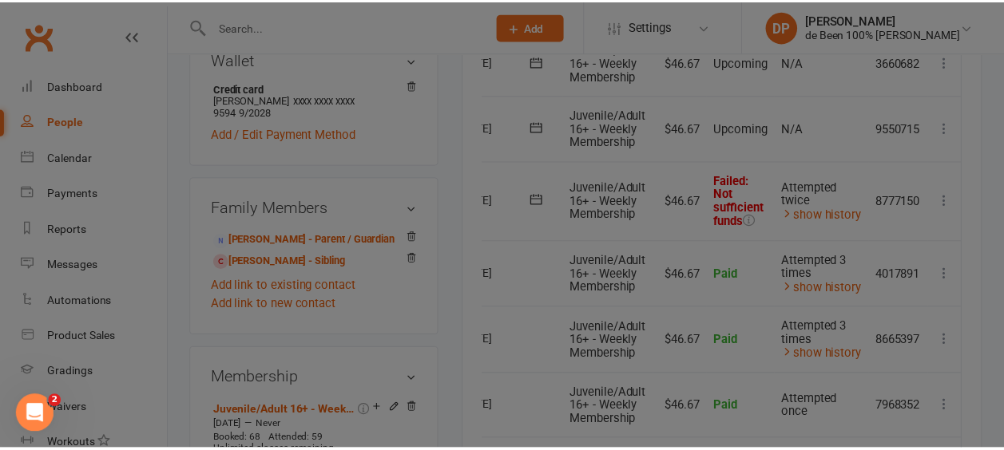
scroll to position [673, 0]
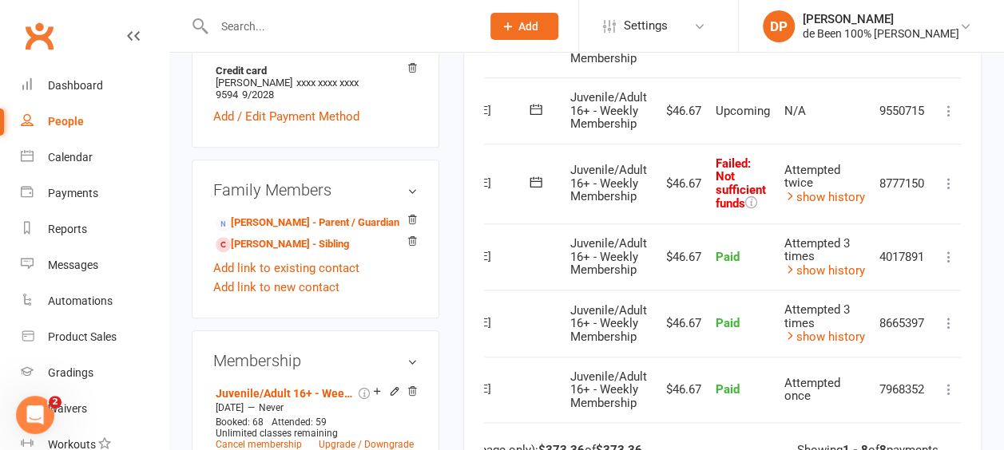
click at [72, 115] on div "People" at bounding box center [66, 121] width 36 height 13
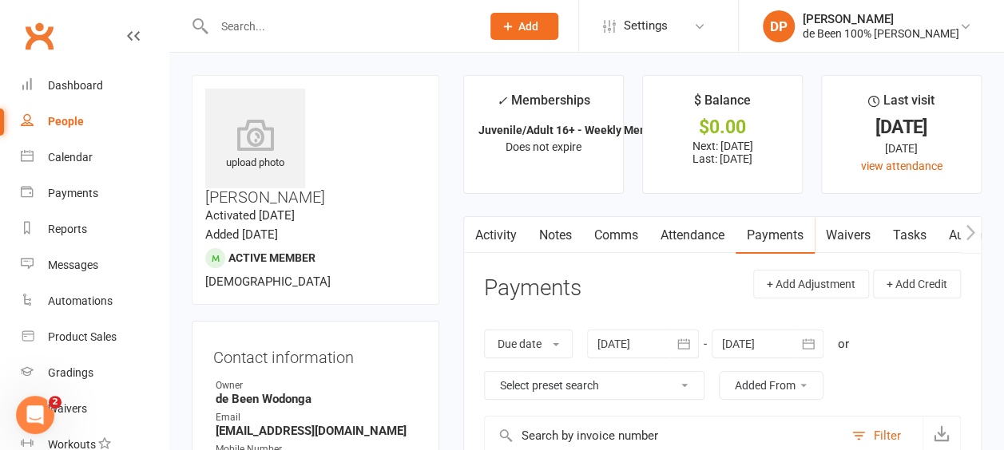
select select "100"
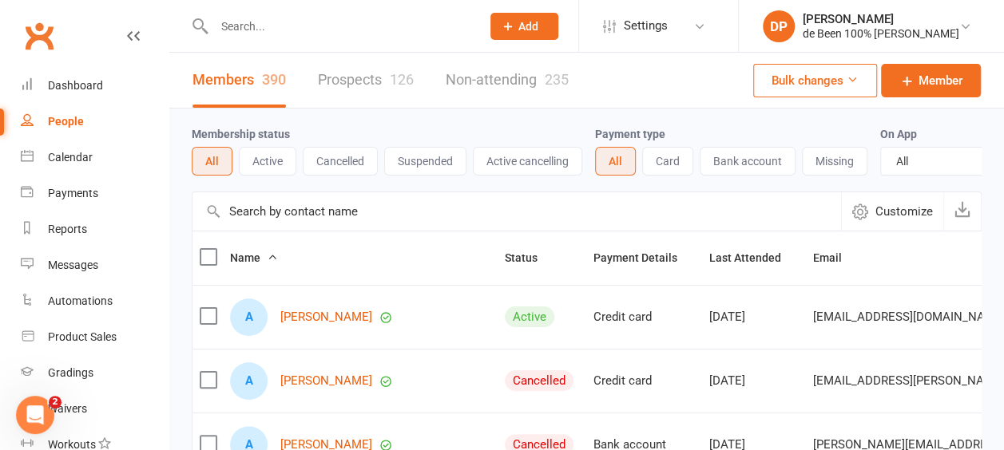
click at [262, 228] on input "text" at bounding box center [517, 212] width 649 height 38
click at [69, 161] on div "Calendar" at bounding box center [70, 157] width 45 height 13
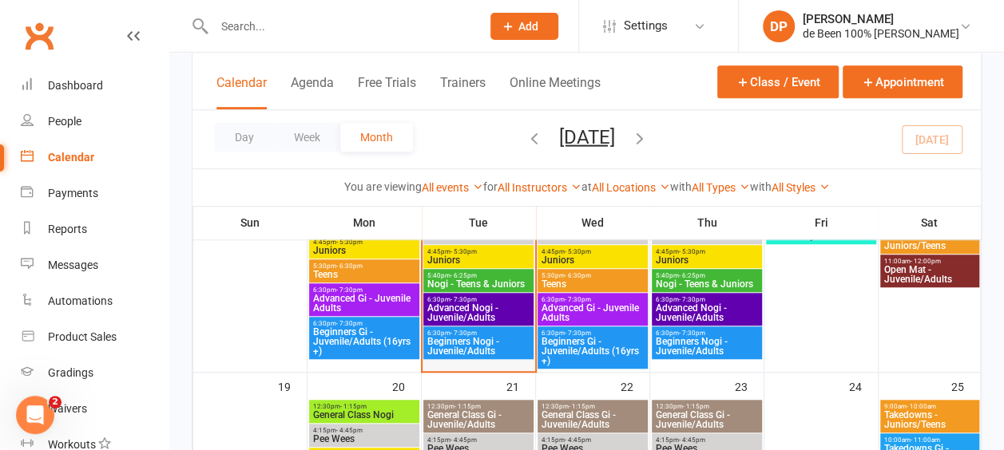
scroll to position [534, 0]
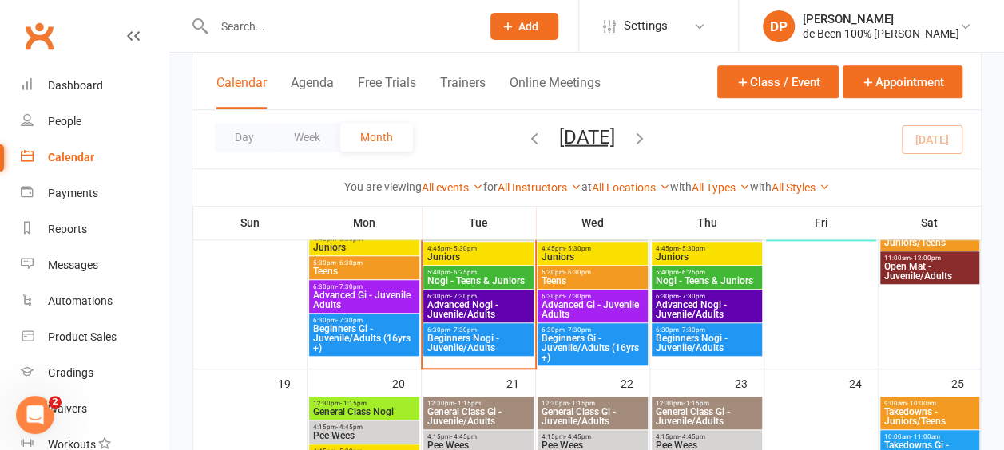
click at [460, 344] on span "Beginners Nogi - Juvenile/Adults" at bounding box center [479, 343] width 104 height 19
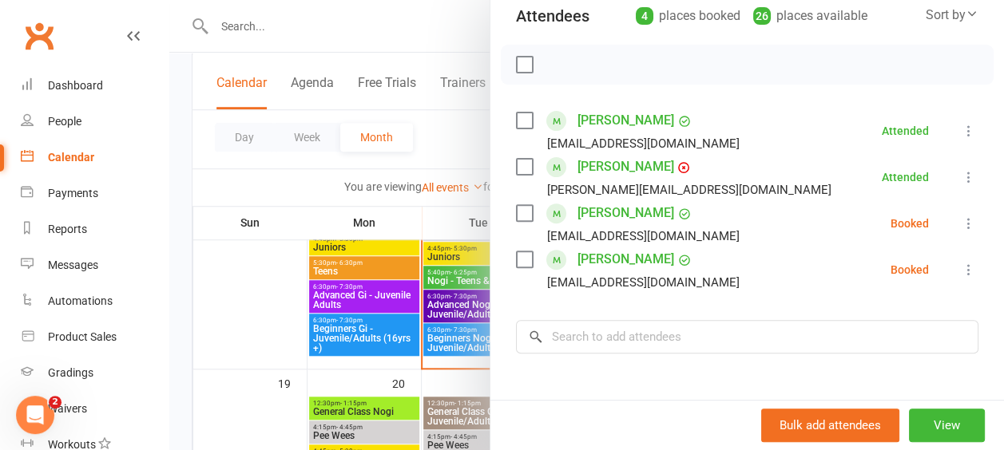
scroll to position [196, 0]
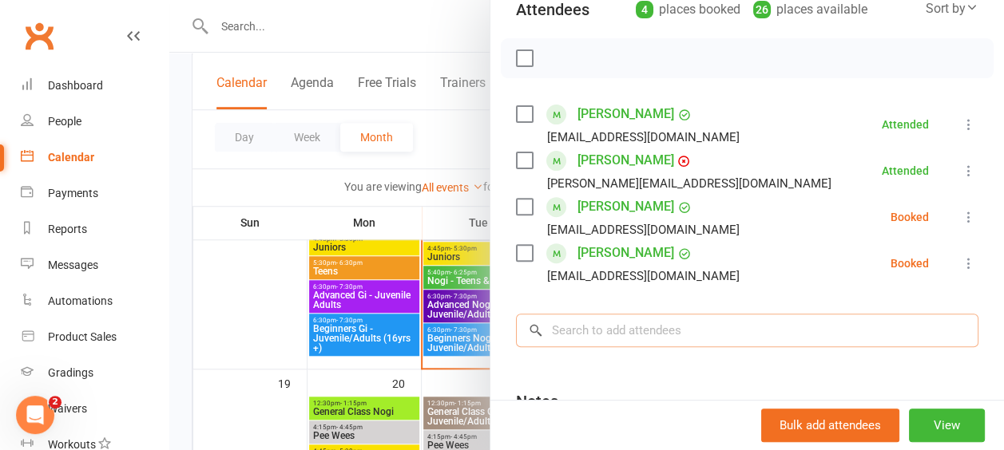
click at [604, 330] on input "search" at bounding box center [747, 331] width 462 height 34
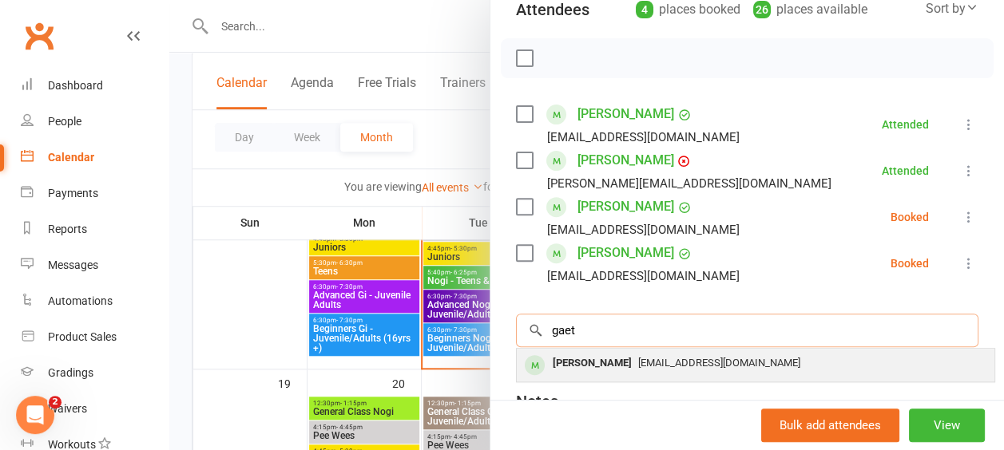
type input "gaet"
click at [605, 367] on div "[PERSON_NAME]" at bounding box center [592, 363] width 92 height 23
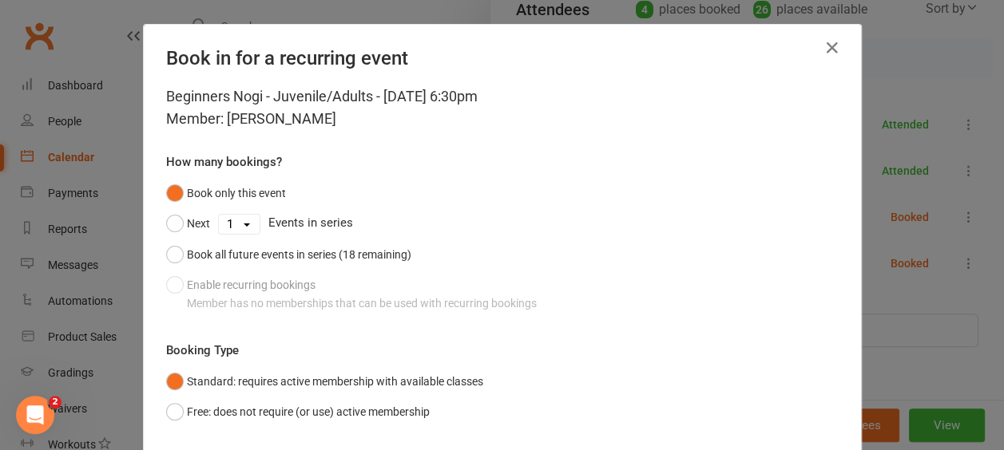
scroll to position [105, 0]
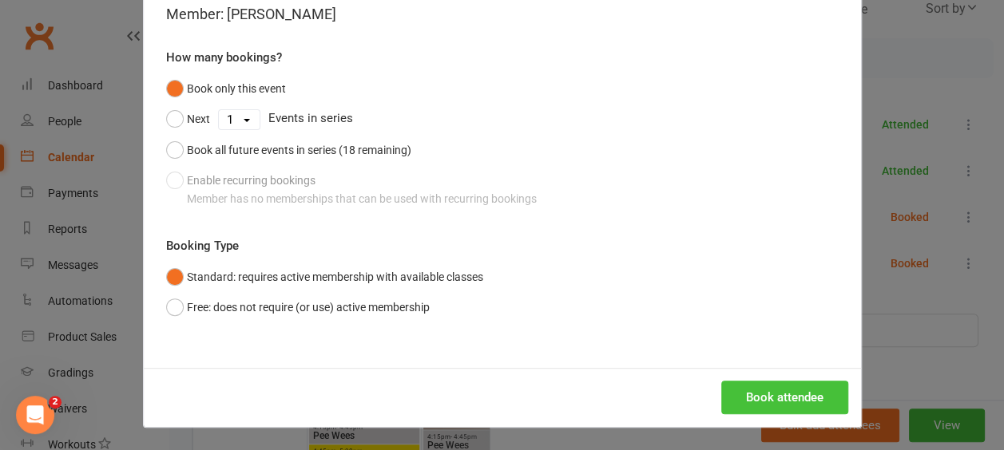
click at [773, 398] on button "Book attendee" at bounding box center [784, 398] width 127 height 34
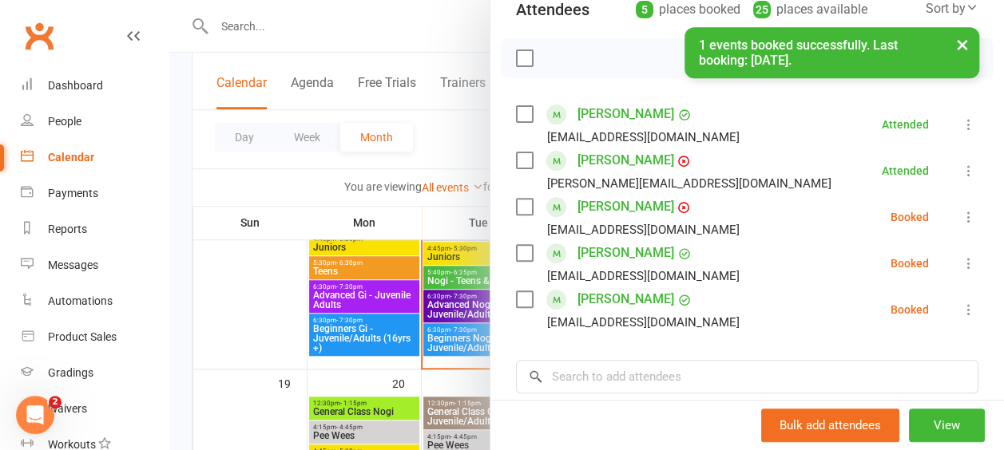
click at [961, 216] on icon at bounding box center [969, 217] width 16 height 16
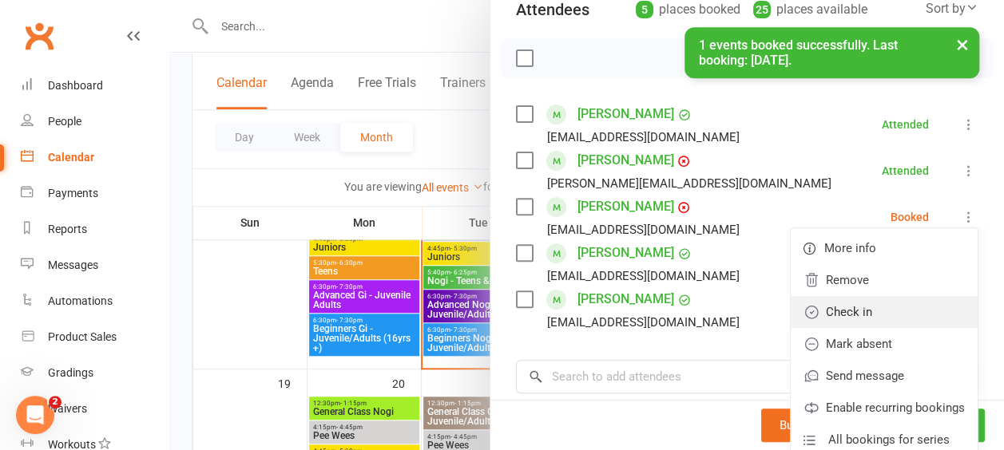
click at [849, 311] on link "Check in" at bounding box center [884, 312] width 187 height 32
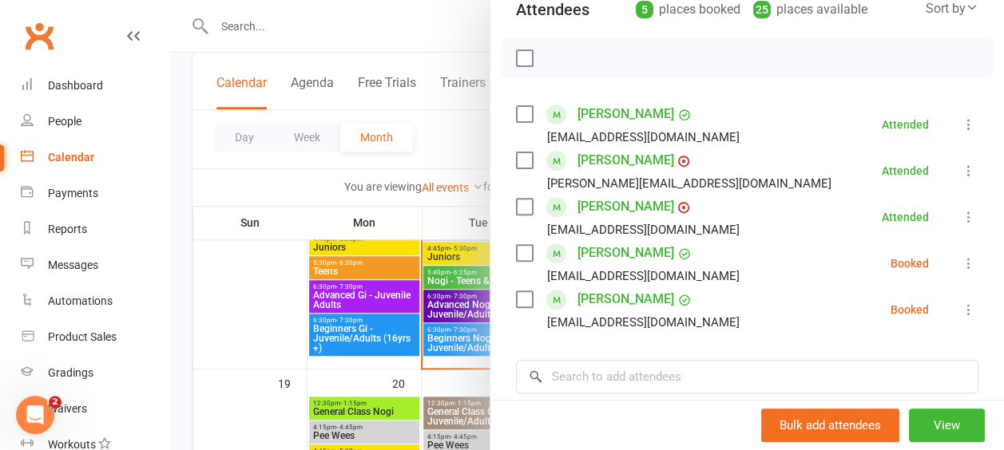
click at [593, 158] on link "[PERSON_NAME]" at bounding box center [626, 161] width 97 height 26
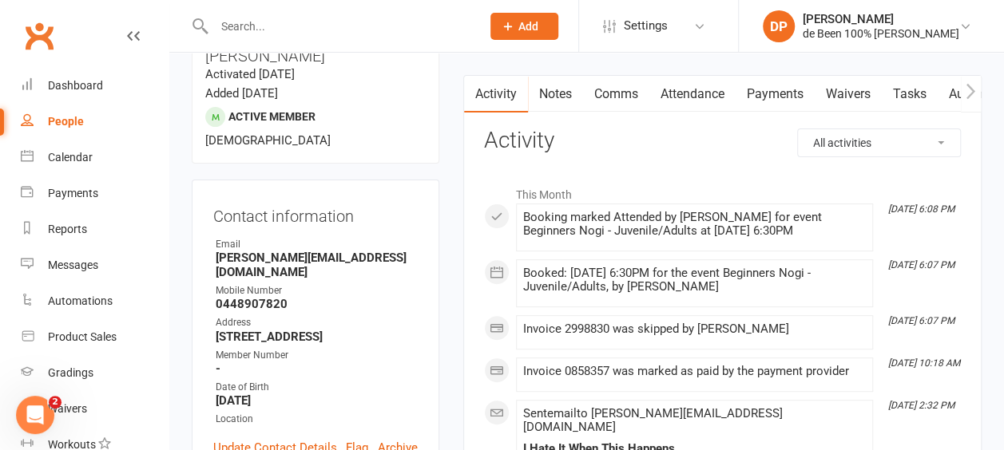
scroll to position [144, 0]
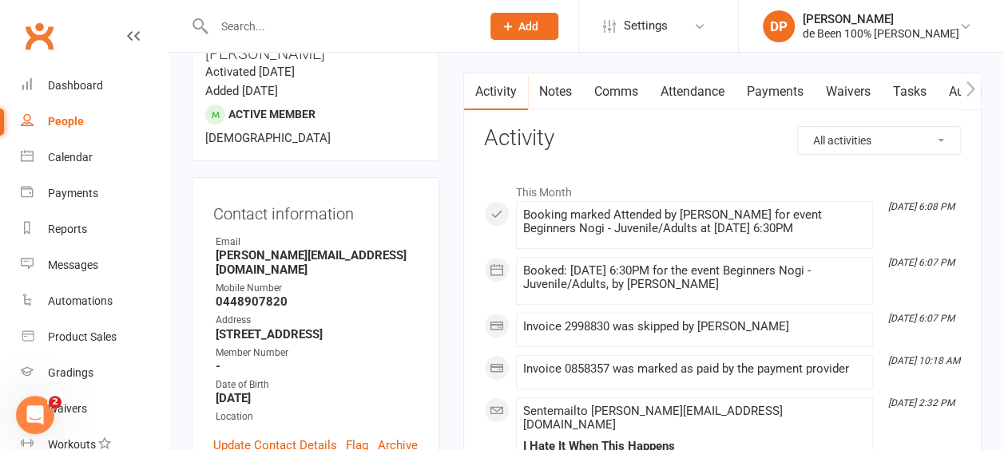
click at [62, 113] on link "People" at bounding box center [95, 122] width 148 height 36
select select "100"
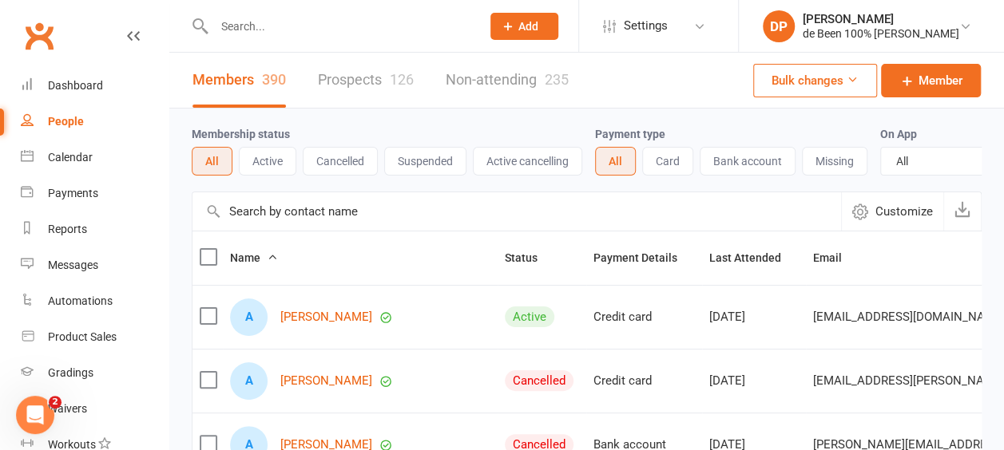
click at [248, 227] on input "text" at bounding box center [517, 212] width 649 height 38
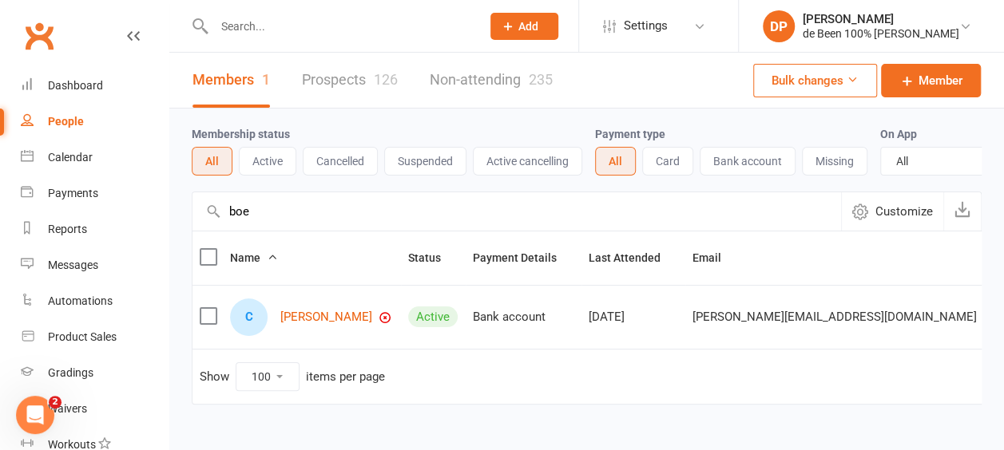
type input "boe"
click at [71, 117] on div "People" at bounding box center [66, 121] width 36 height 13
